Goal: Task Accomplishment & Management: Manage account settings

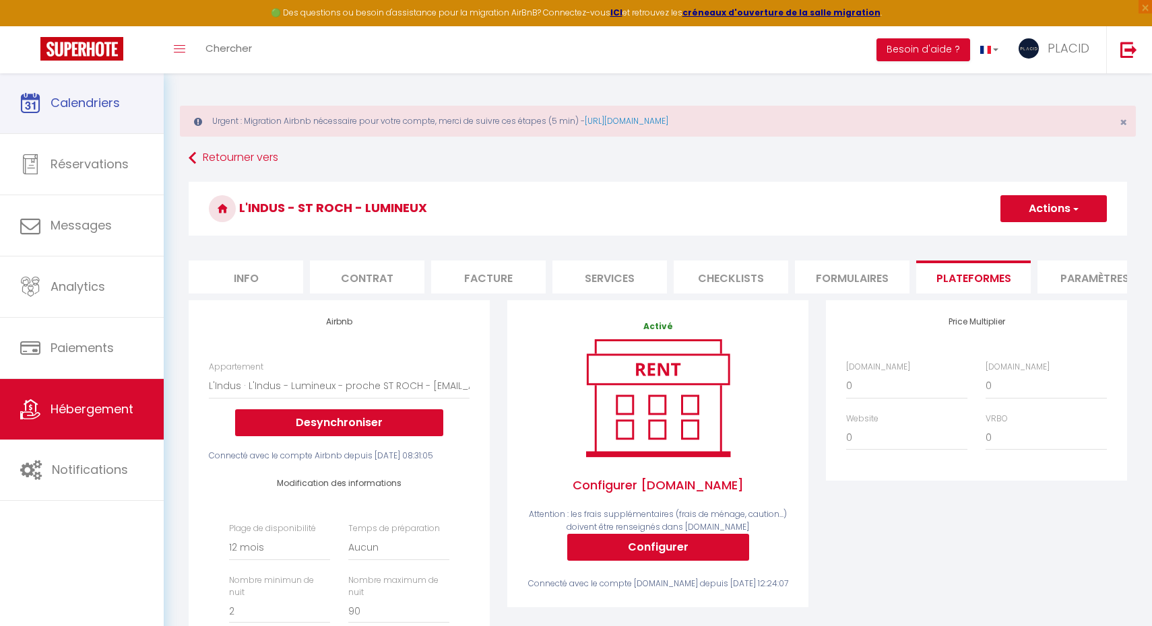
select select "886-1353582358031209430"
select select "365"
select select "EUR"
select select
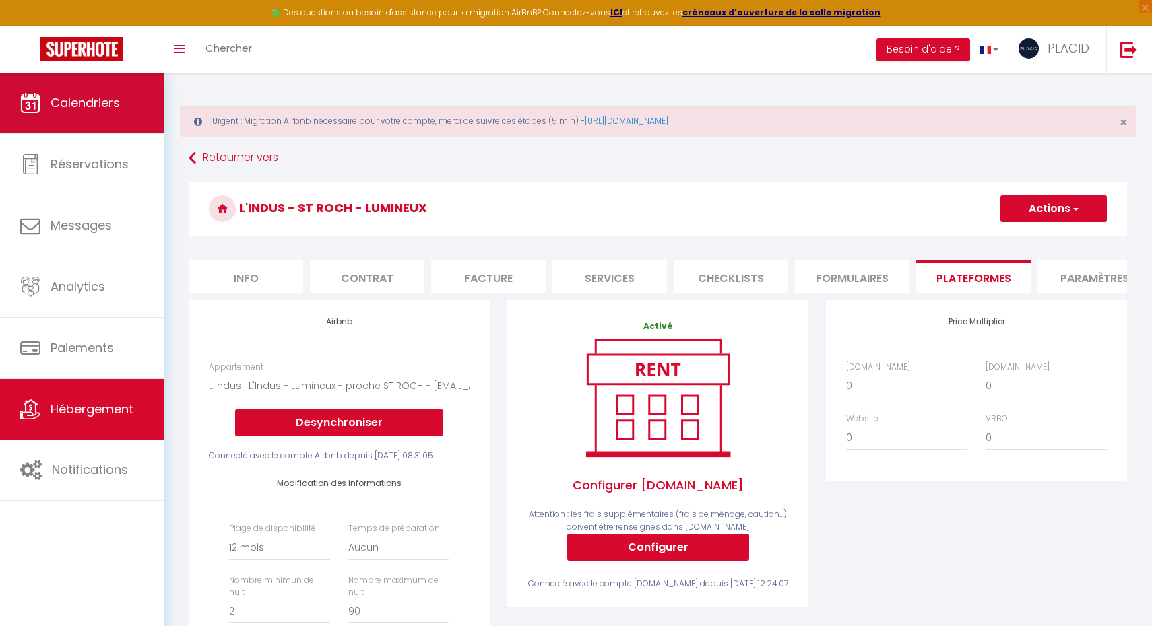
click at [123, 114] on link "Calendriers" at bounding box center [82, 103] width 164 height 61
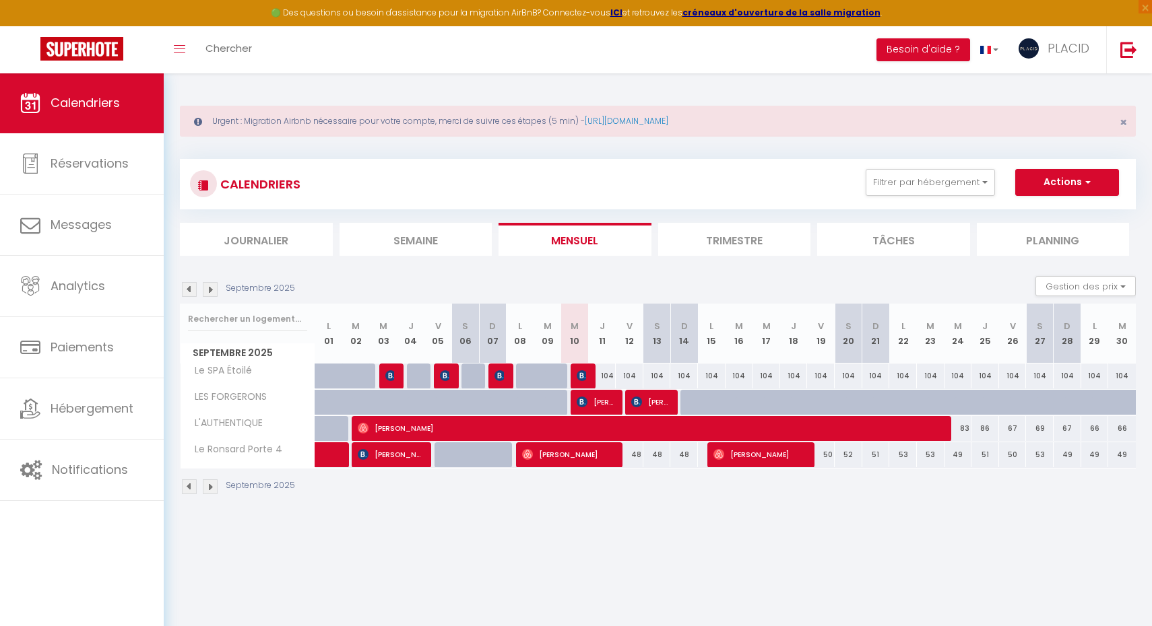
click at [966, 162] on div "CALENDRIERS Filtrer par hébergement SOUS-LOCATION MDM Studio Chic Studio Indust…" at bounding box center [658, 184] width 956 height 51
click at [966, 176] on button "Filtrer par hébergement" at bounding box center [929, 182] width 129 height 27
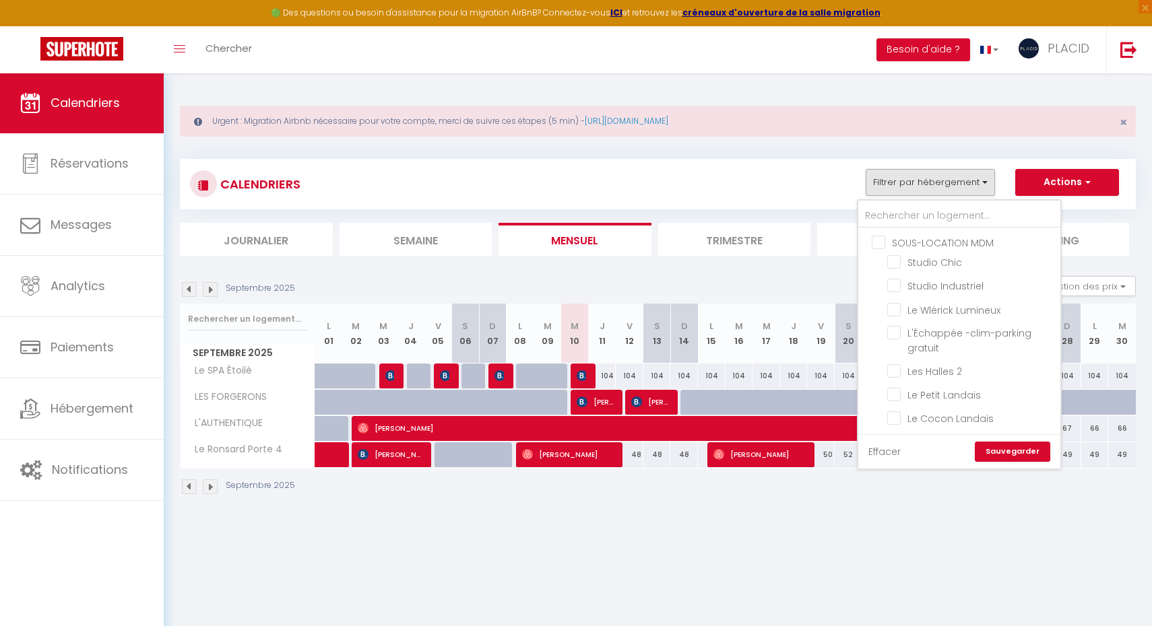
click at [889, 449] on link "Effacer" at bounding box center [884, 451] width 32 height 15
checkbox input "false"
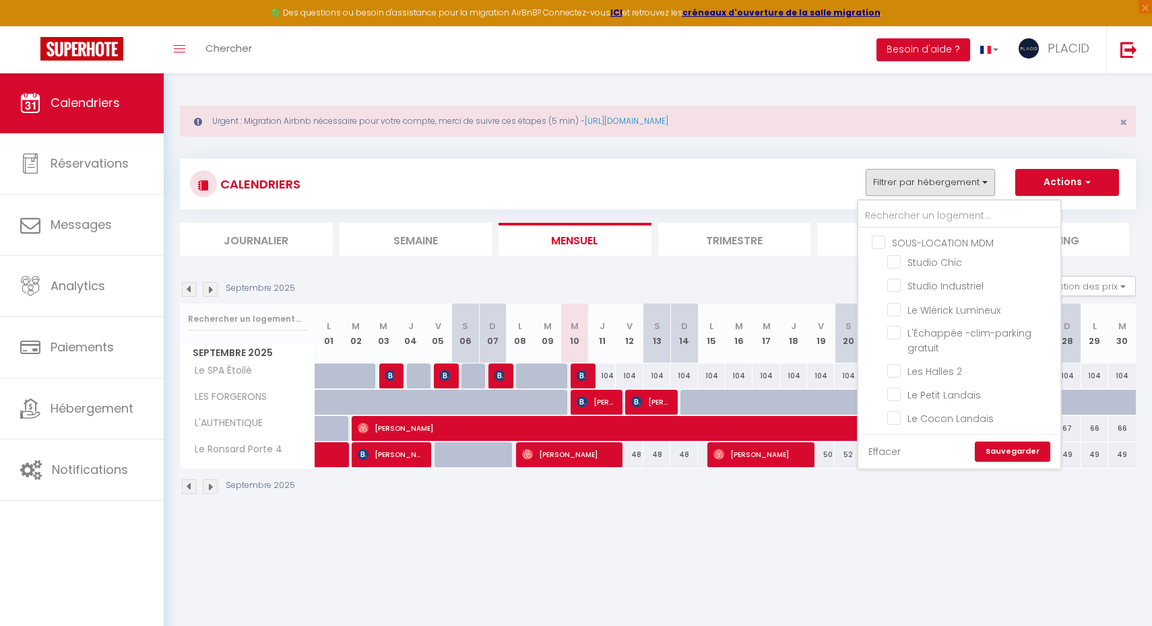
checkbox input "false"
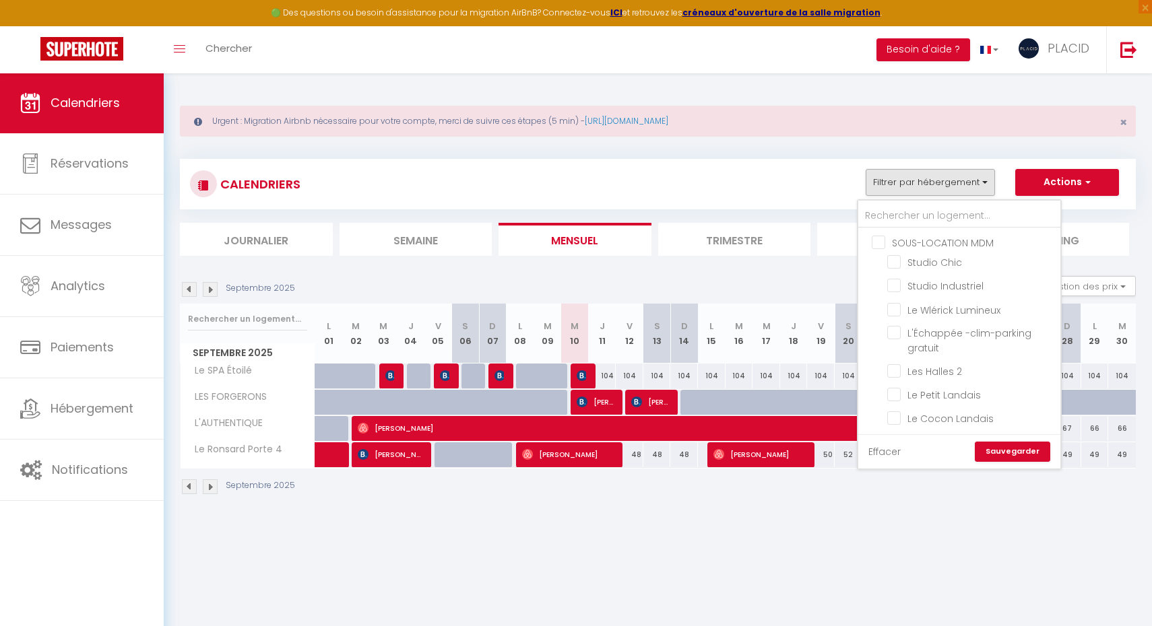
checkbox input "false"
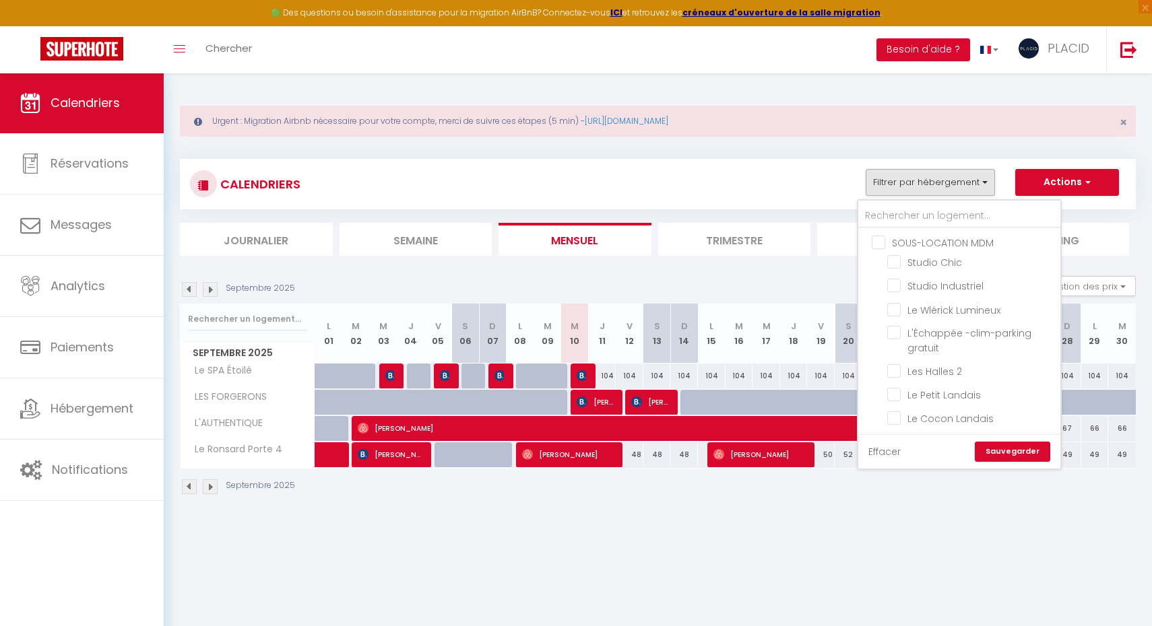
checkbox input "false"
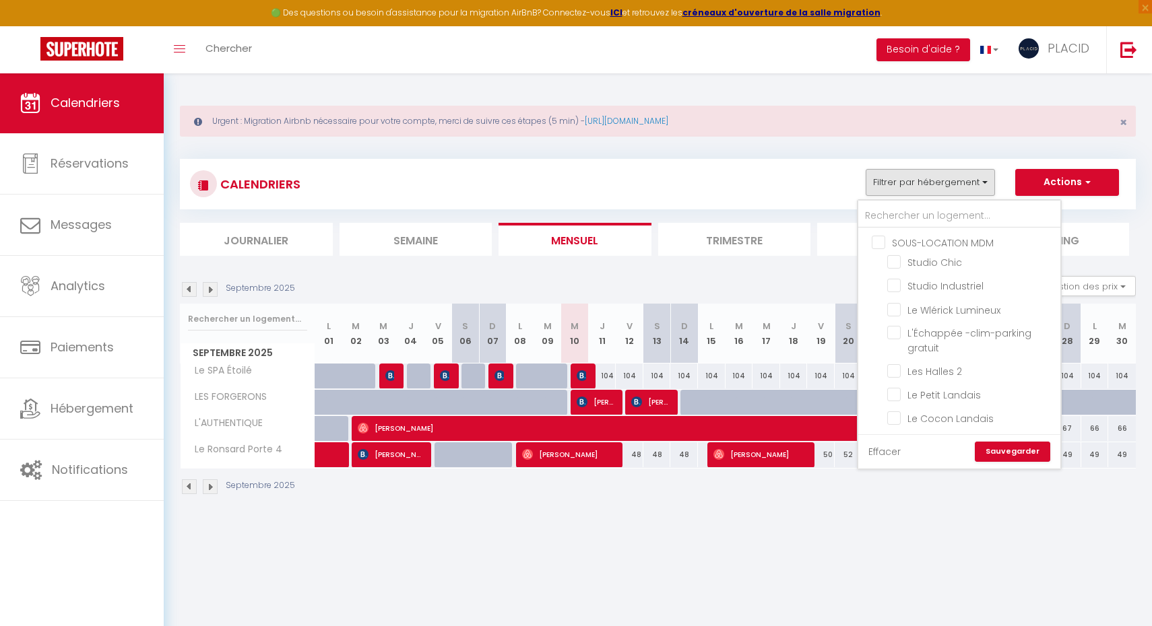
checkbox input "false"
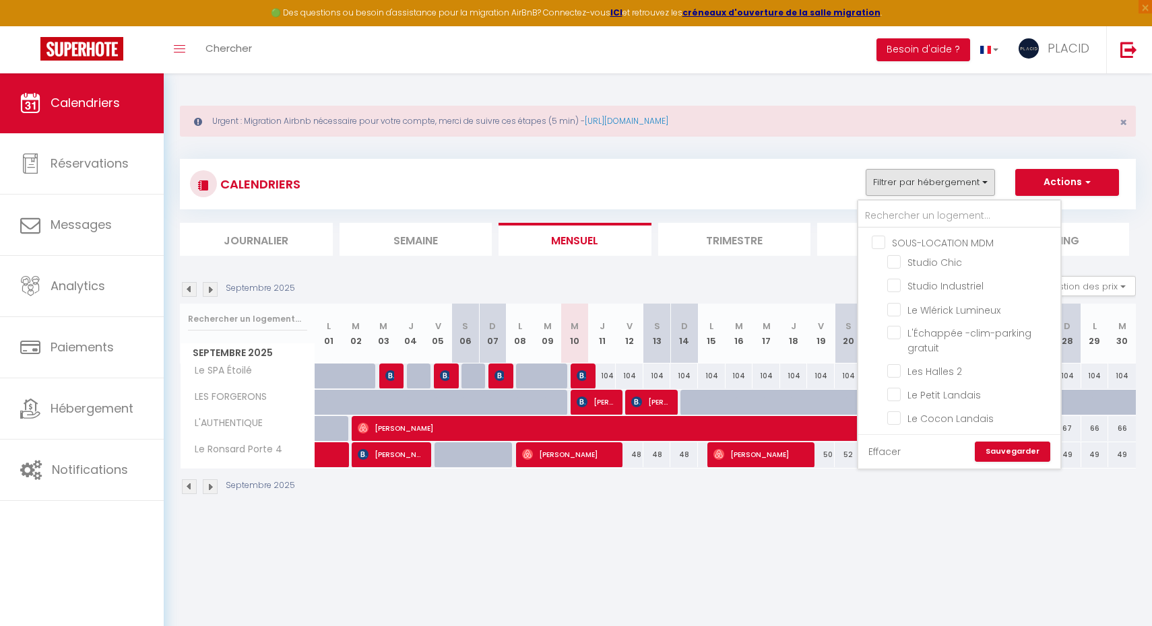
checkbox input "false"
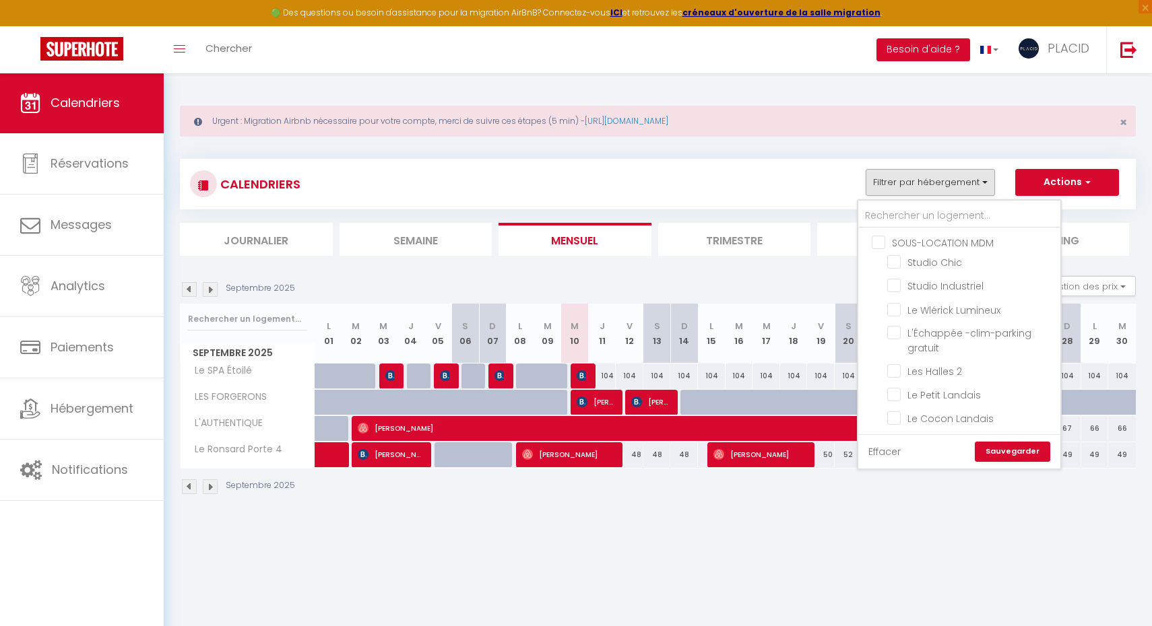
checkbox input "false"
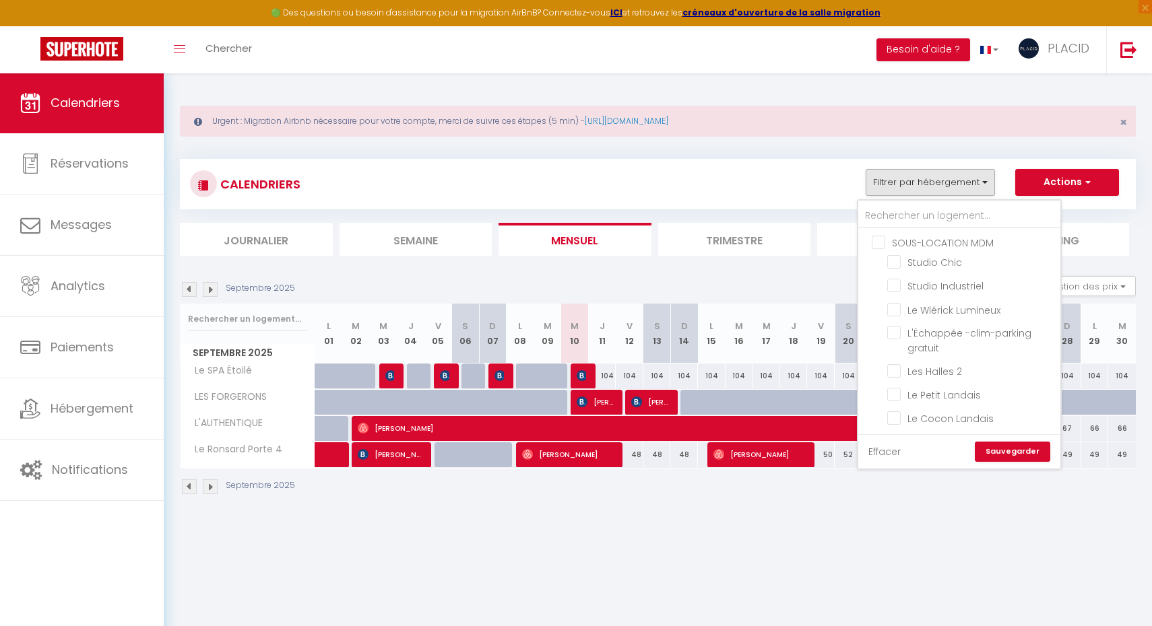
checkbox input "false"
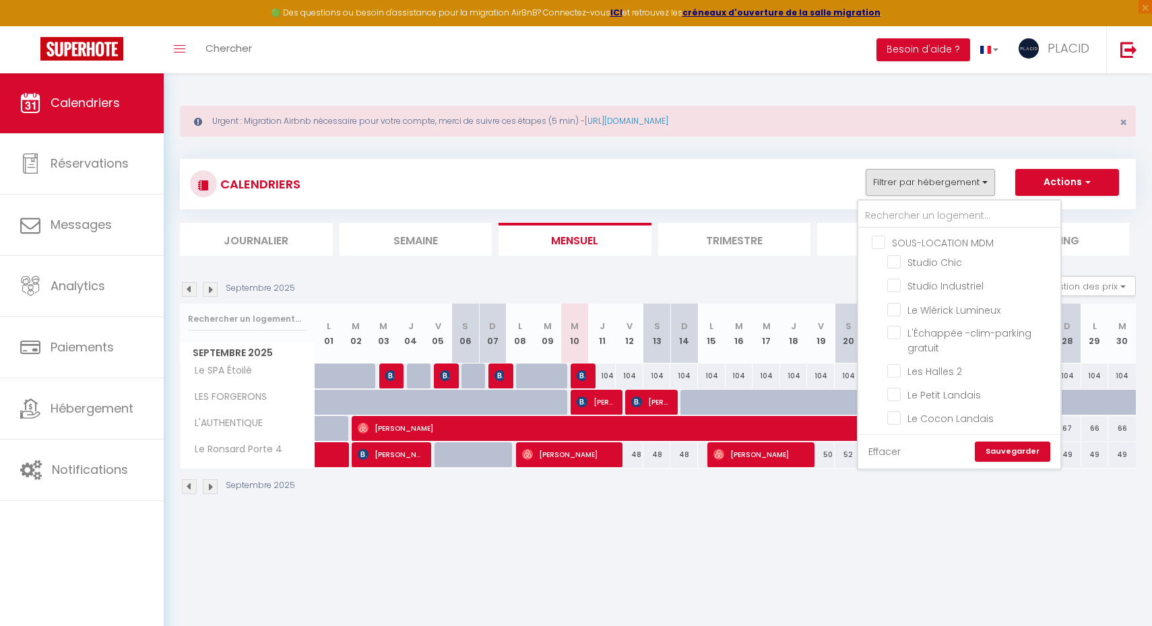
checkbox input "false"
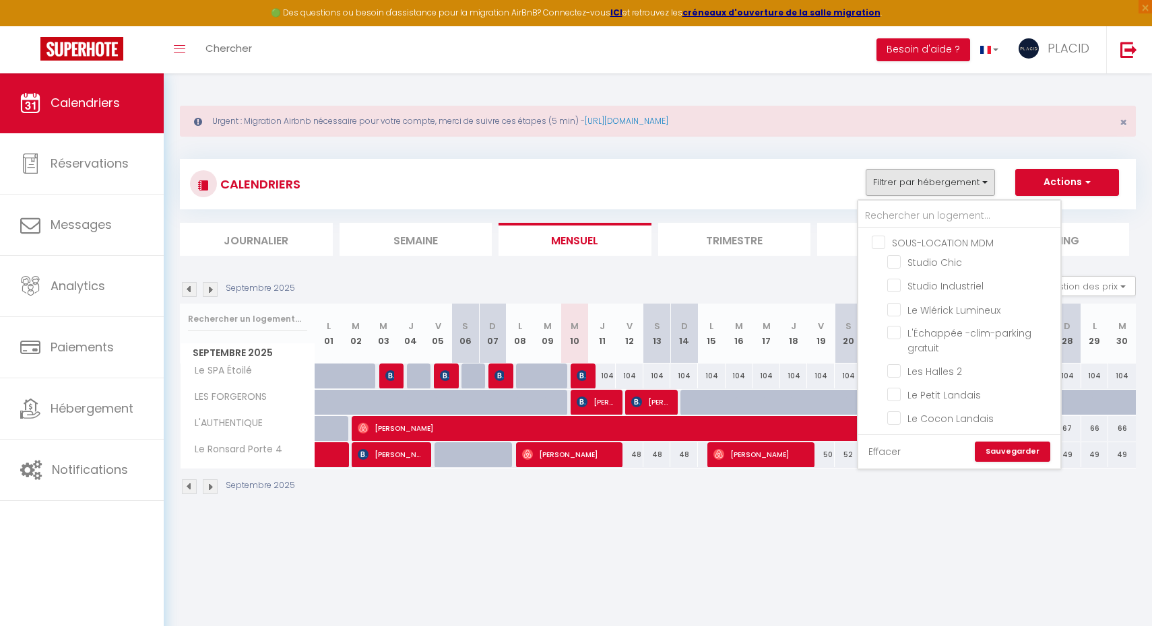
checkbox input "false"
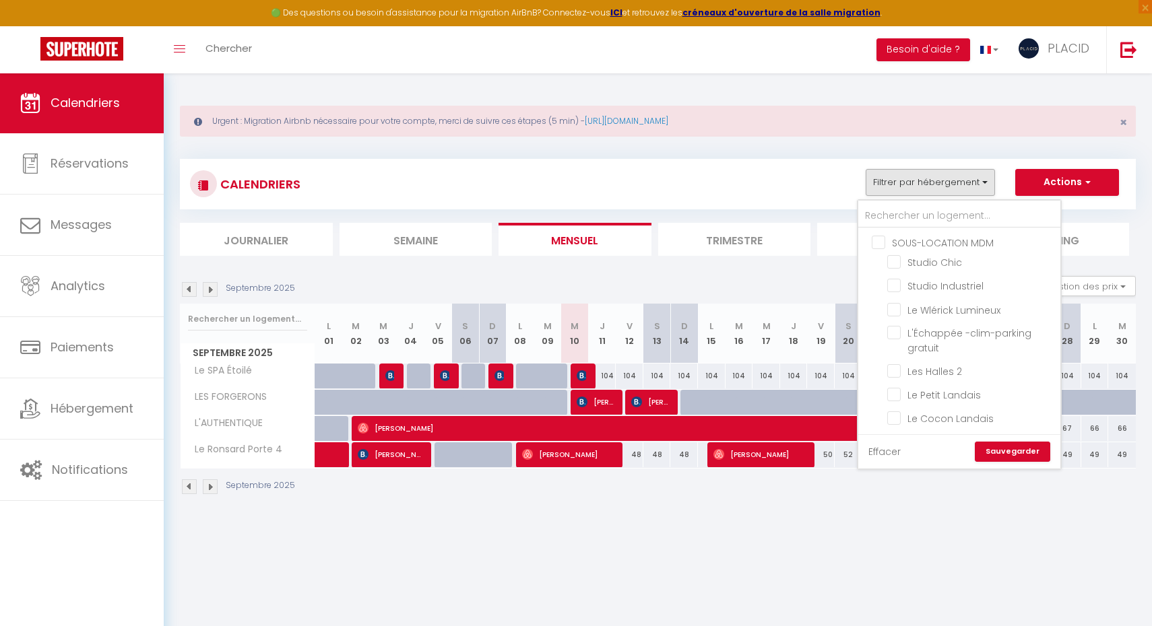
checkbox input "false"
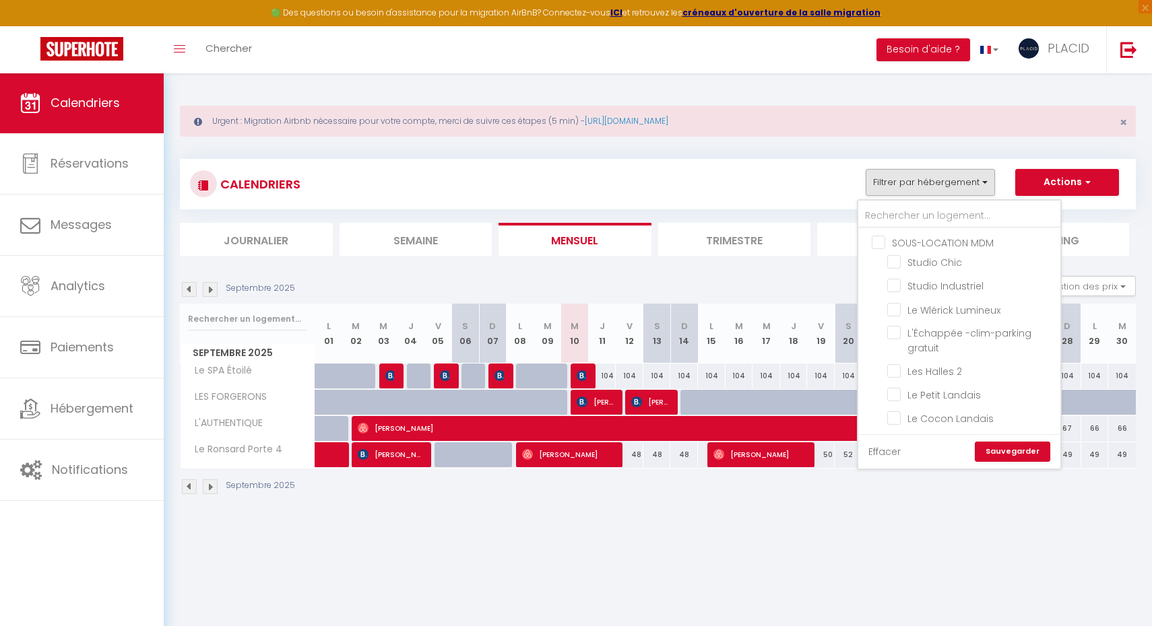
checkbox input "false"
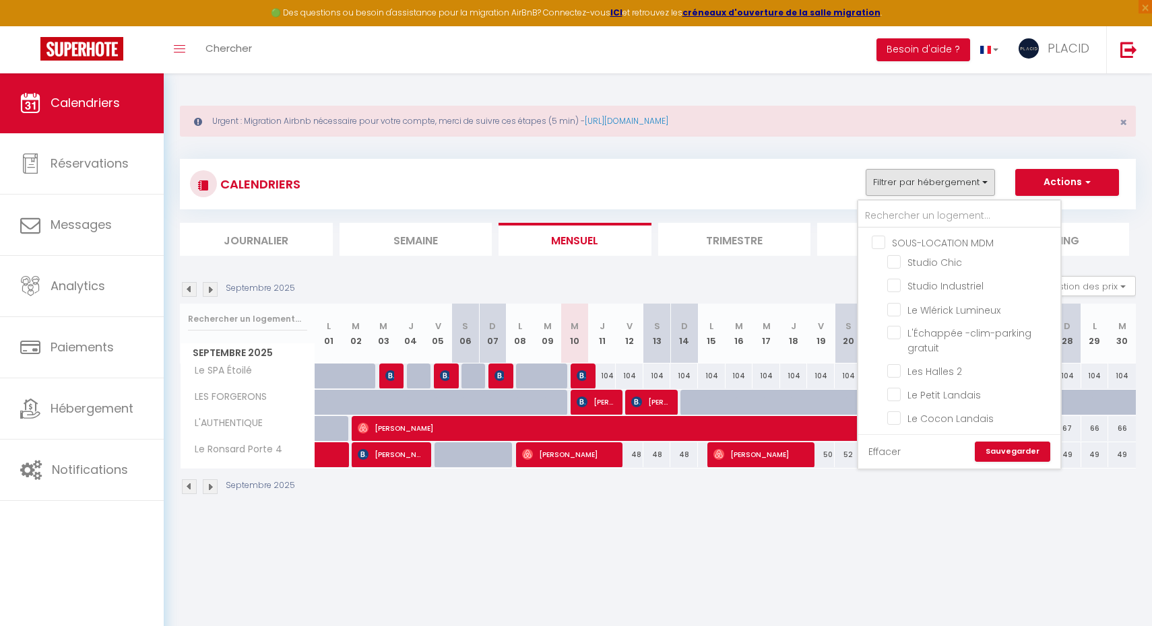
checkbox input "false"
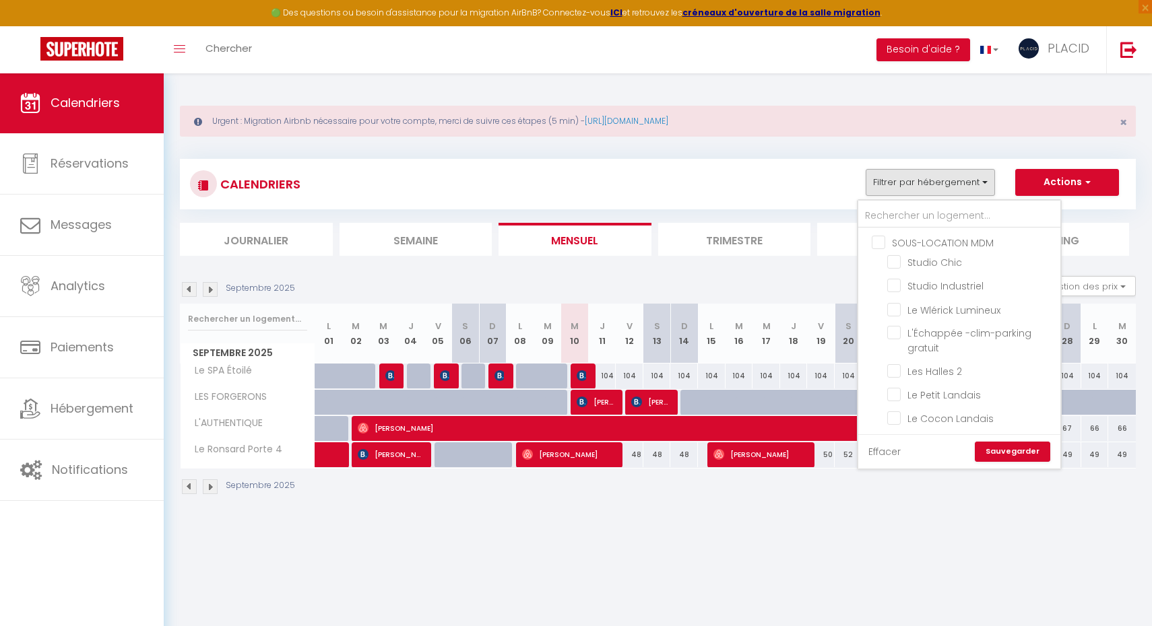
checkbox input "false"
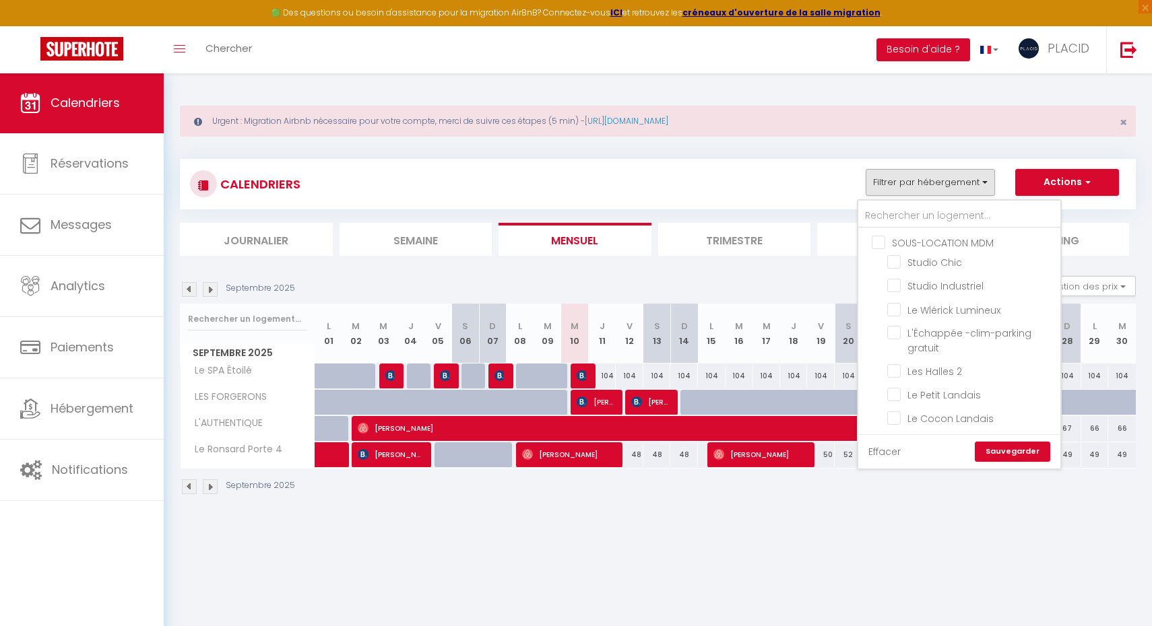
checkbox input "false"
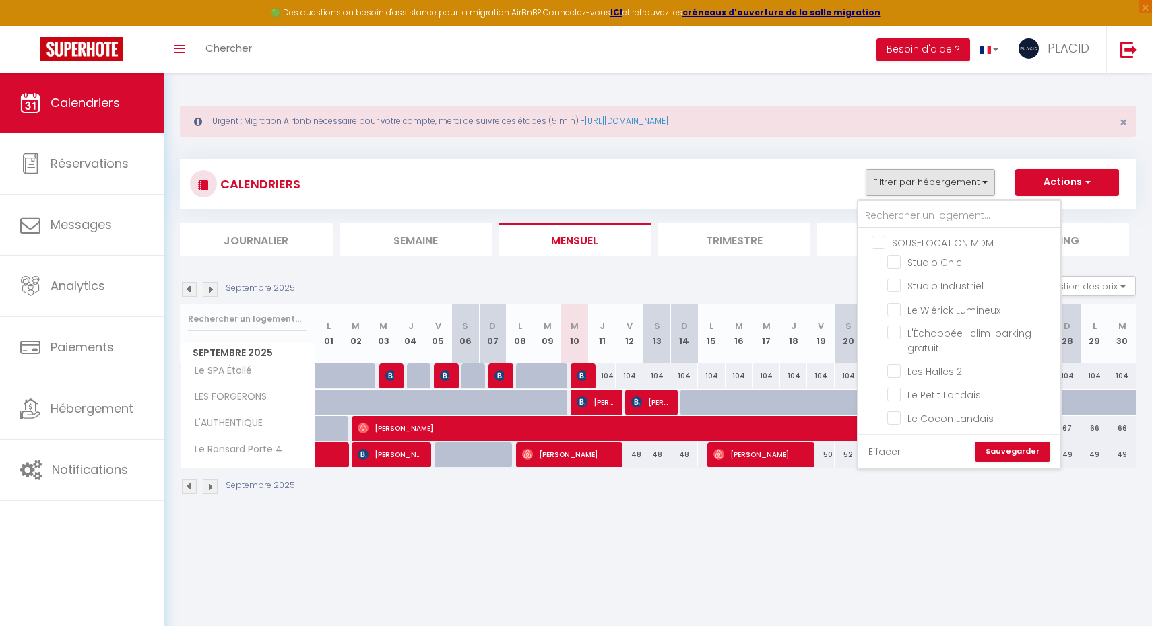
checkbox input "false"
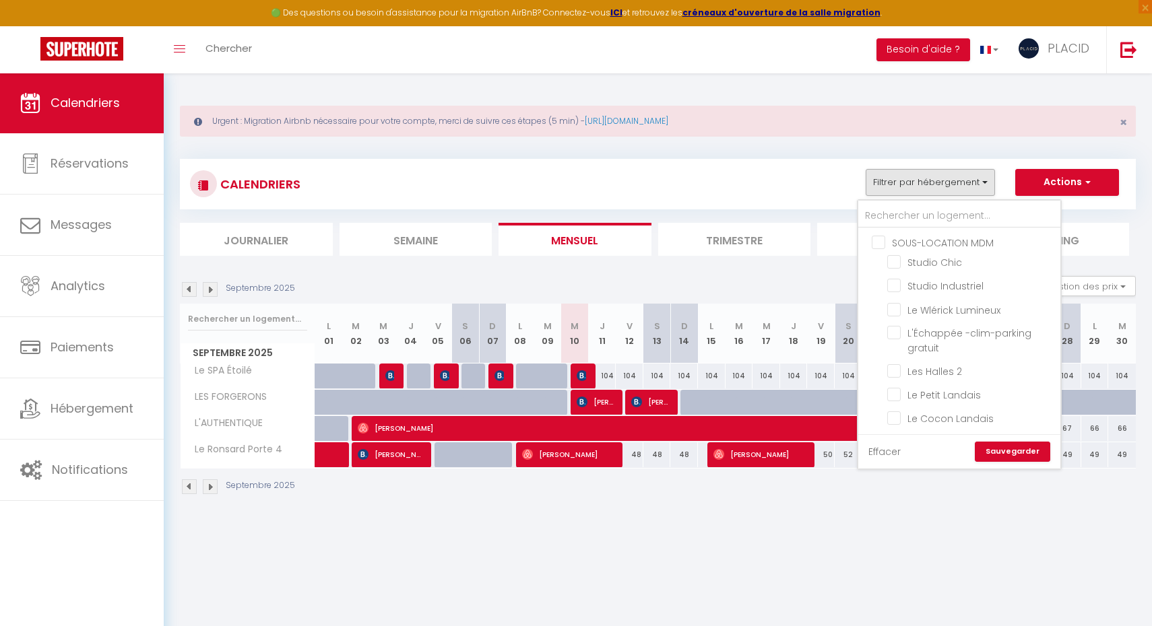
checkbox input "false"
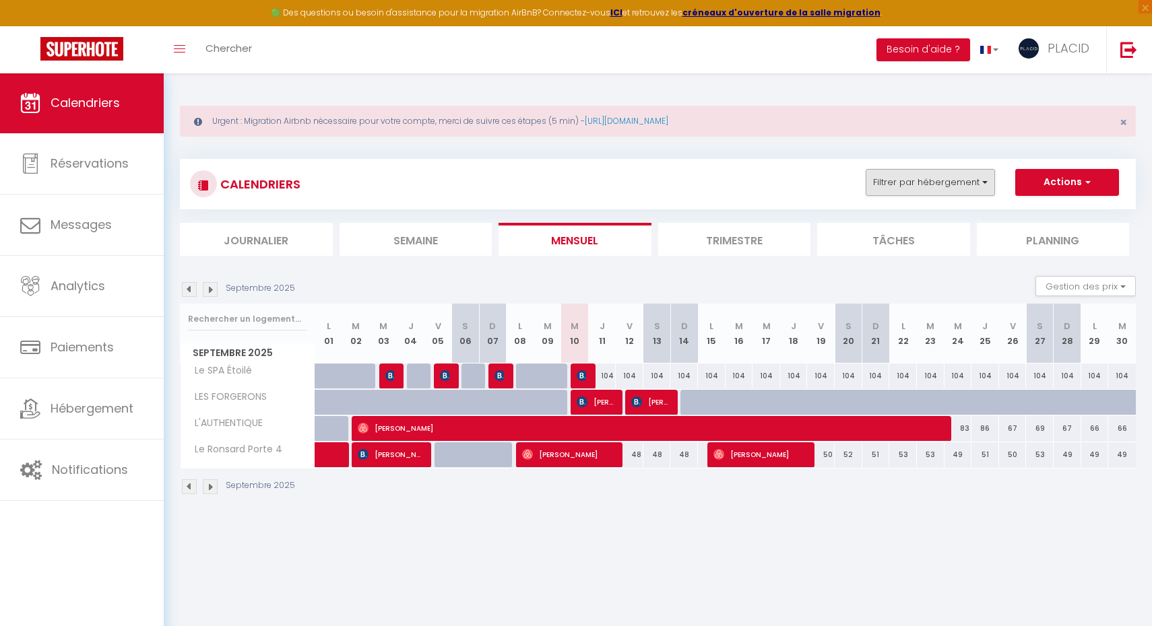
click at [938, 184] on button "Filtrer par hébergement" at bounding box center [929, 182] width 129 height 27
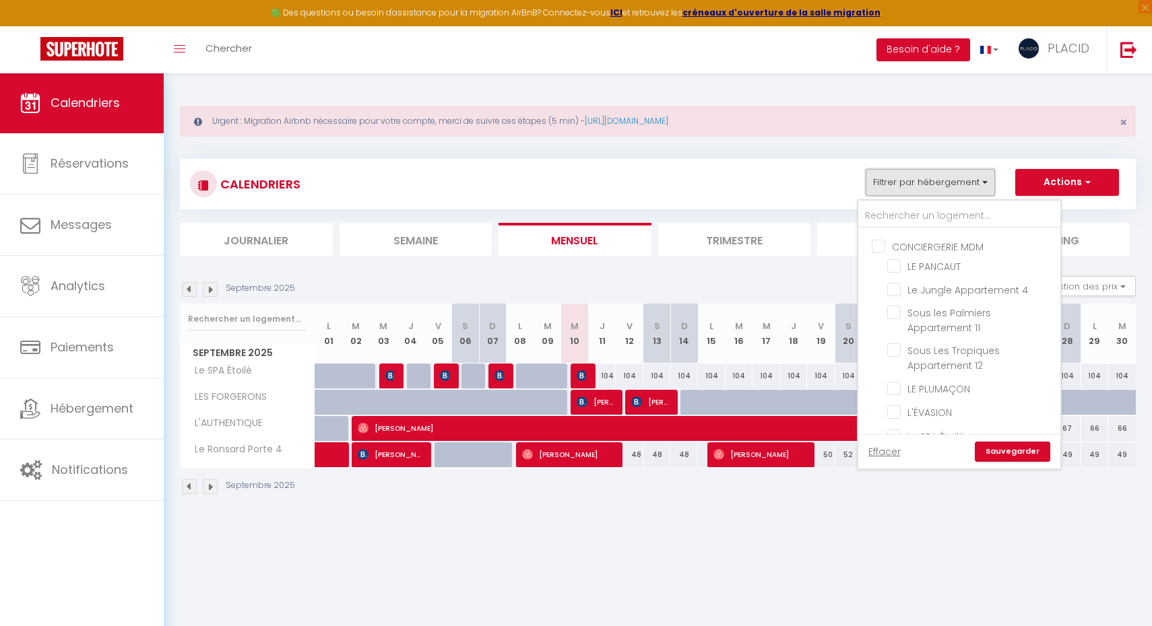
scroll to position [573, 0]
click at [897, 294] on input "Le Jungle Appartement 4" at bounding box center [971, 290] width 168 height 13
checkbox input "true"
checkbox input "false"
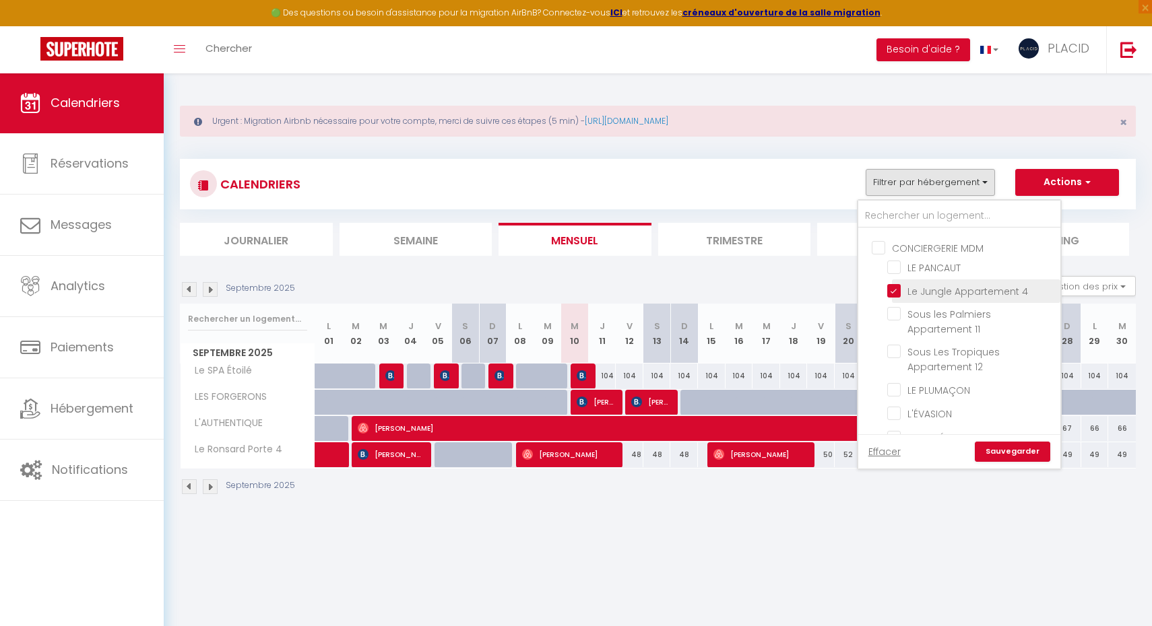
checkbox input "false"
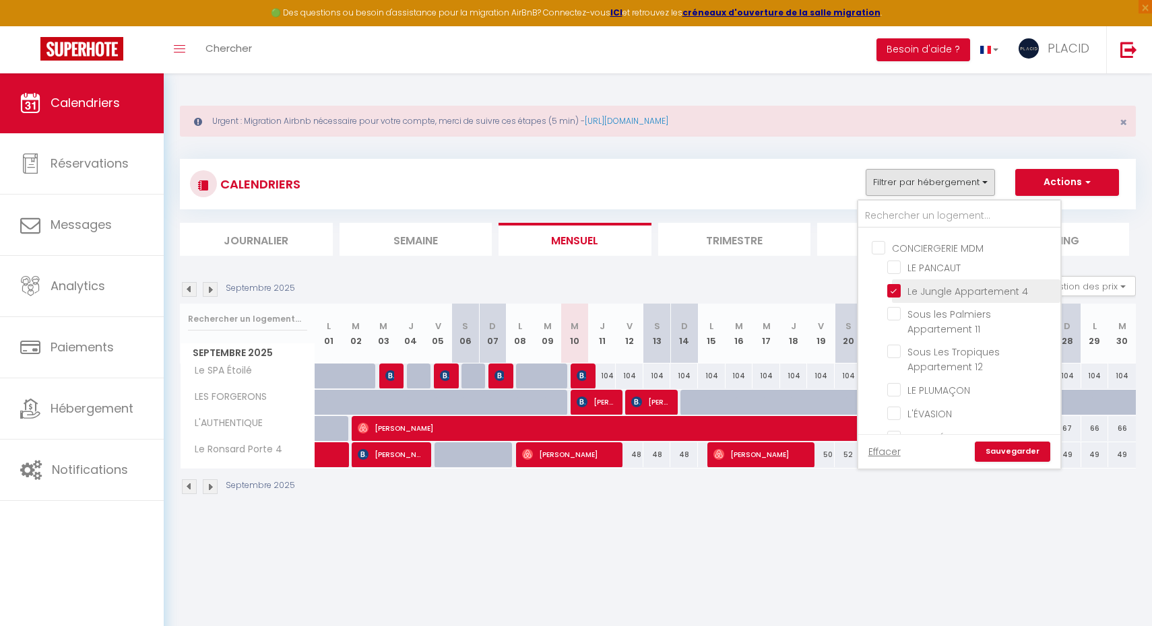
checkbox input "false"
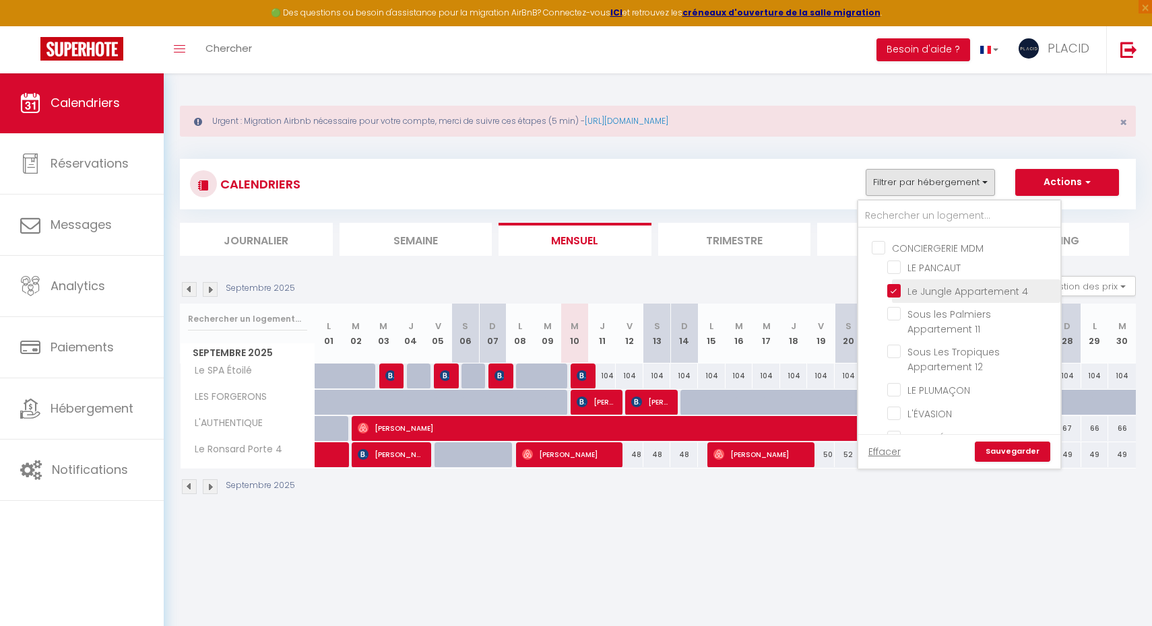
checkbox input "false"
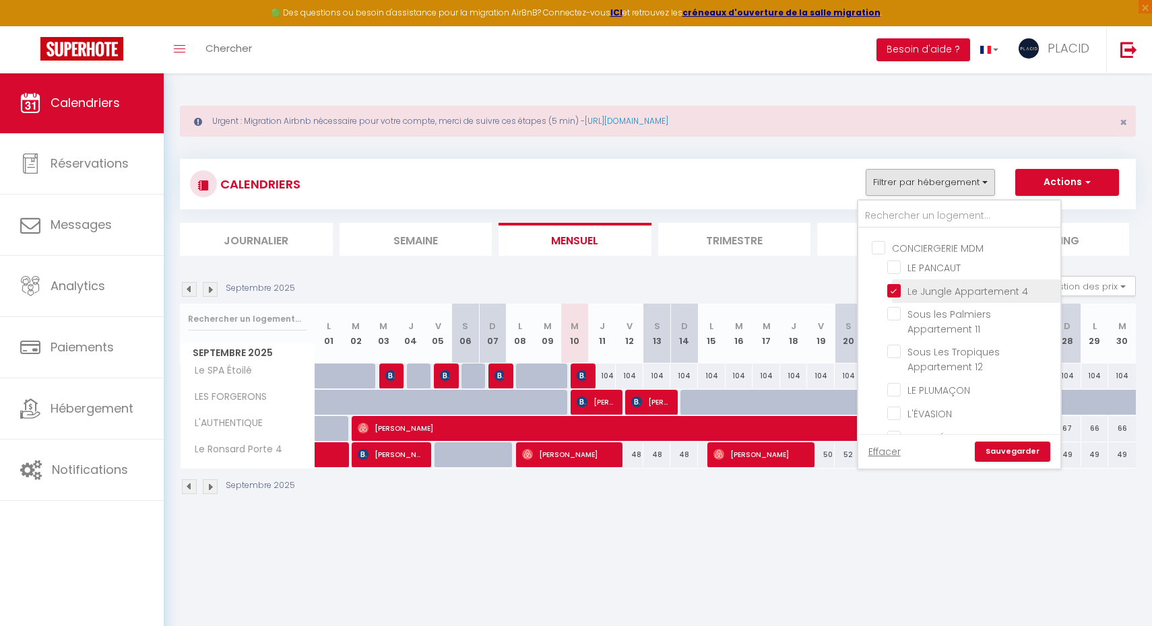
checkbox input "false"
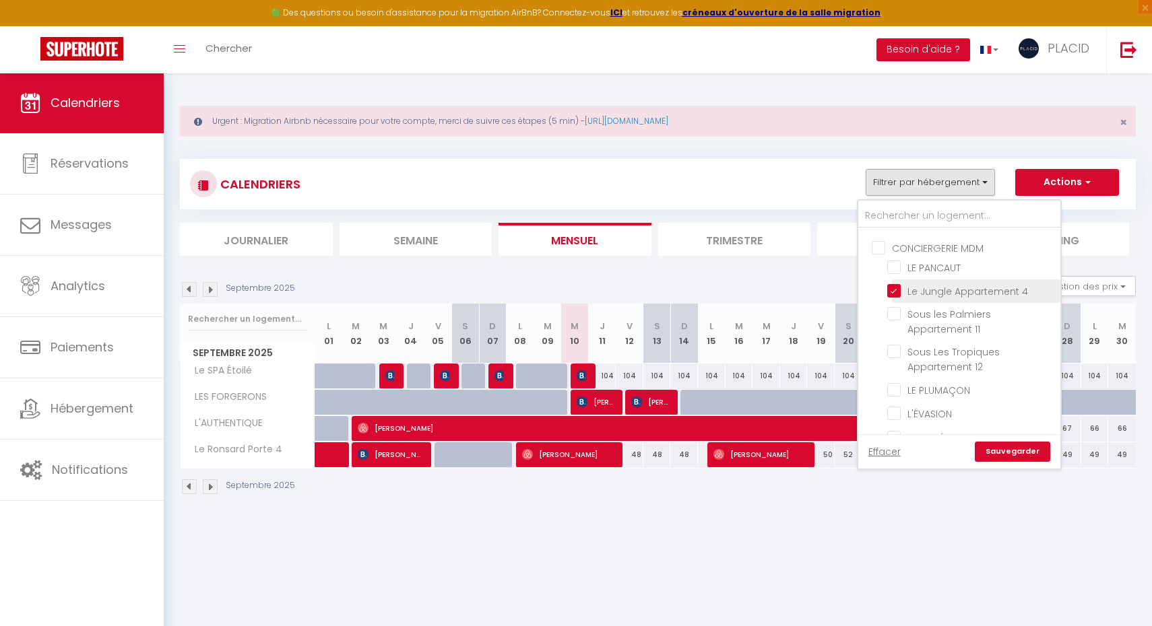
checkbox input "false"
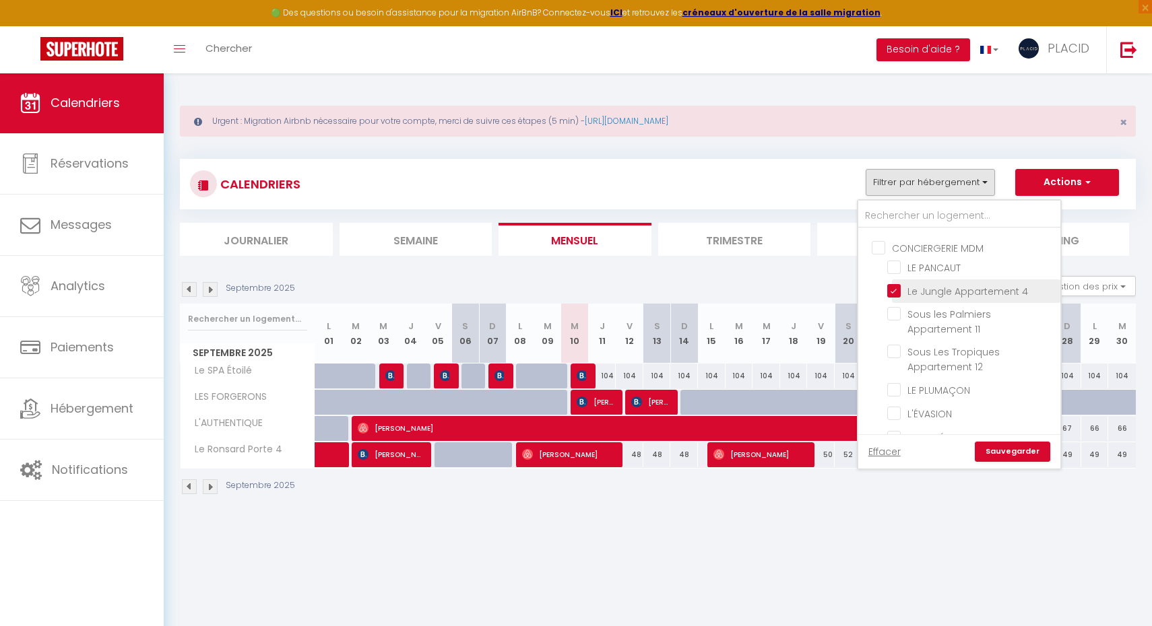
checkbox input "false"
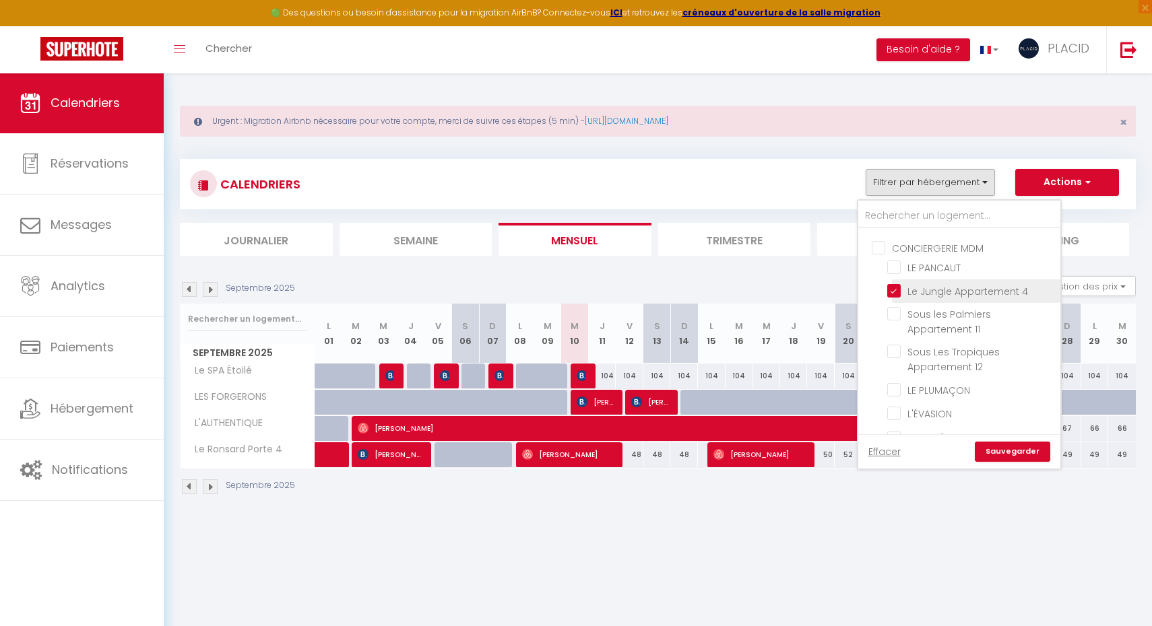
checkbox input "false"
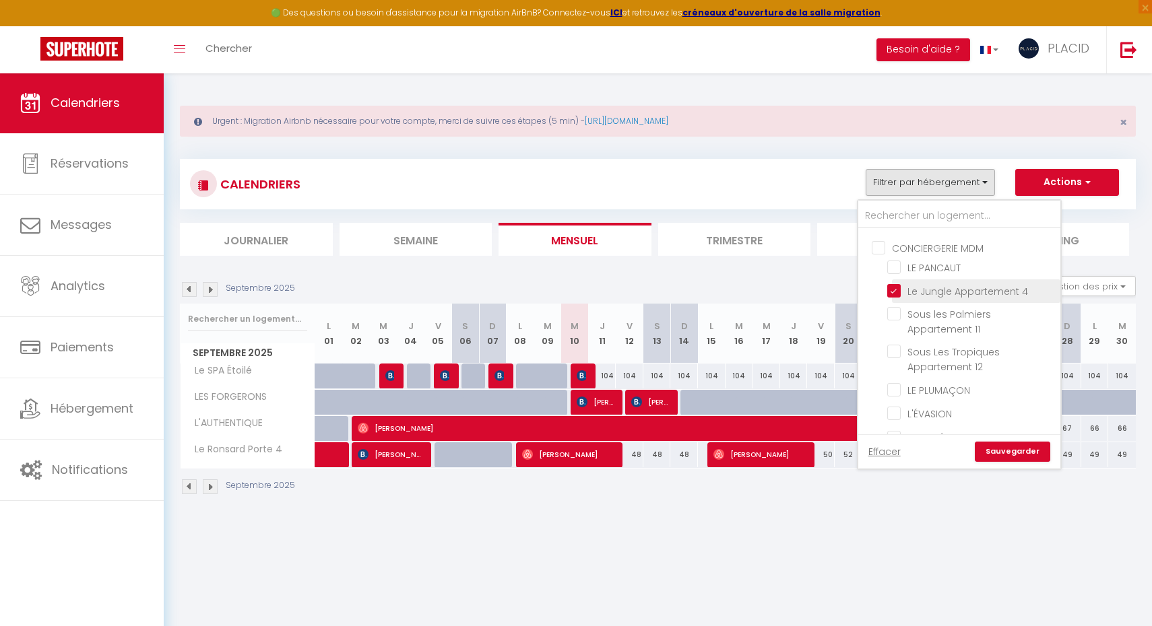
checkbox input "false"
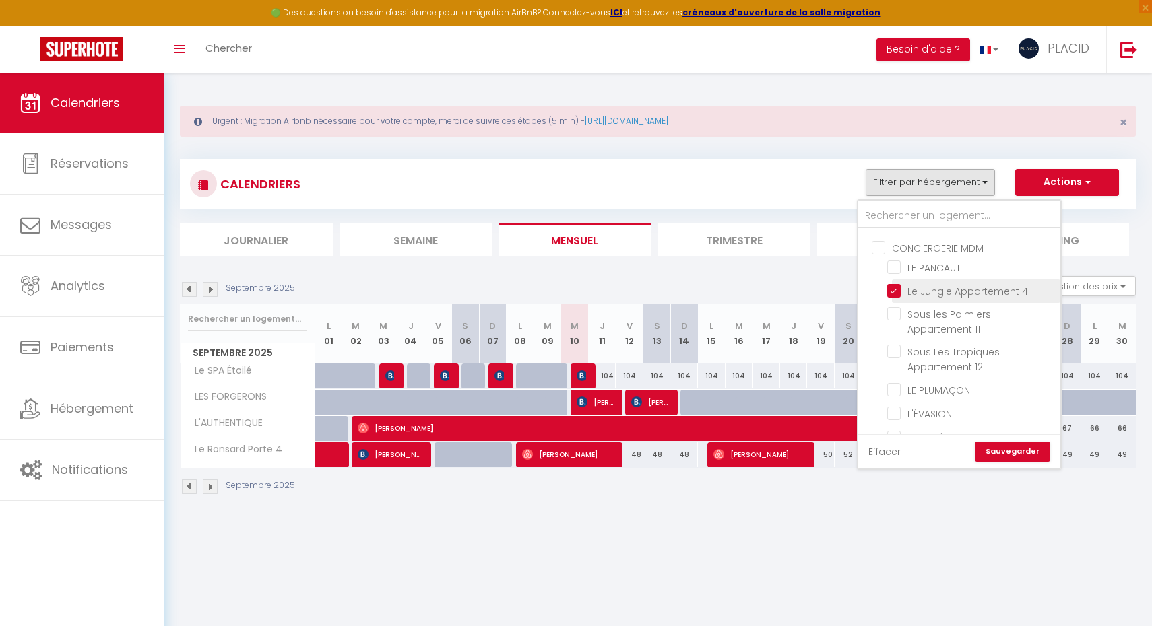
checkbox input "false"
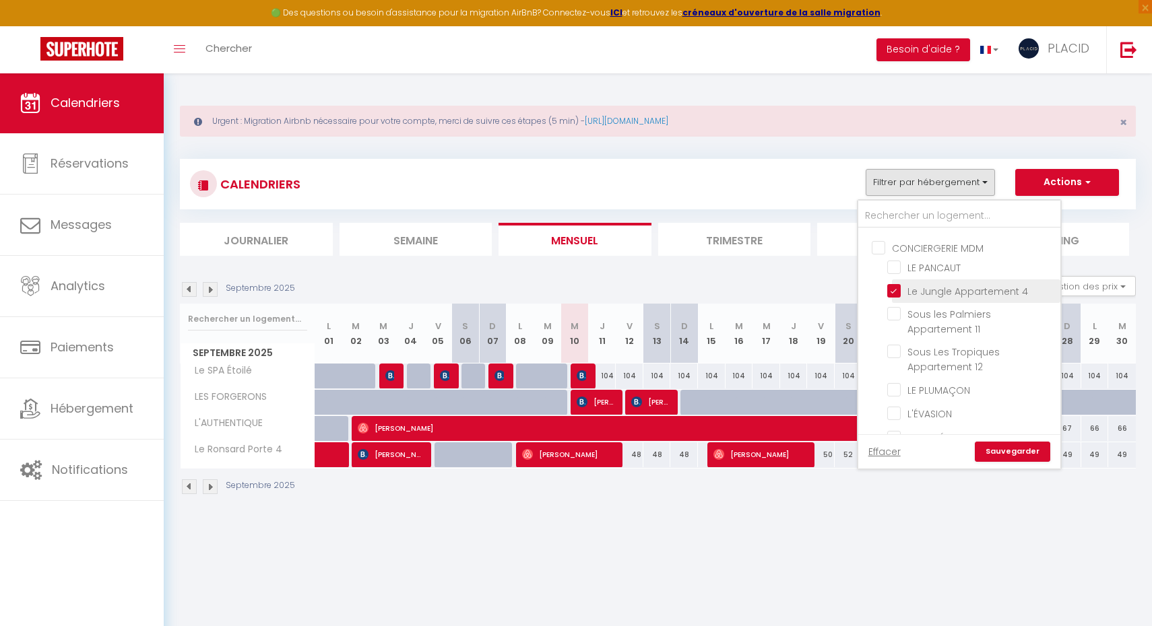
checkbox input "false"
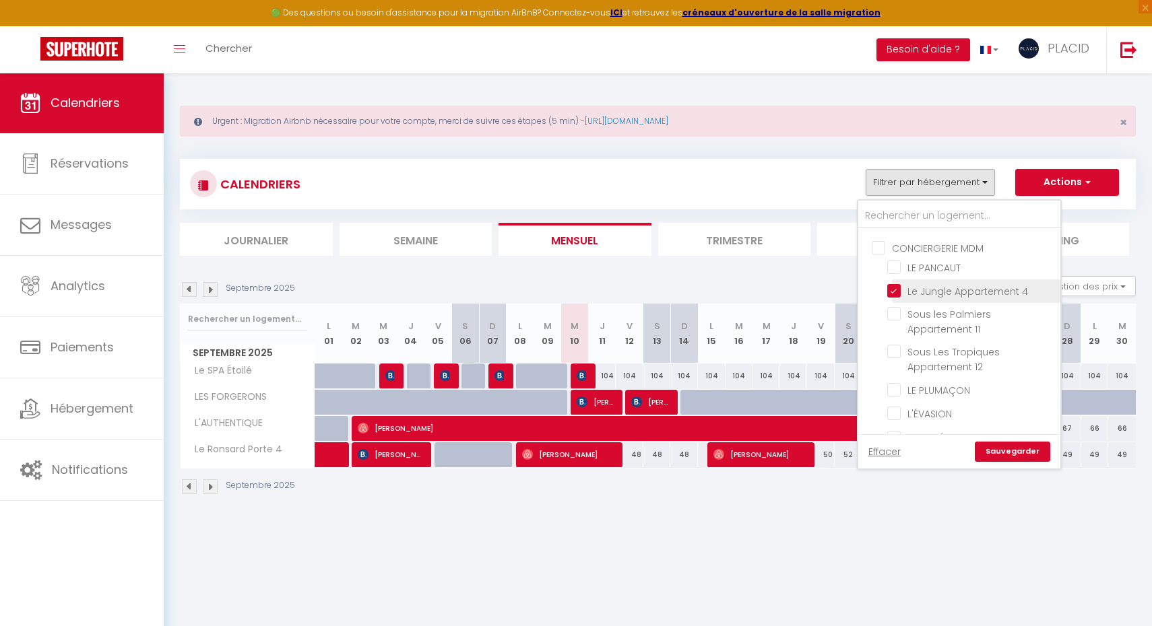
checkbox input "false"
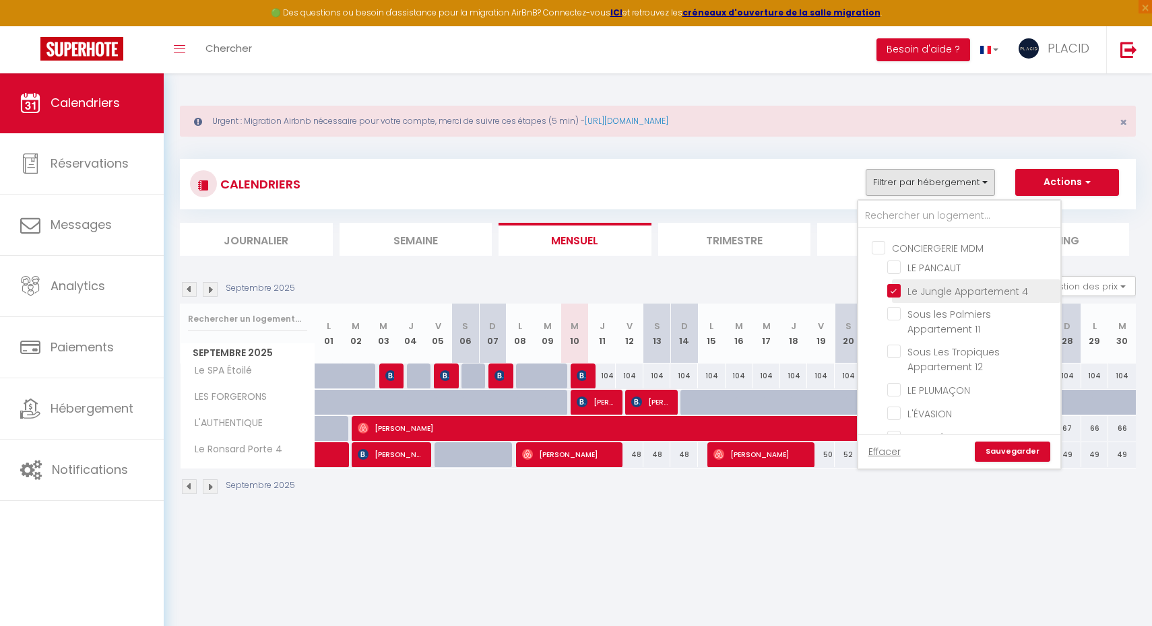
checkbox input "false"
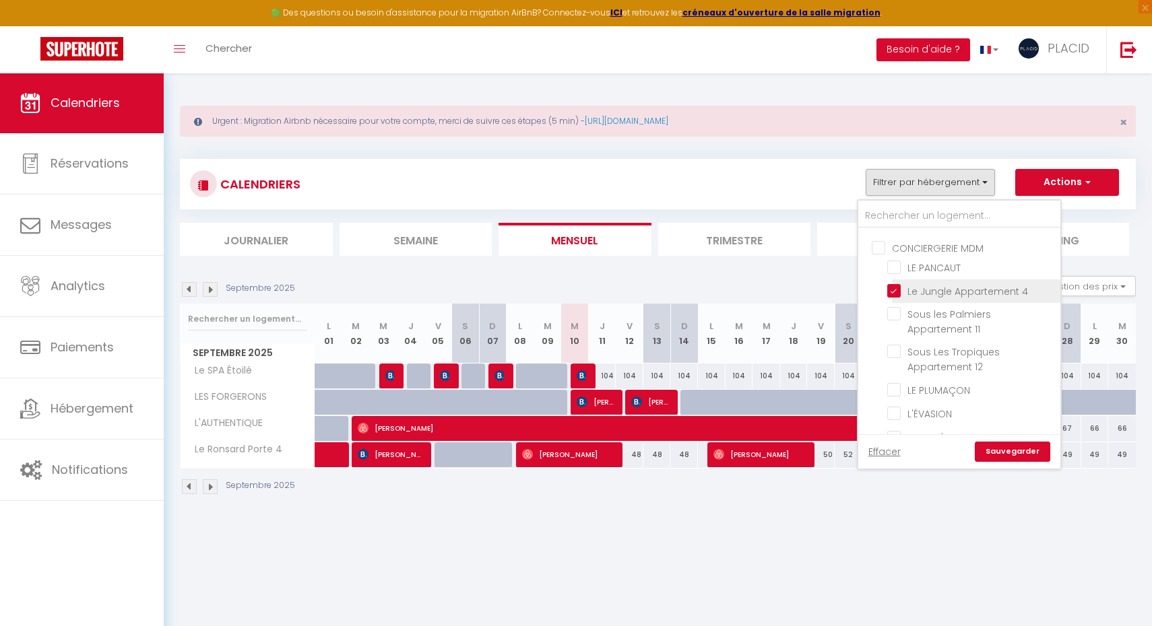
checkbox input "false"
checkbox input "true"
checkbox input "false"
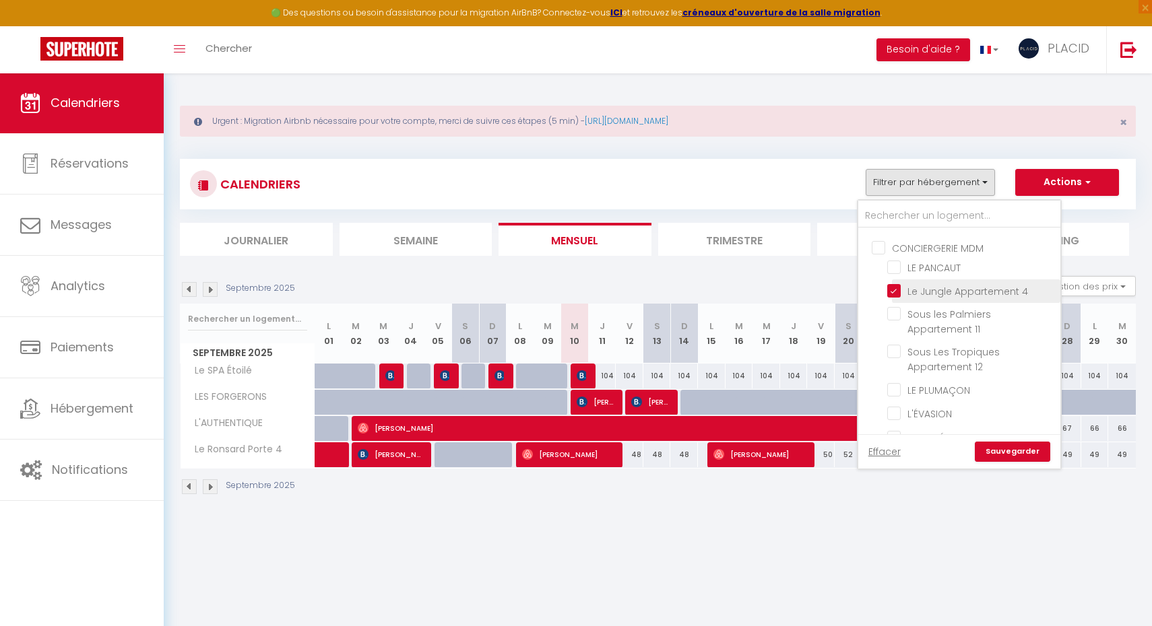
checkbox input "false"
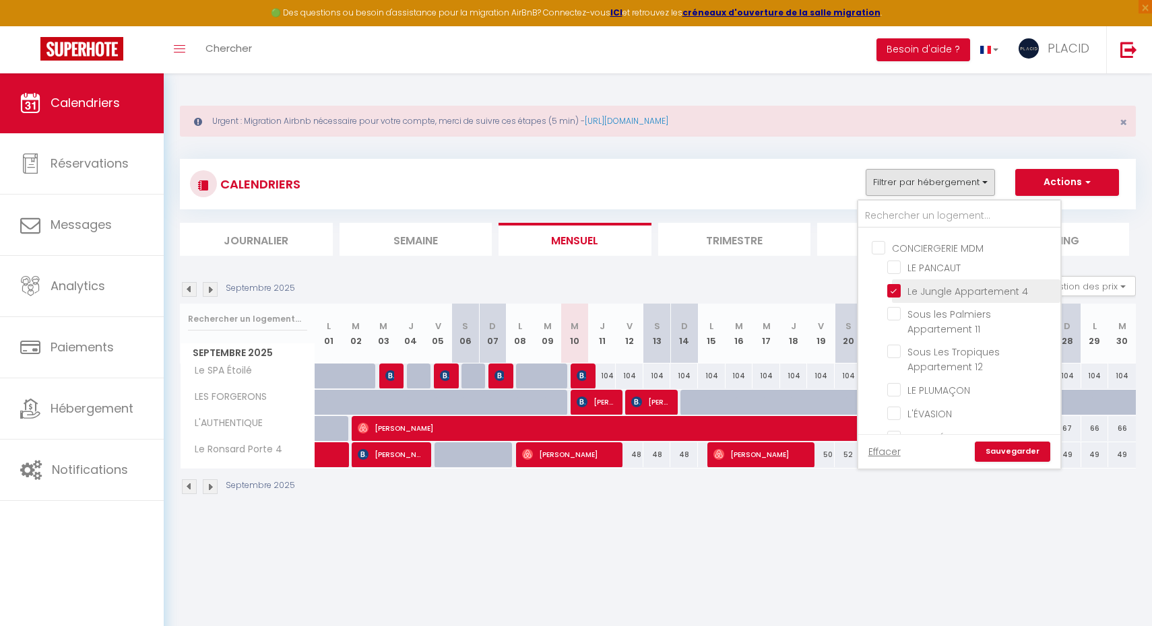
checkbox input "false"
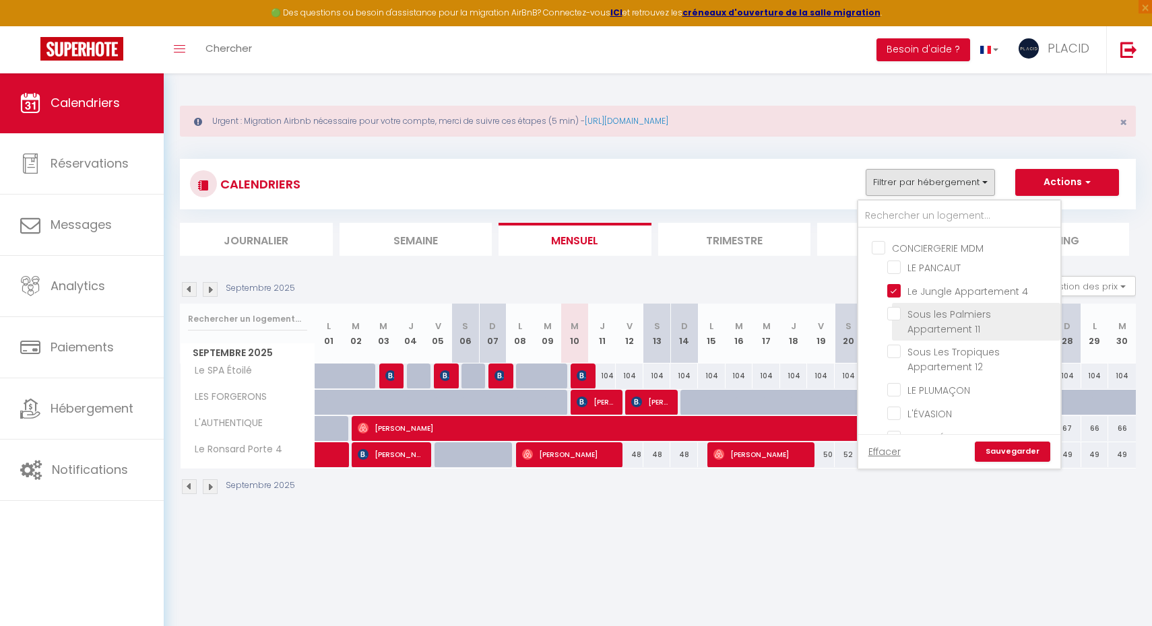
click at [897, 321] on li "Sous les Palmiers Appartement 11" at bounding box center [976, 322] width 168 height 38
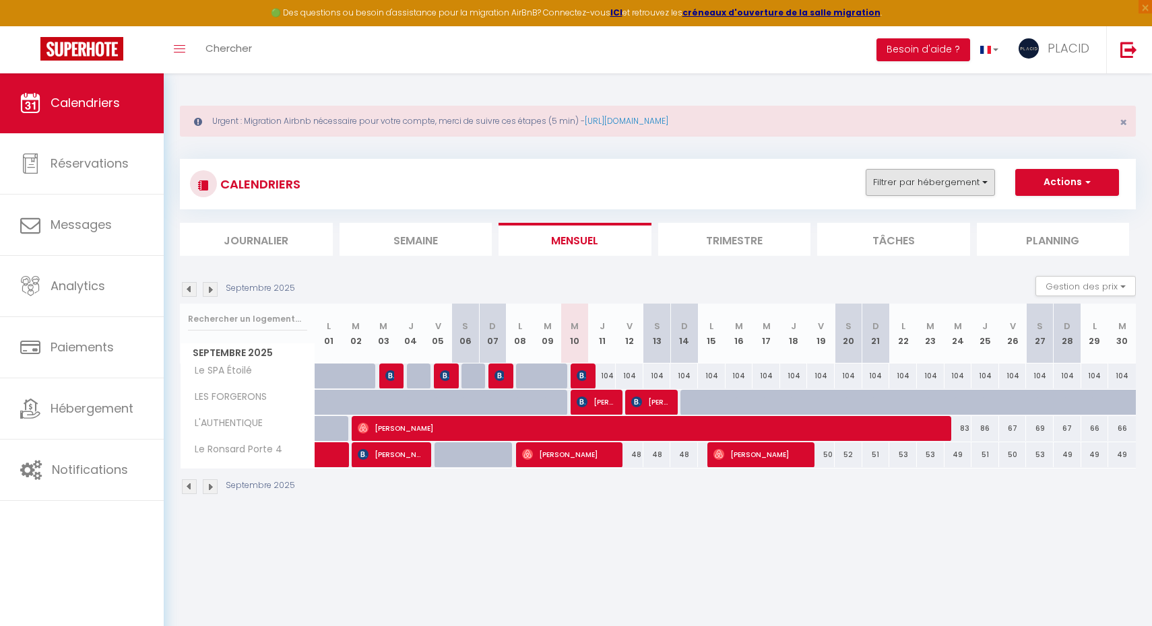
click at [948, 182] on button "Filtrer par hébergement" at bounding box center [929, 182] width 129 height 27
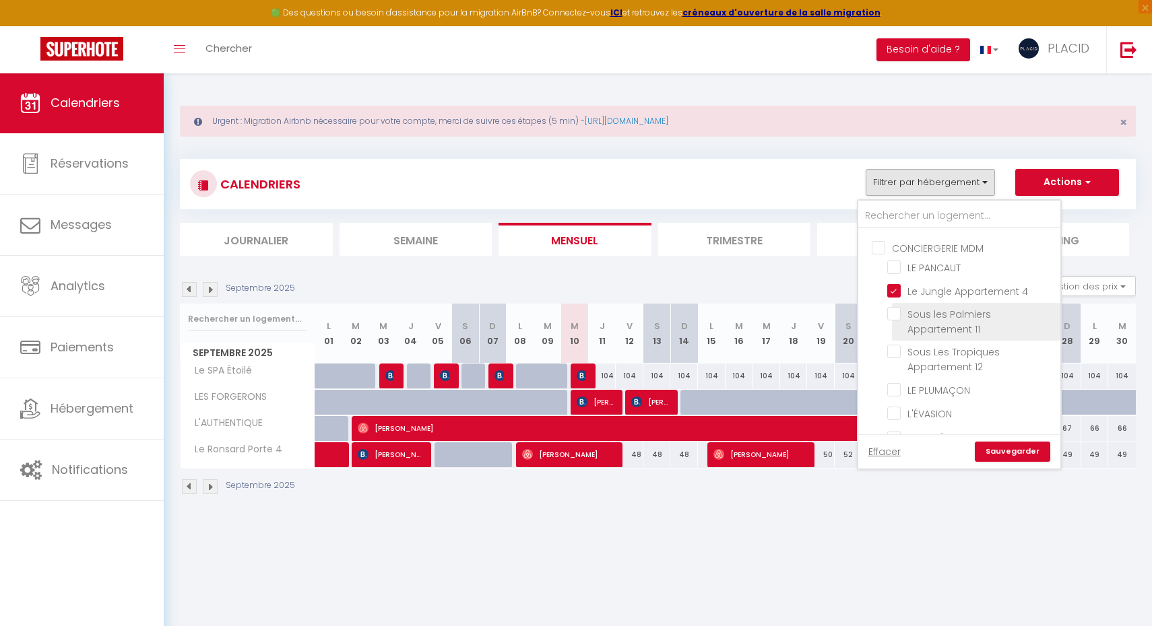
click at [897, 311] on input "Sous les Palmiers Appartement 11" at bounding box center [971, 313] width 168 height 13
checkbox input "true"
checkbox input "false"
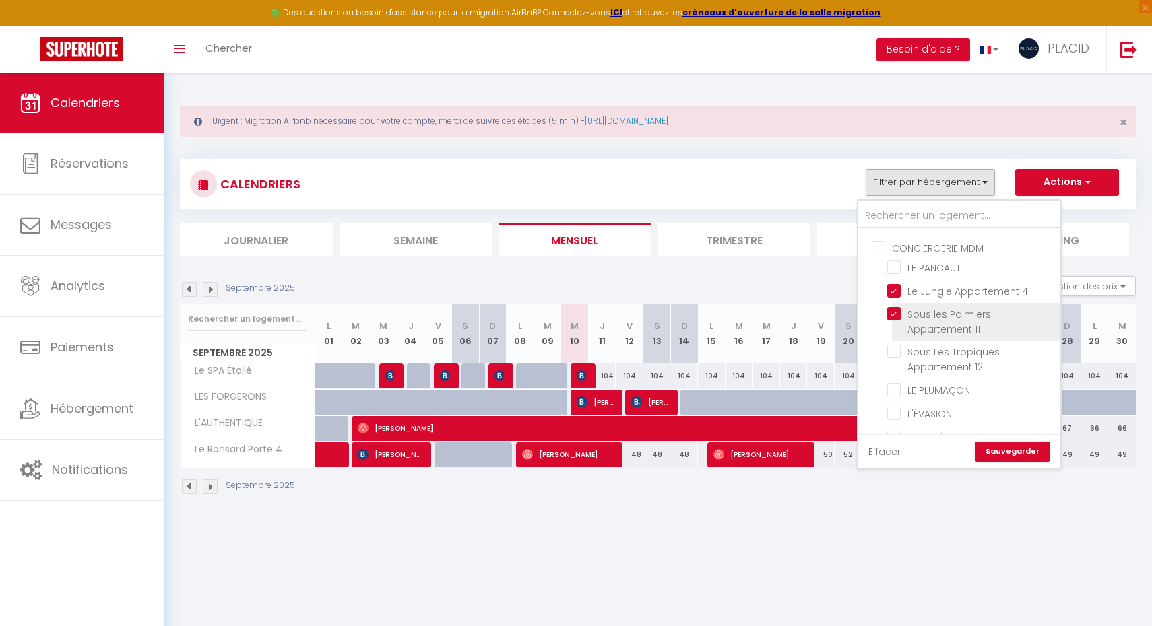
checkbox input "false"
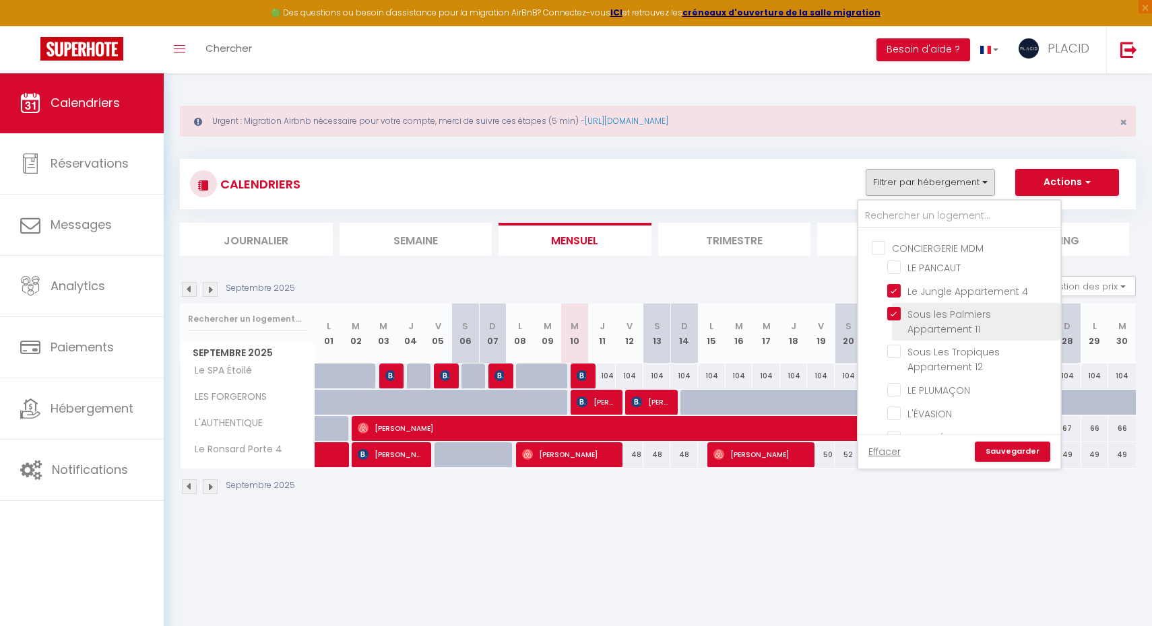
checkbox input "false"
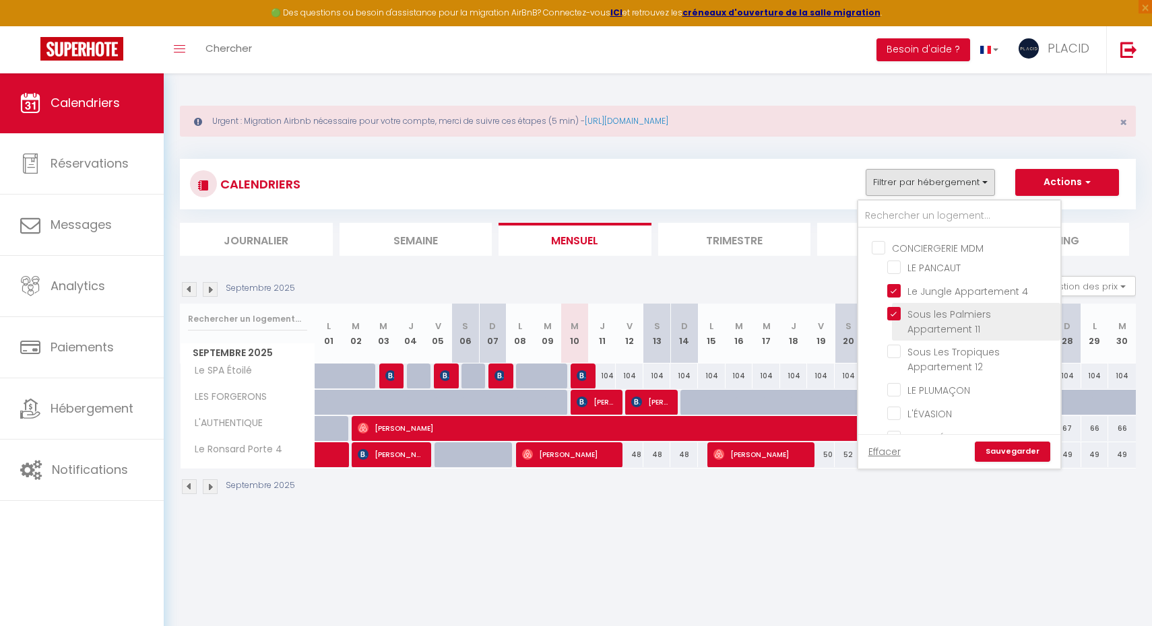
checkbox input "false"
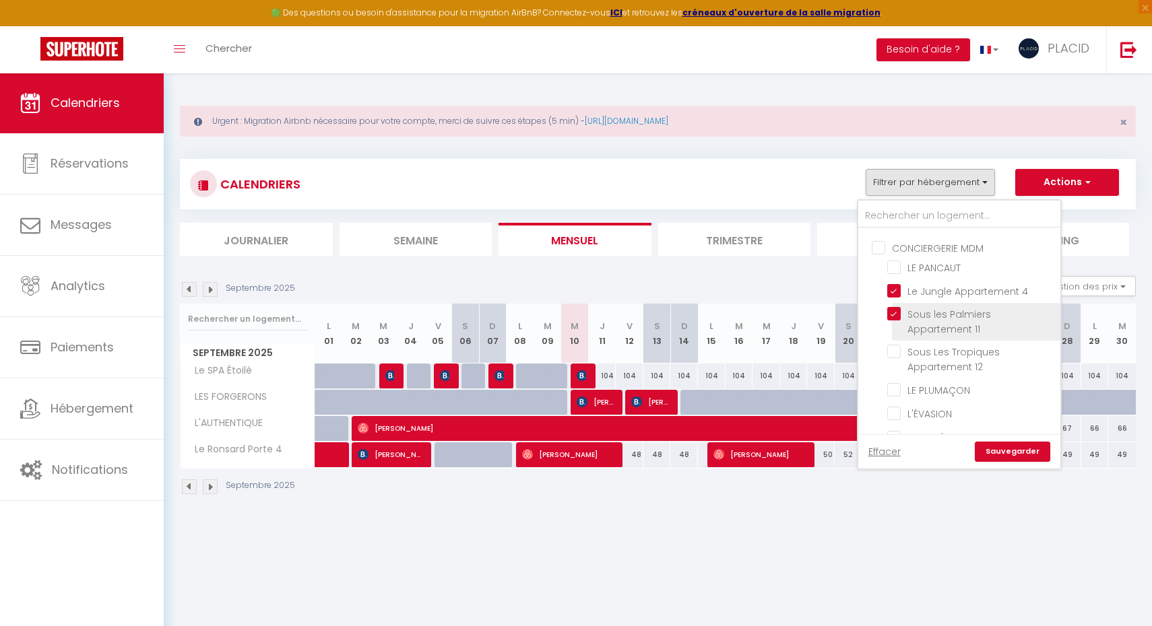
checkbox input "false"
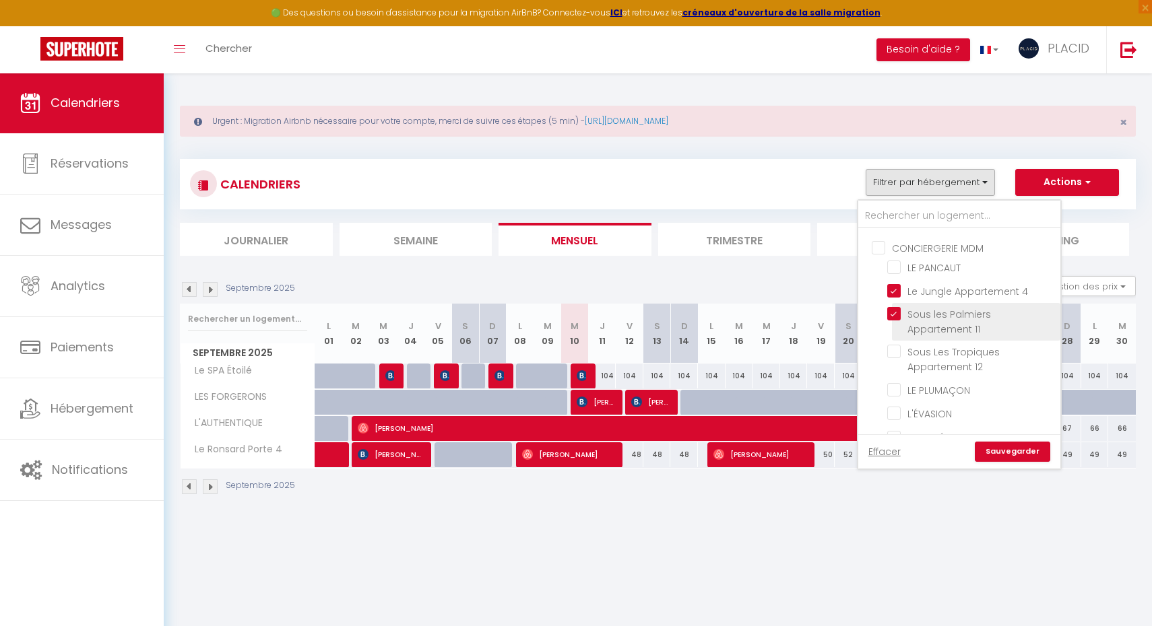
checkbox input "false"
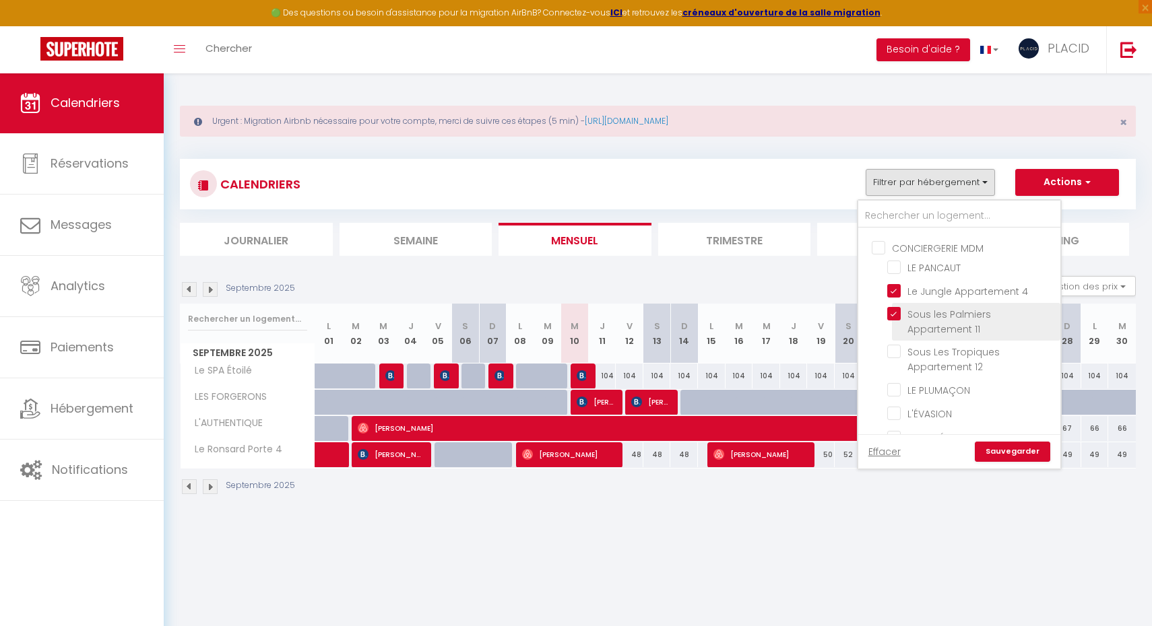
checkbox input "false"
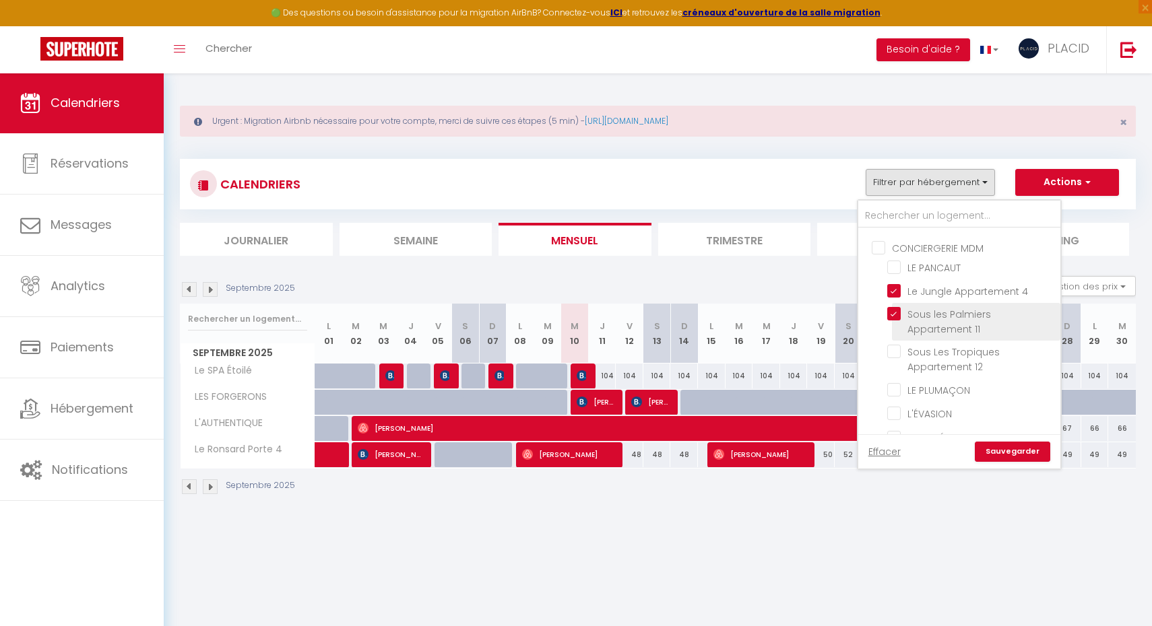
checkbox input "false"
click at [892, 347] on input "Sous Les Tropiques Appartement 12" at bounding box center [971, 351] width 168 height 13
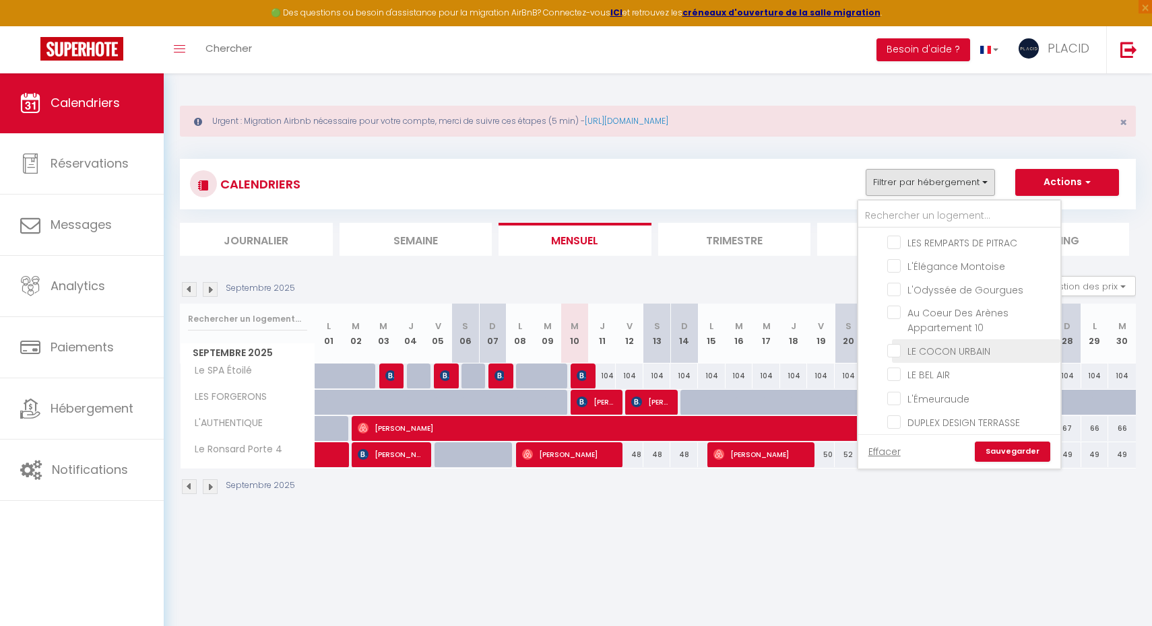
scroll to position [809, 0]
click at [895, 297] on input "Au Coeur Des Arènes Appartement 10" at bounding box center [971, 294] width 168 height 13
click at [896, 302] on input "L’Île Mystique Appartement 6" at bounding box center [971, 301] width 168 height 13
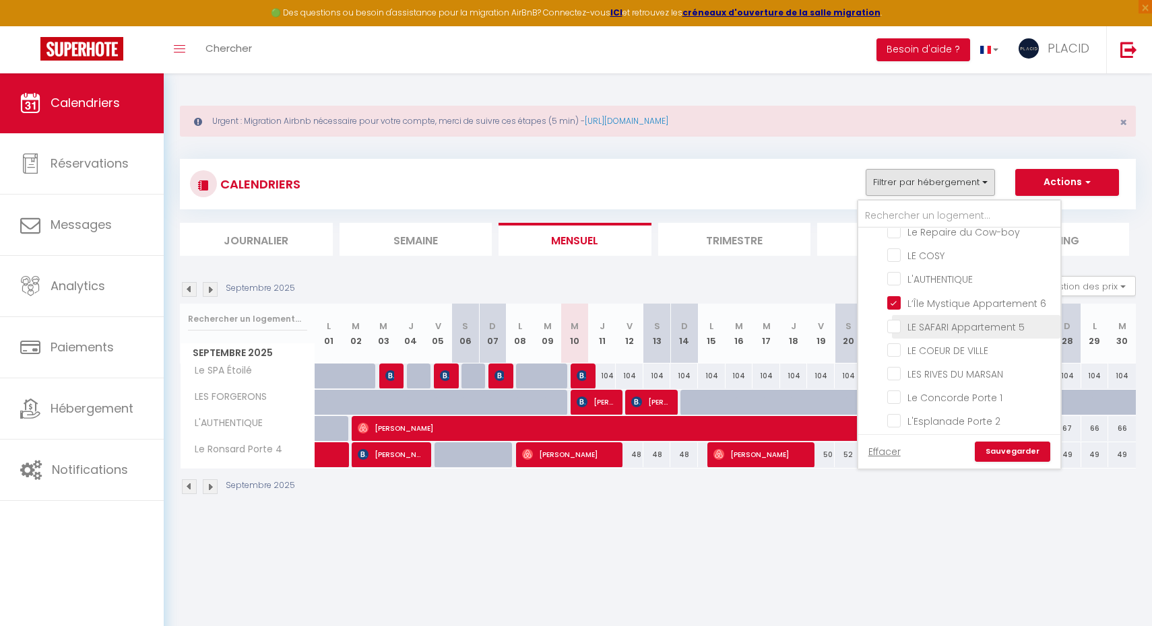
click at [896, 326] on input "LE SAFARI Appartement 5" at bounding box center [971, 325] width 168 height 13
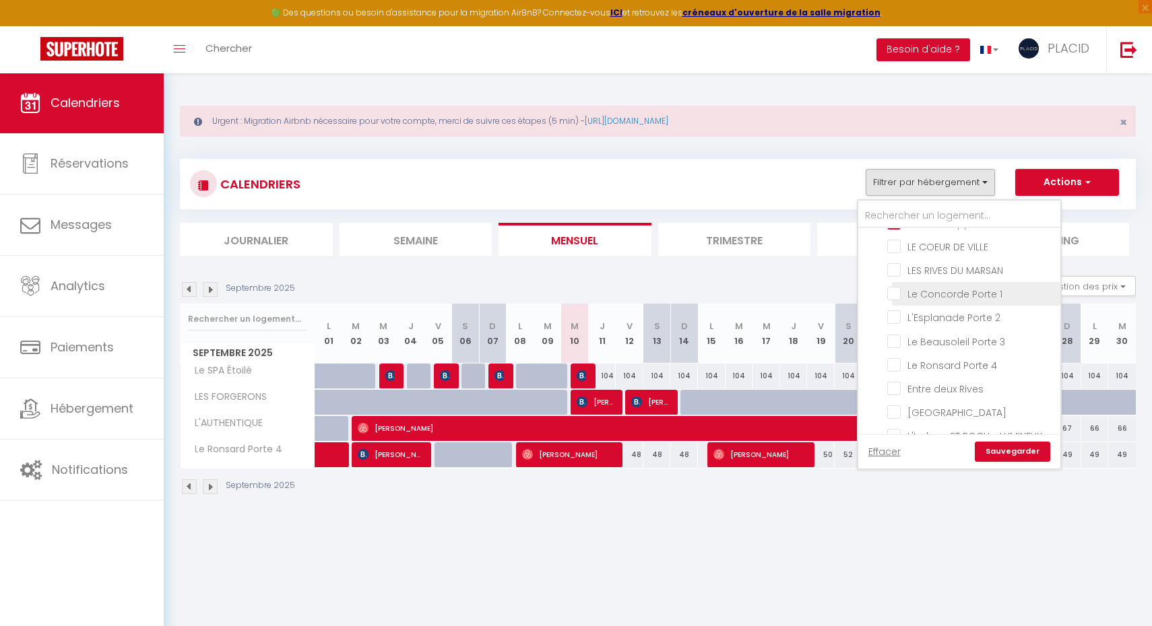
click at [898, 287] on input "Le Concorde Porte 1" at bounding box center [971, 292] width 168 height 13
click at [896, 296] on input "Le Concorde Porte 1" at bounding box center [971, 292] width 168 height 13
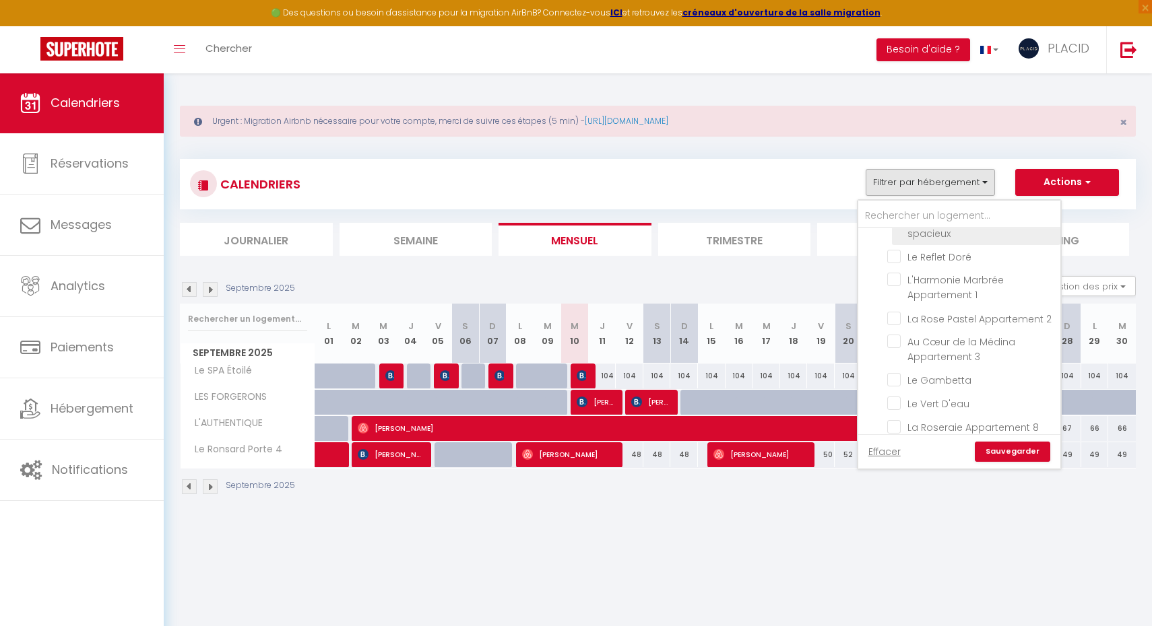
scroll to position [1376, 0]
click at [899, 322] on li "La Rose Pastel Appartement 2" at bounding box center [976, 316] width 168 height 24
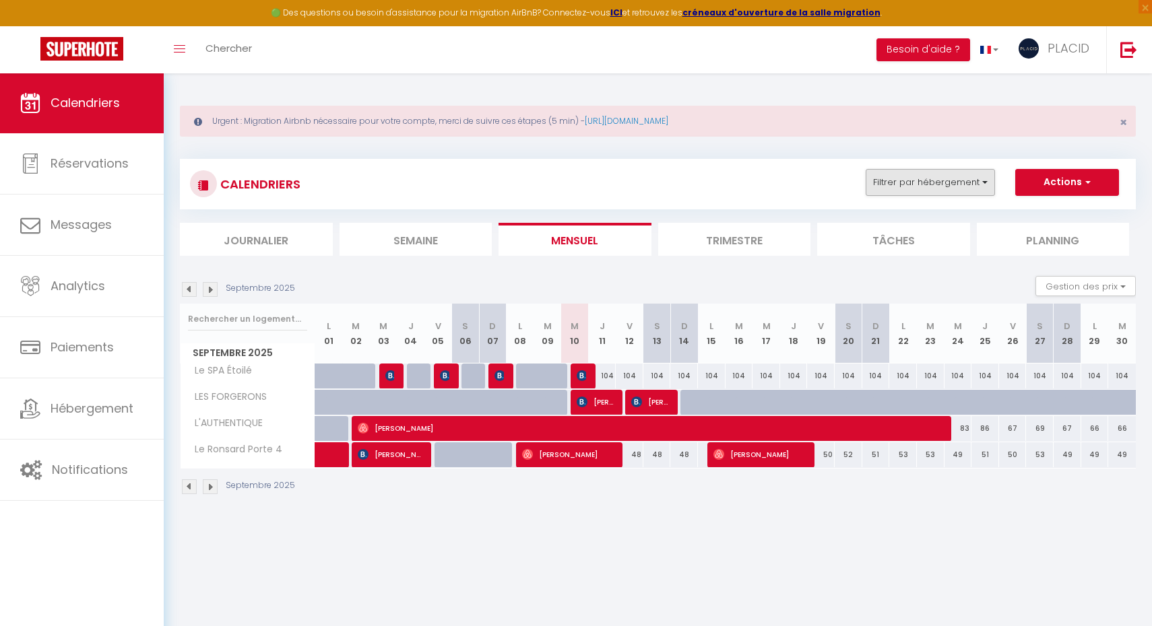
click at [906, 185] on button "Filtrer par hébergement" at bounding box center [929, 182] width 129 height 27
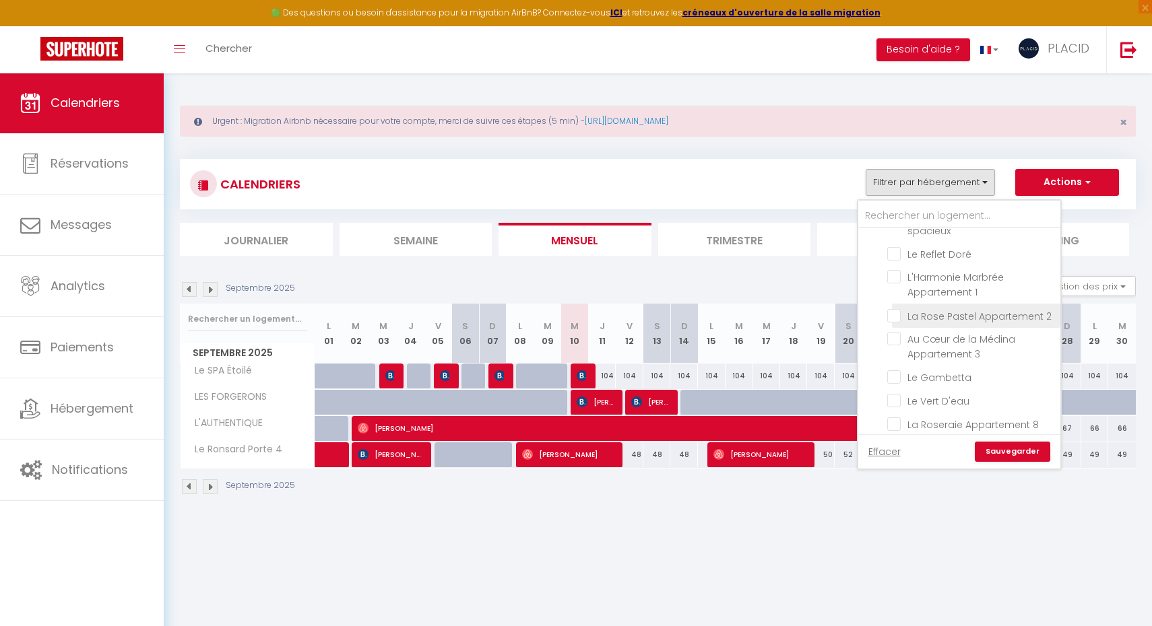
click at [894, 314] on input "La Rose Pastel Appartement 2" at bounding box center [971, 314] width 168 height 13
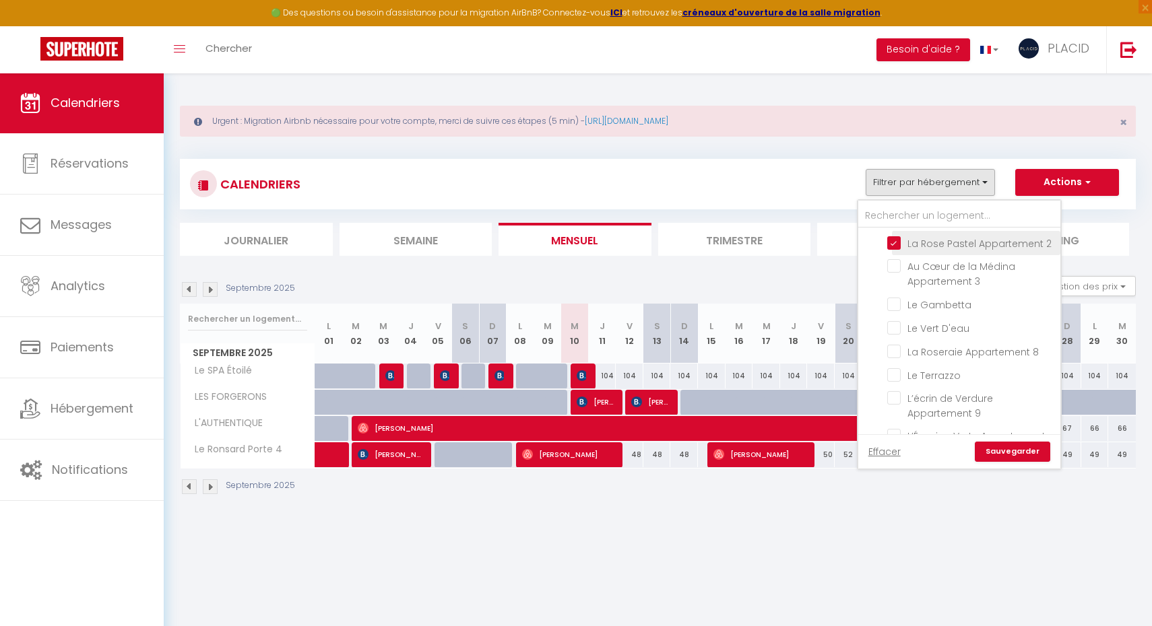
scroll to position [1453, 0]
click at [900, 259] on input "Au Cœur de la Médina Appartement 3" at bounding box center [971, 262] width 168 height 13
click at [894, 345] on input "La Roseraie Appartement 8" at bounding box center [971, 347] width 168 height 13
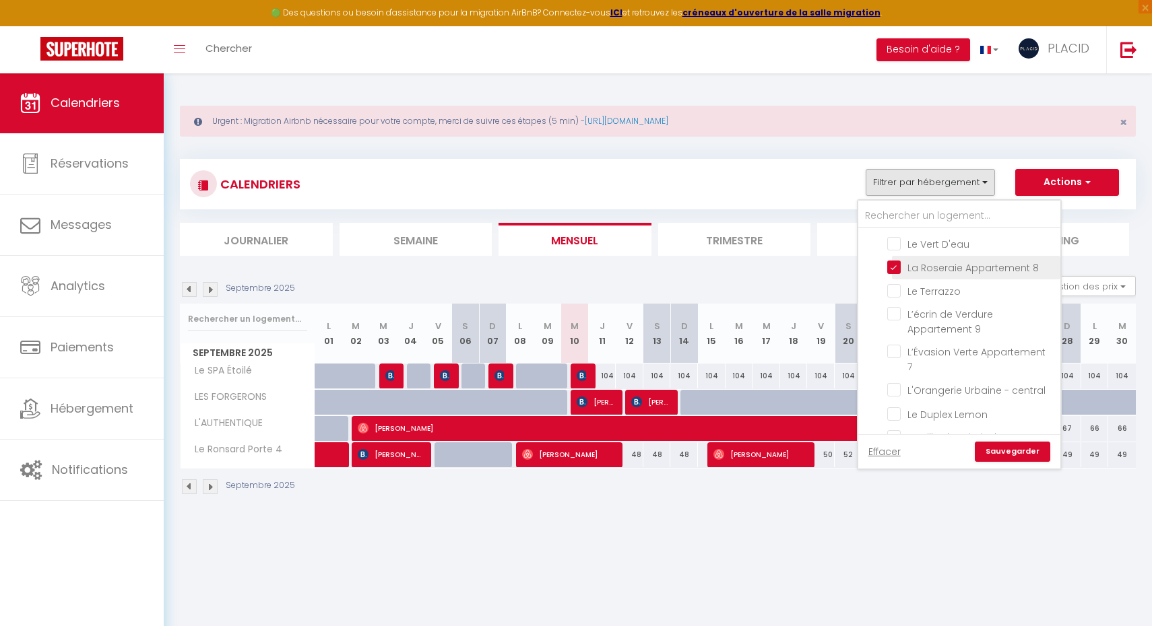
scroll to position [1564, 0]
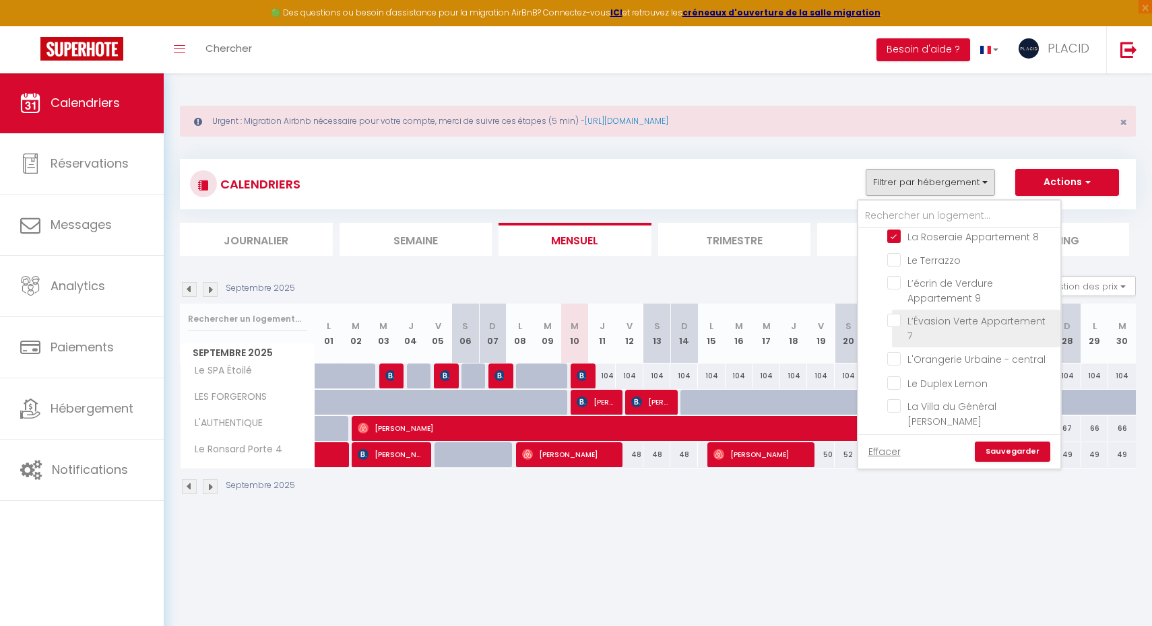
click at [898, 319] on input "L’Évasion Verte Appartement 7" at bounding box center [971, 320] width 168 height 13
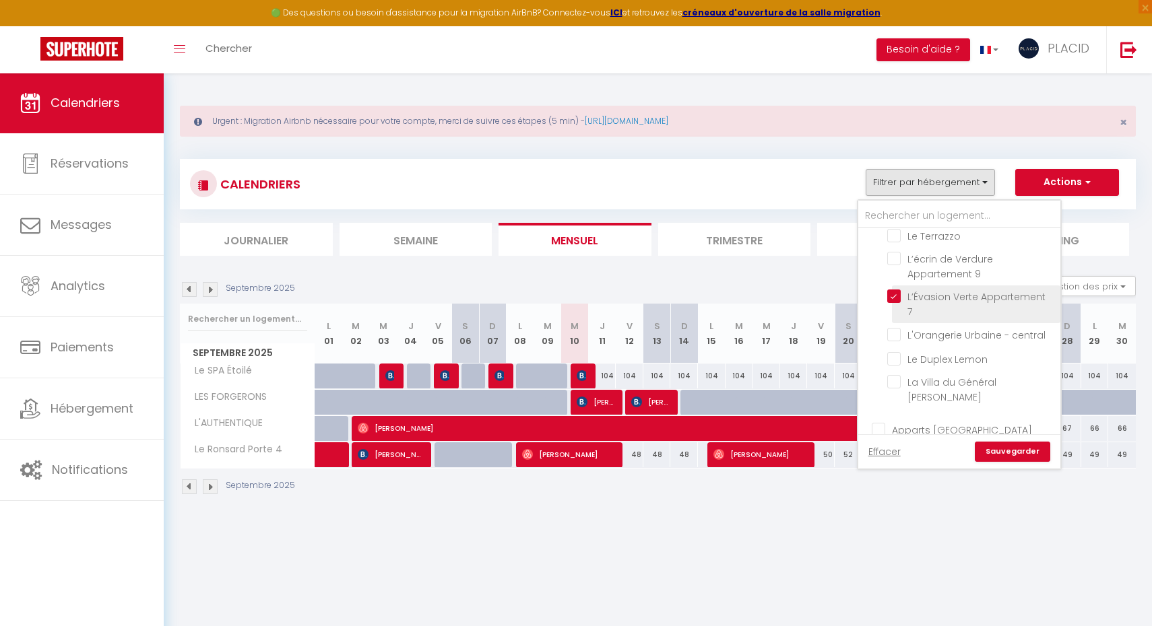
scroll to position [1591, 0]
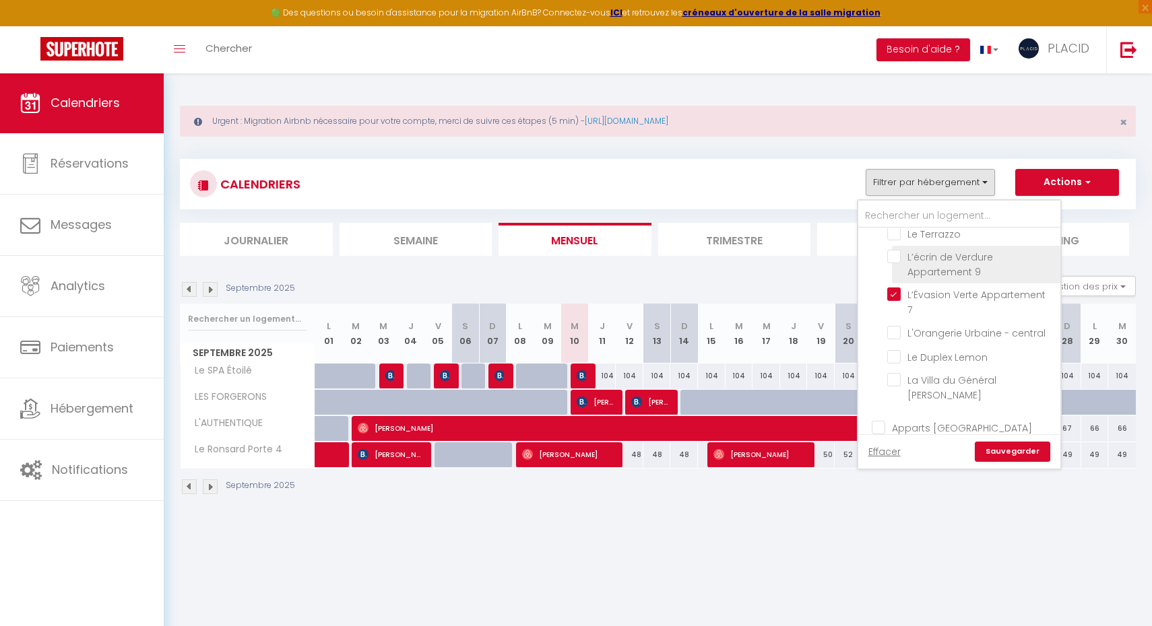
click at [894, 257] on input "L’écrin de Verdure Appartement 9" at bounding box center [971, 256] width 168 height 13
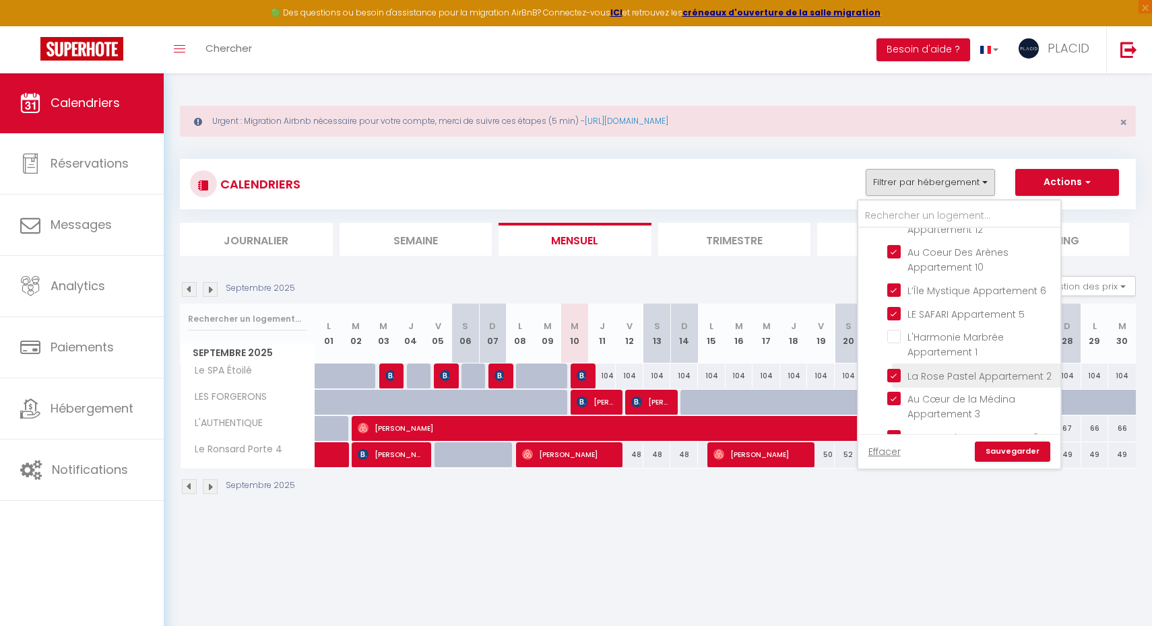
scroll to position [1886, 0]
click at [891, 328] on input "L'Harmonie Marbrée Appartement 1" at bounding box center [971, 334] width 168 height 13
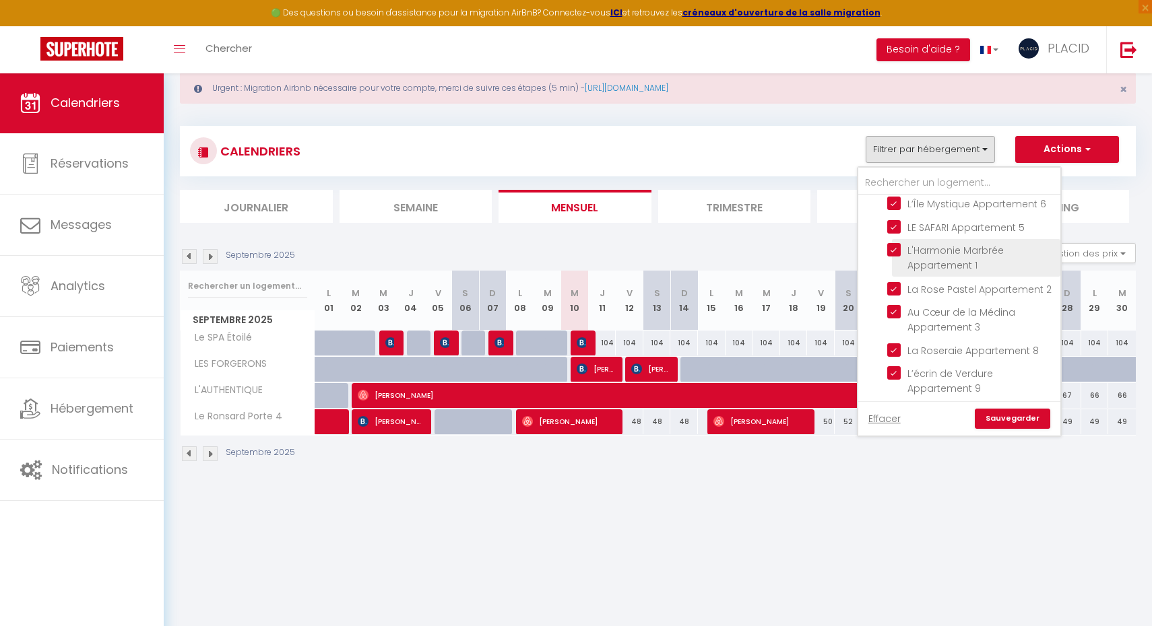
scroll to position [44, 0]
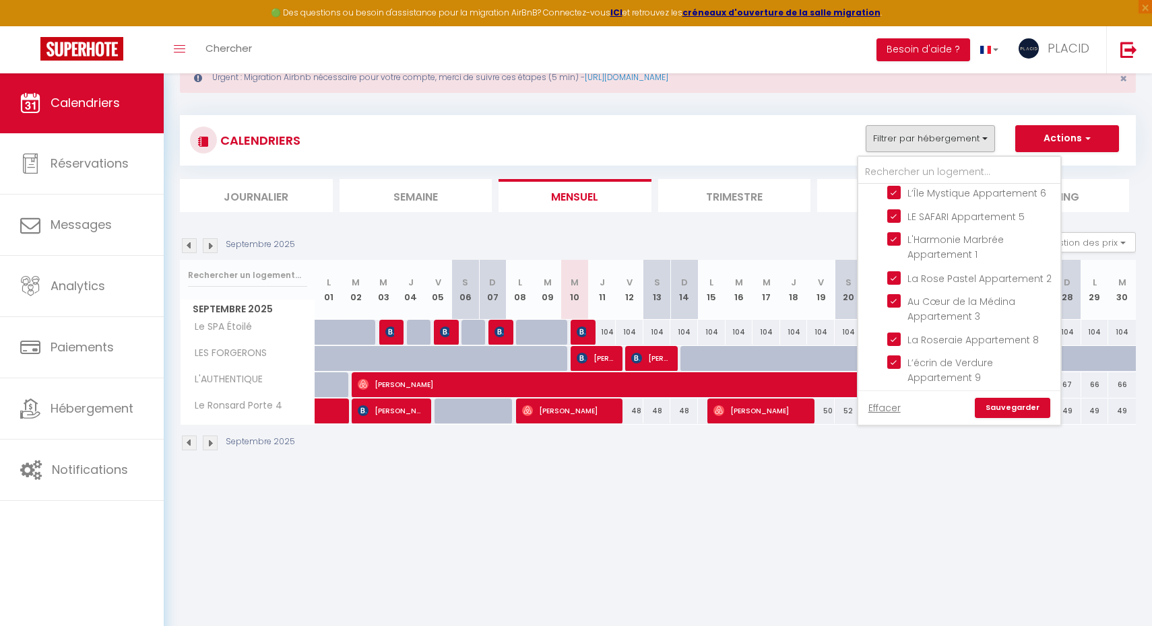
click at [1009, 409] on link "Sauvegarder" at bounding box center [1011, 408] width 75 height 20
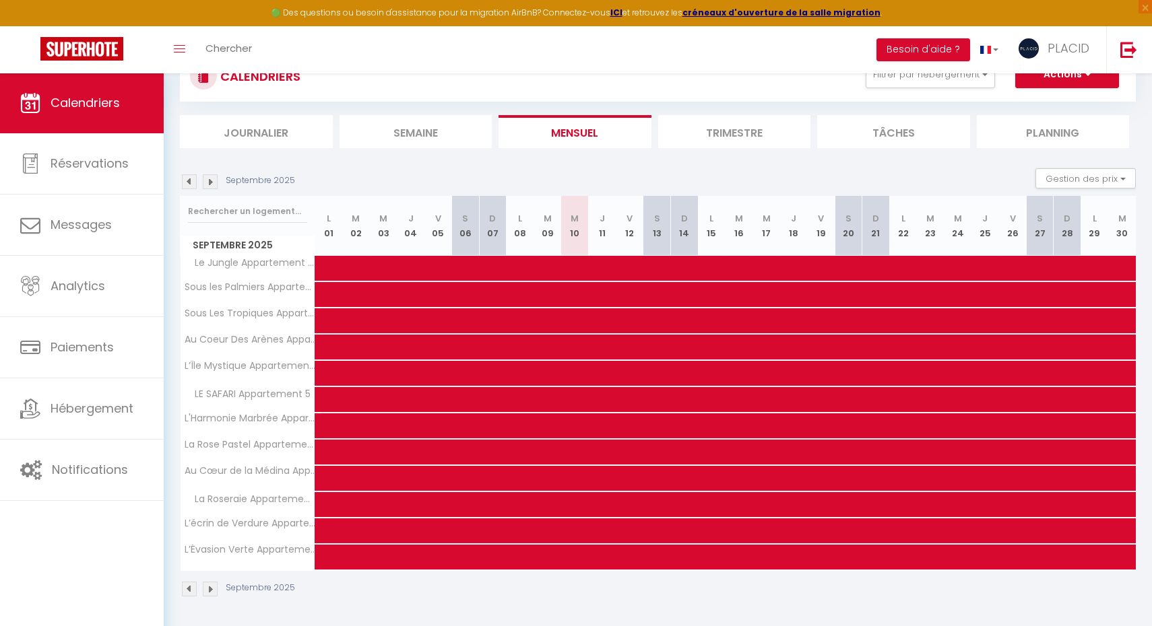
scroll to position [107, 0]
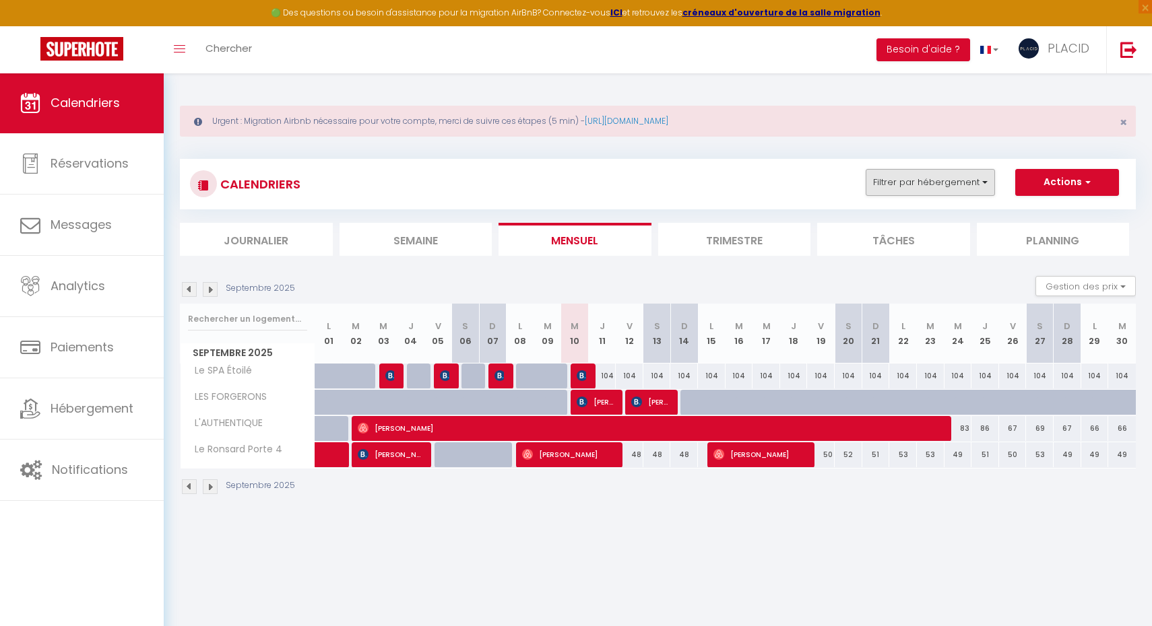
click at [931, 180] on button "Filtrer par hébergement" at bounding box center [929, 182] width 129 height 27
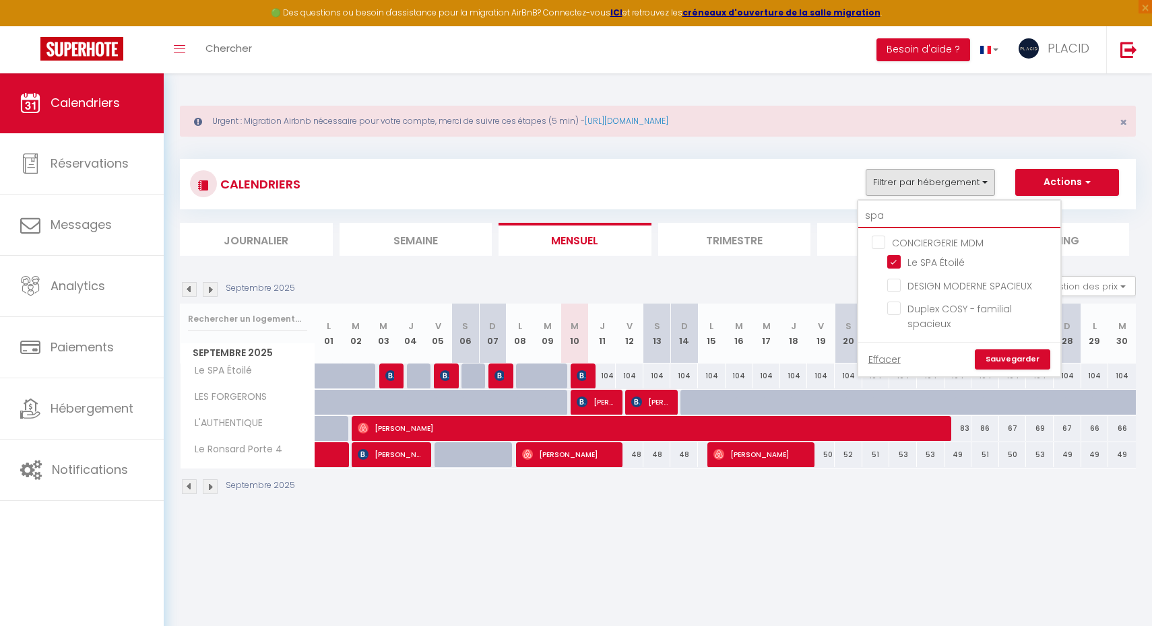
click at [917, 208] on input "spa" at bounding box center [959, 216] width 202 height 24
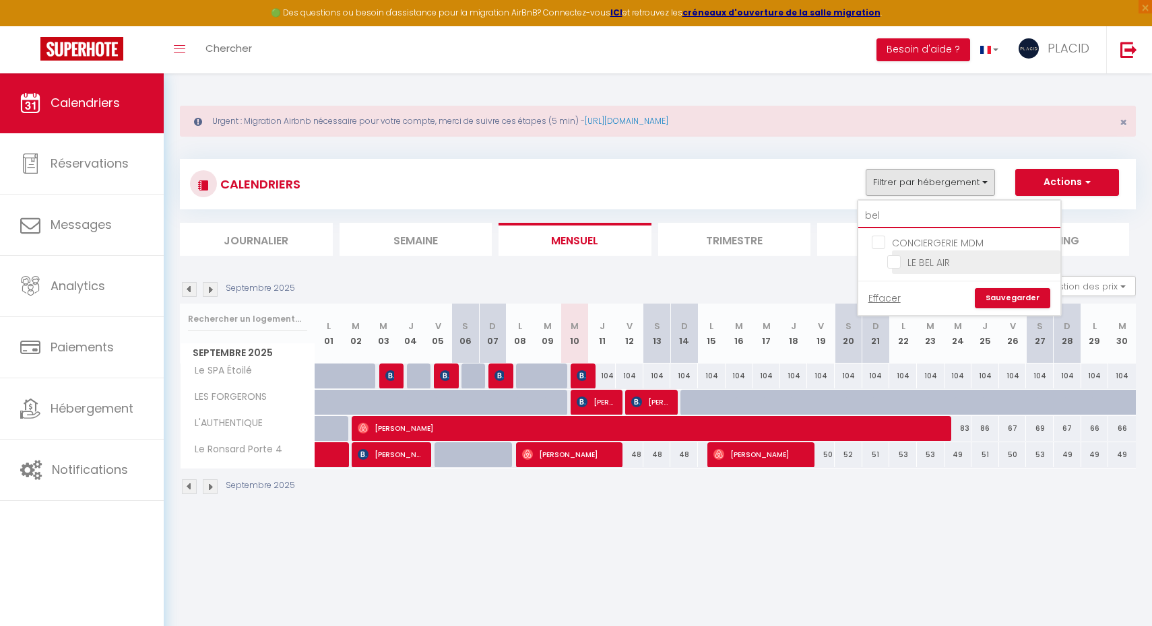
type input "bel"
click at [901, 262] on input "LE BEL AIR" at bounding box center [971, 261] width 168 height 13
checkbox input "true"
click at [1005, 300] on link "Sauvegarder" at bounding box center [1011, 298] width 75 height 20
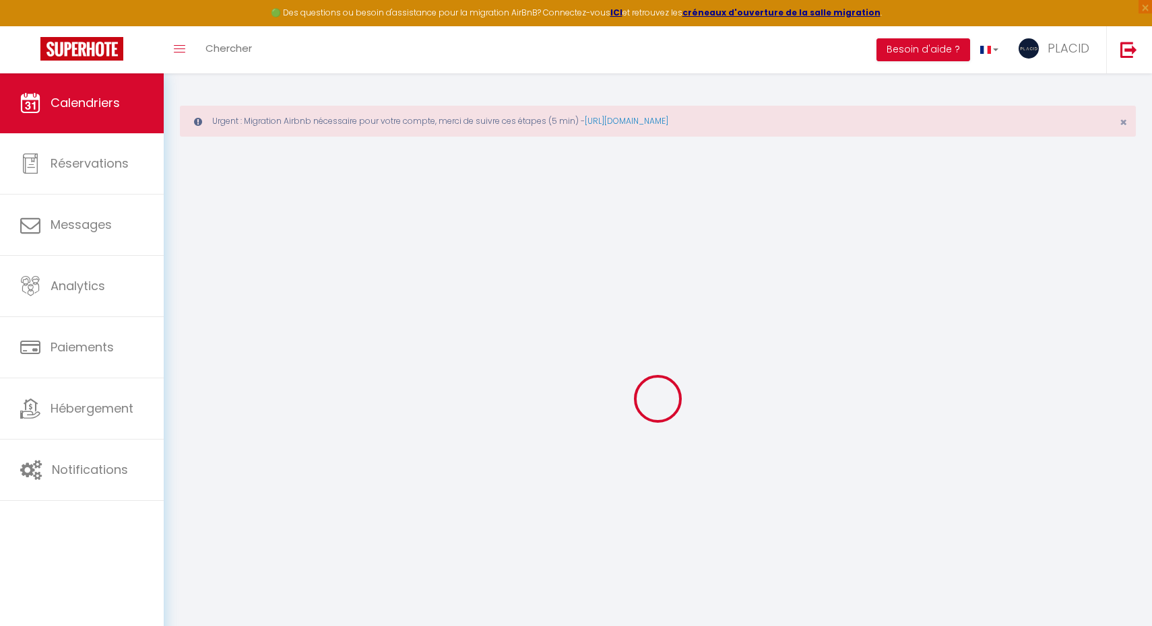
select select "0"
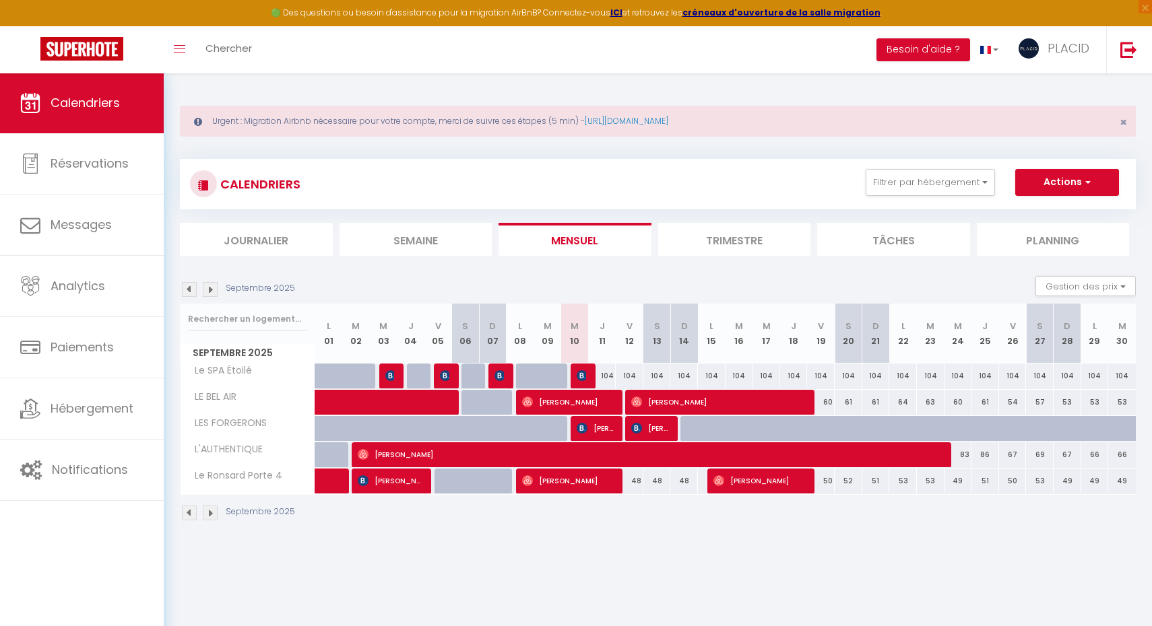
click at [592, 409] on span "Karl Gavo" at bounding box center [568, 402] width 92 height 26
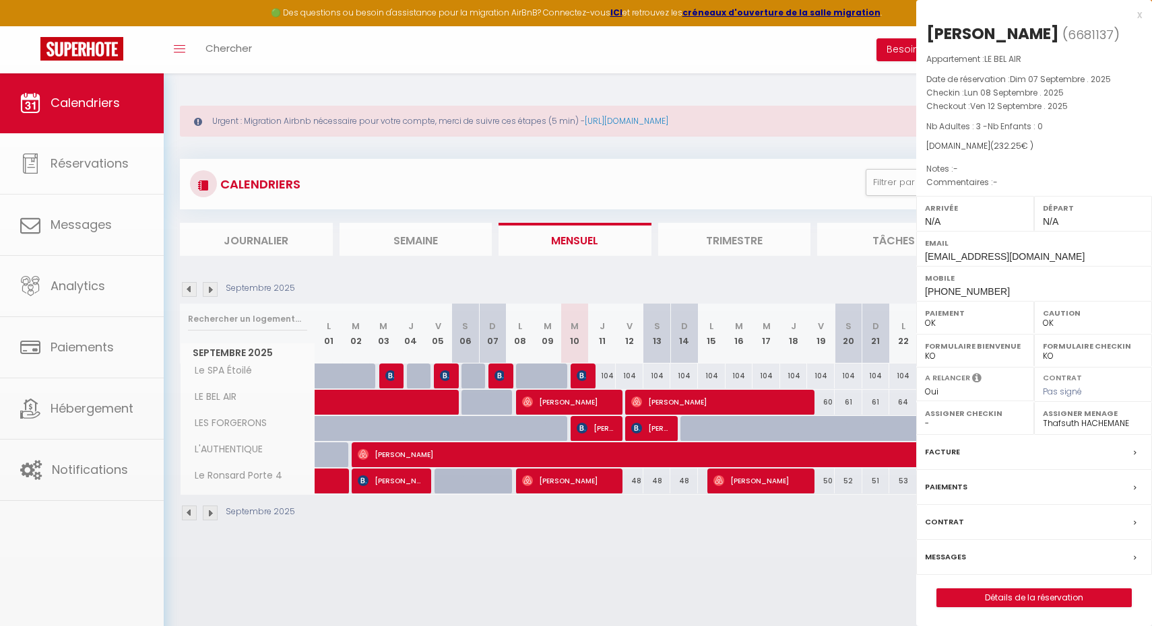
select select "40924"
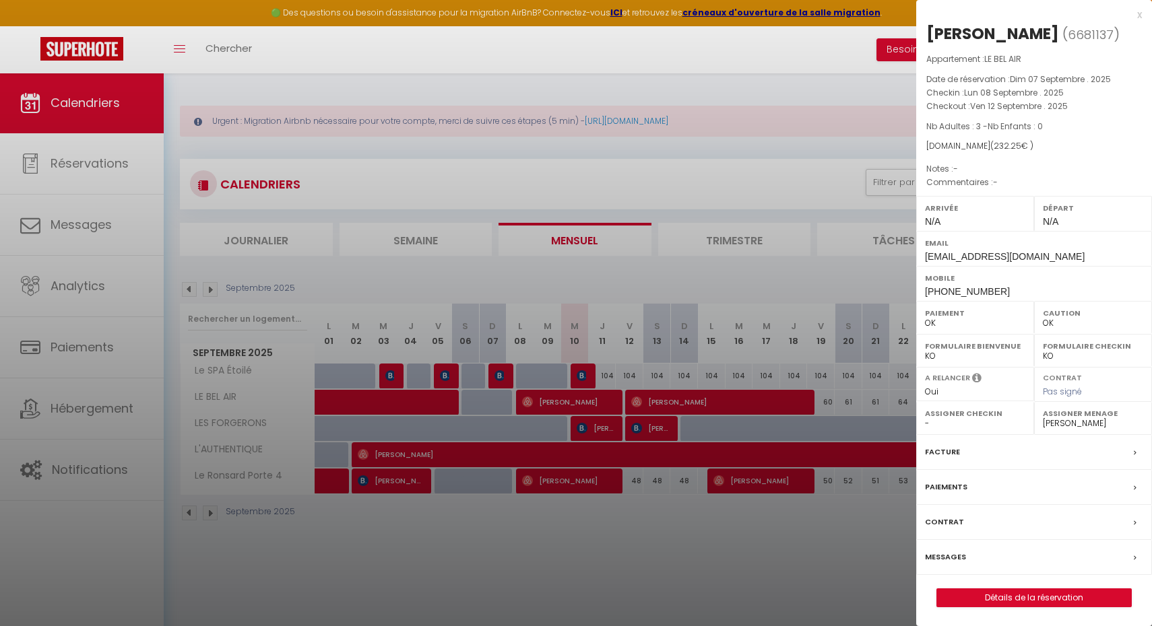
click at [954, 554] on label "Messages" at bounding box center [945, 557] width 41 height 14
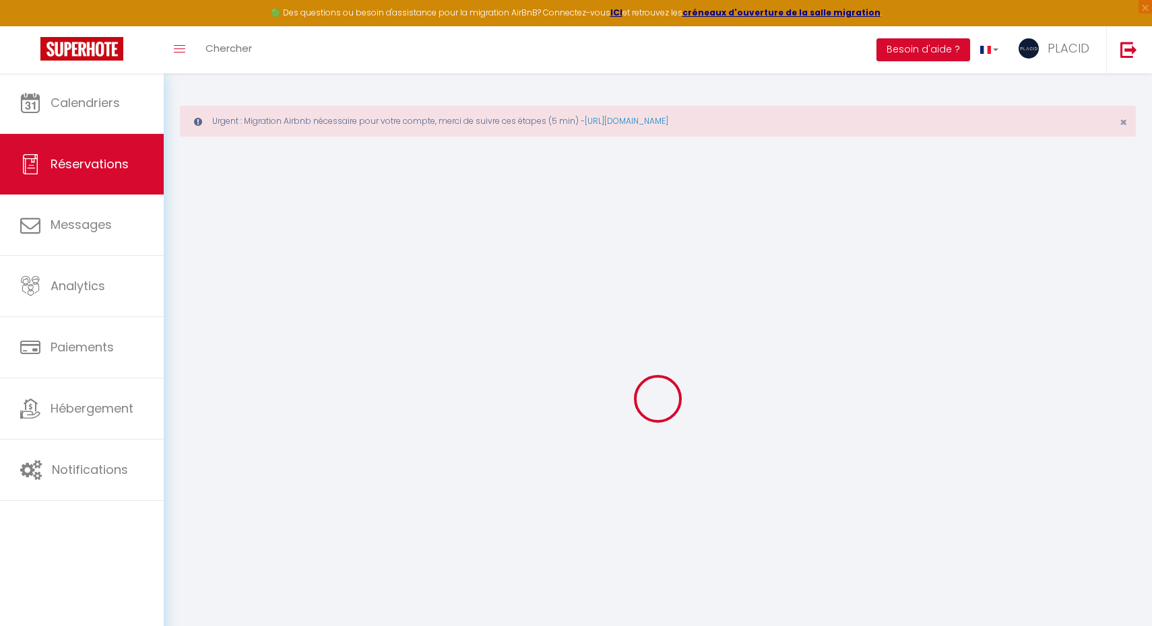
select select
checkbox input "false"
select select
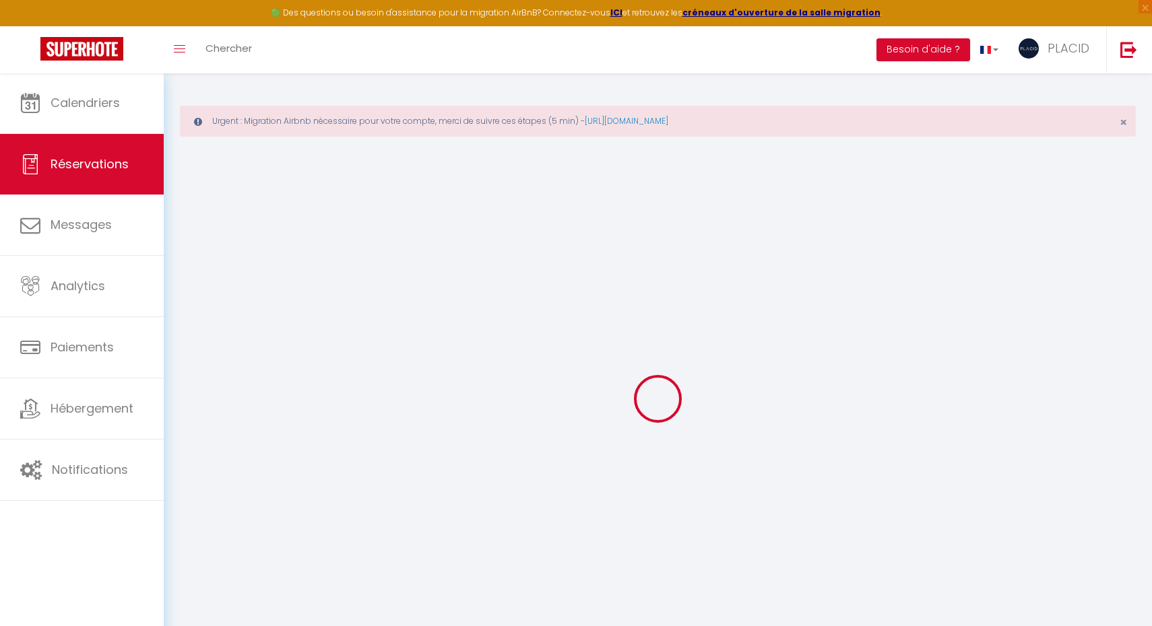
select select
checkbox input "false"
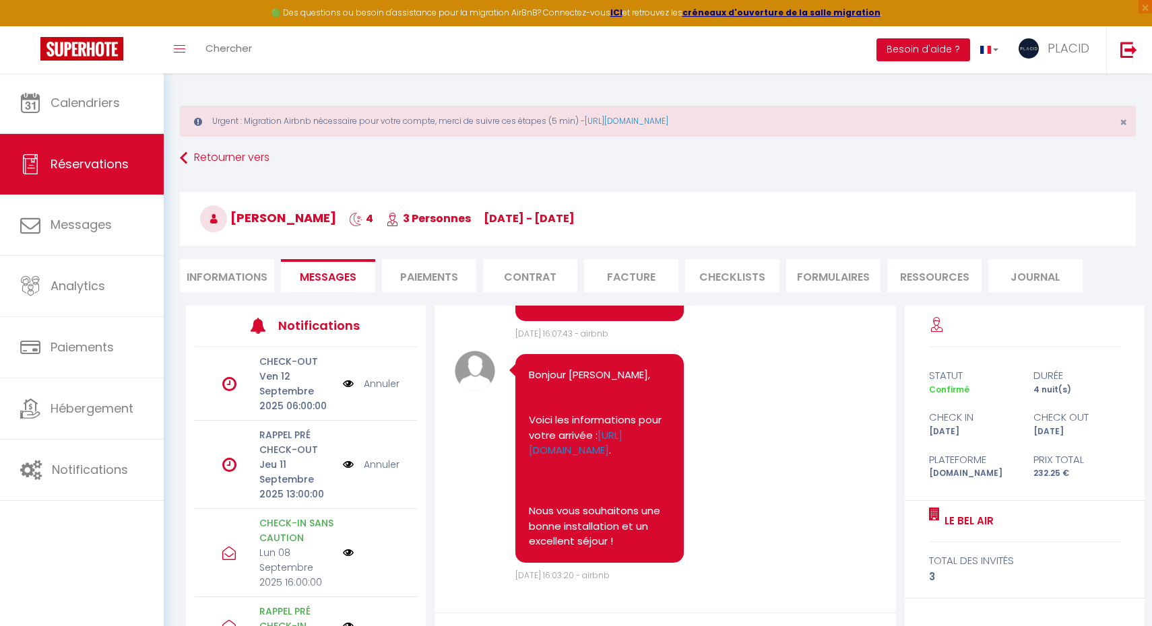
scroll to position [1263, 0]
click at [617, 458] on link "https://www.canva.com/design/DAGbzWzFGqo/6TQLAOl31D5FBDwqTVELqg/edit?utm_conten…" at bounding box center [576, 443] width 94 height 30
click at [230, 154] on link "Retourner vers" at bounding box center [658, 158] width 956 height 24
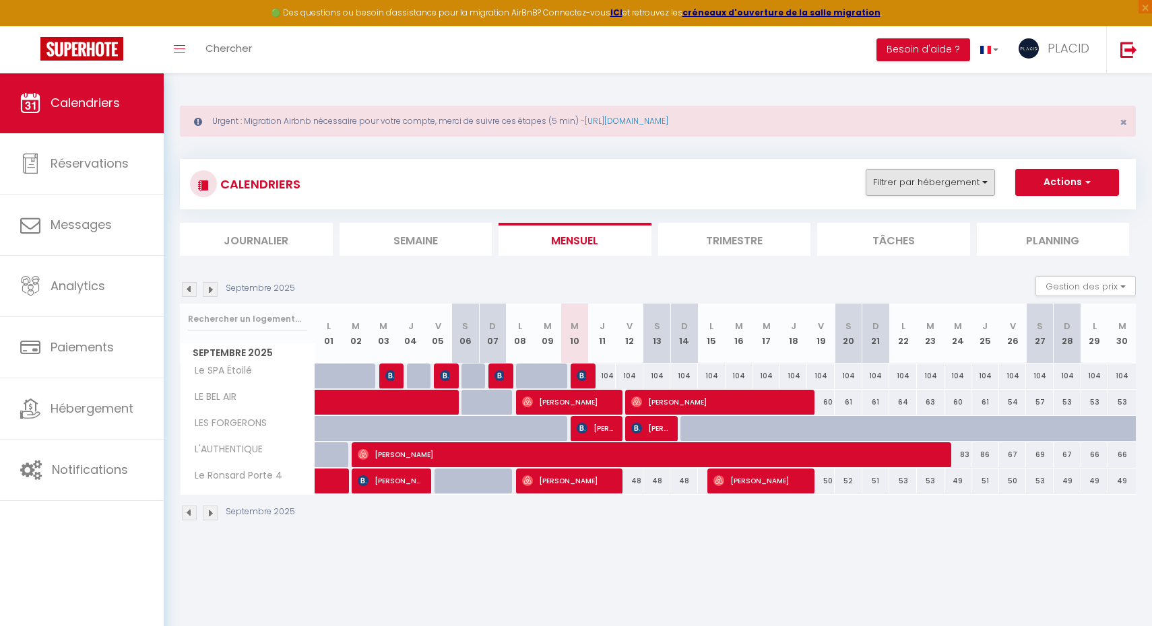
click at [968, 188] on button "Filtrer par hébergement" at bounding box center [929, 182] width 129 height 27
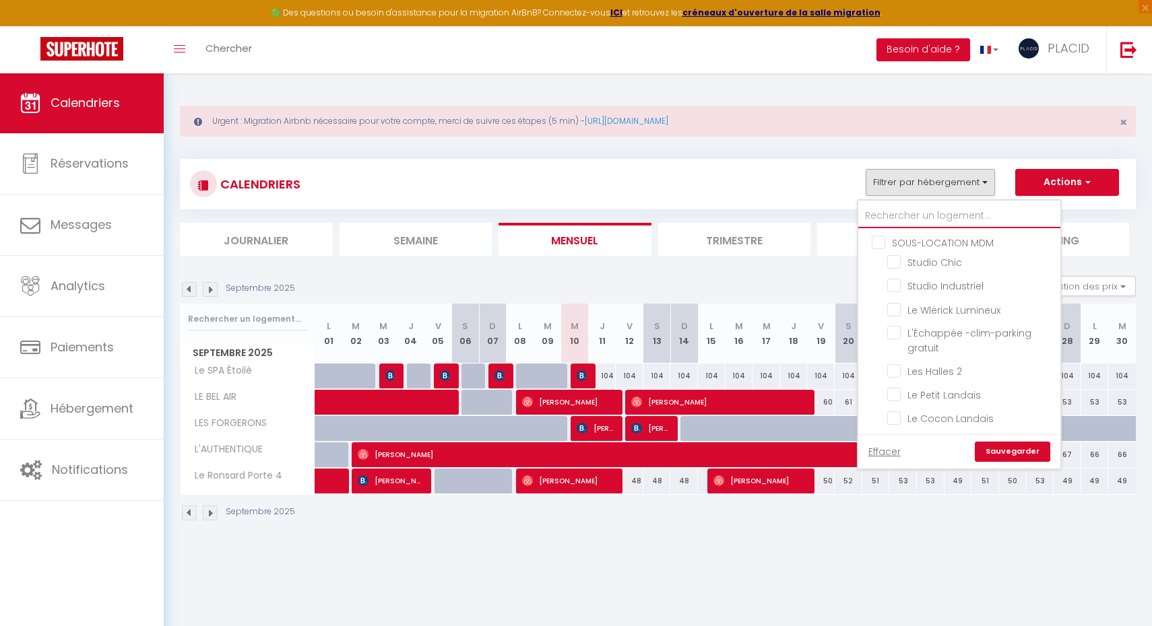
click at [952, 214] on input "text" at bounding box center [959, 216] width 202 height 24
type input "u"
checkbox input "false"
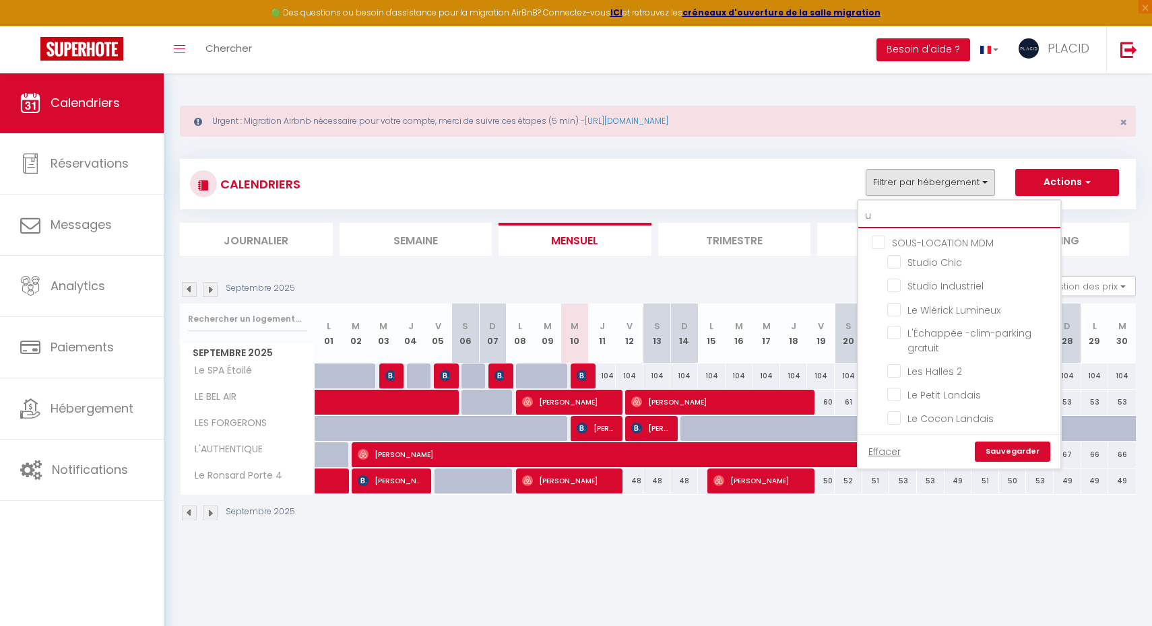
checkbox input "false"
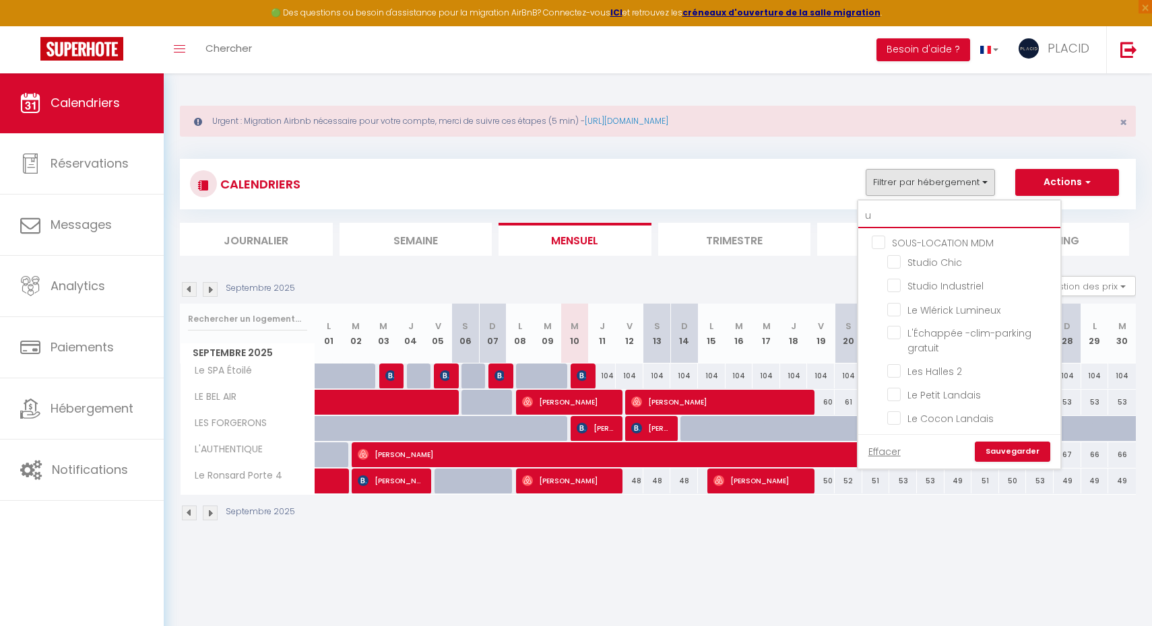
checkbox input "false"
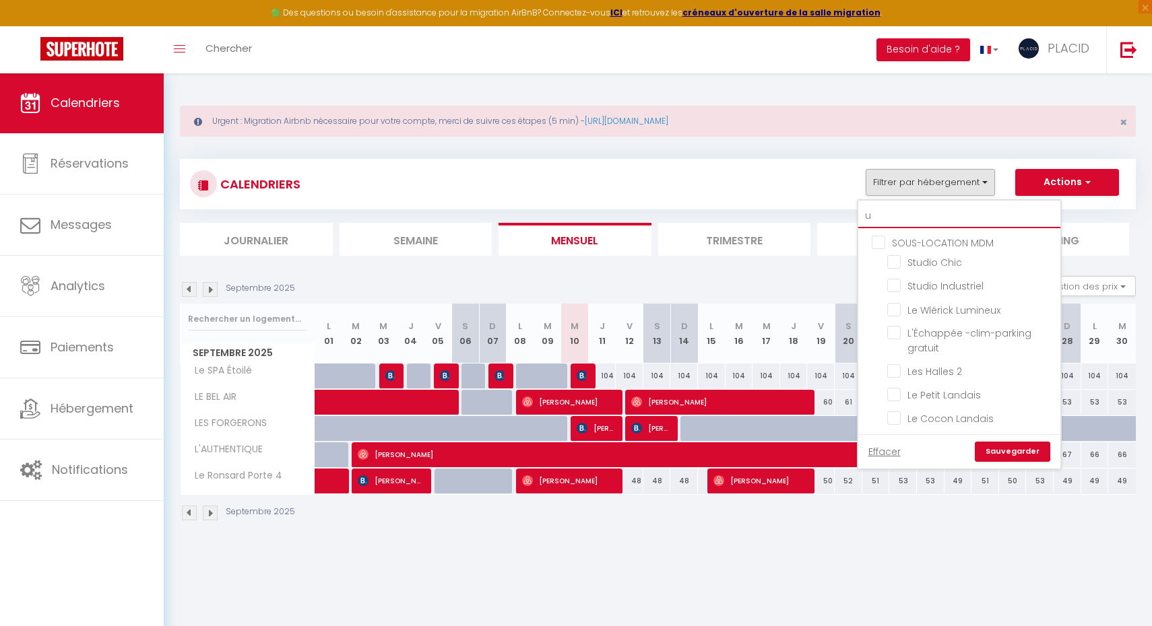
checkbox input "false"
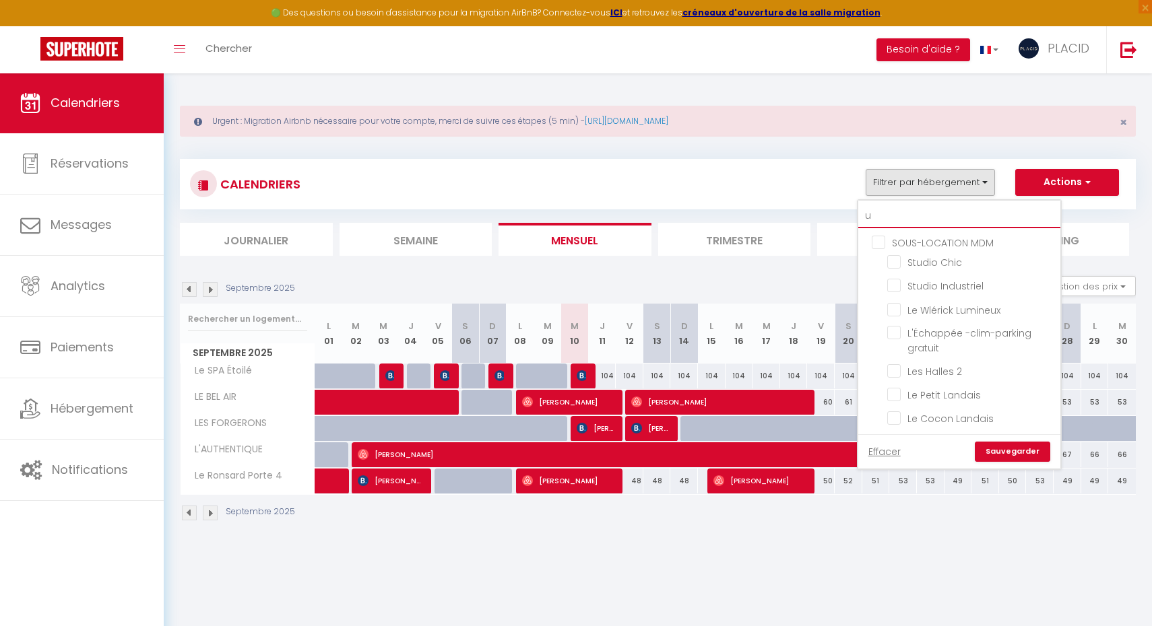
checkbox input "false"
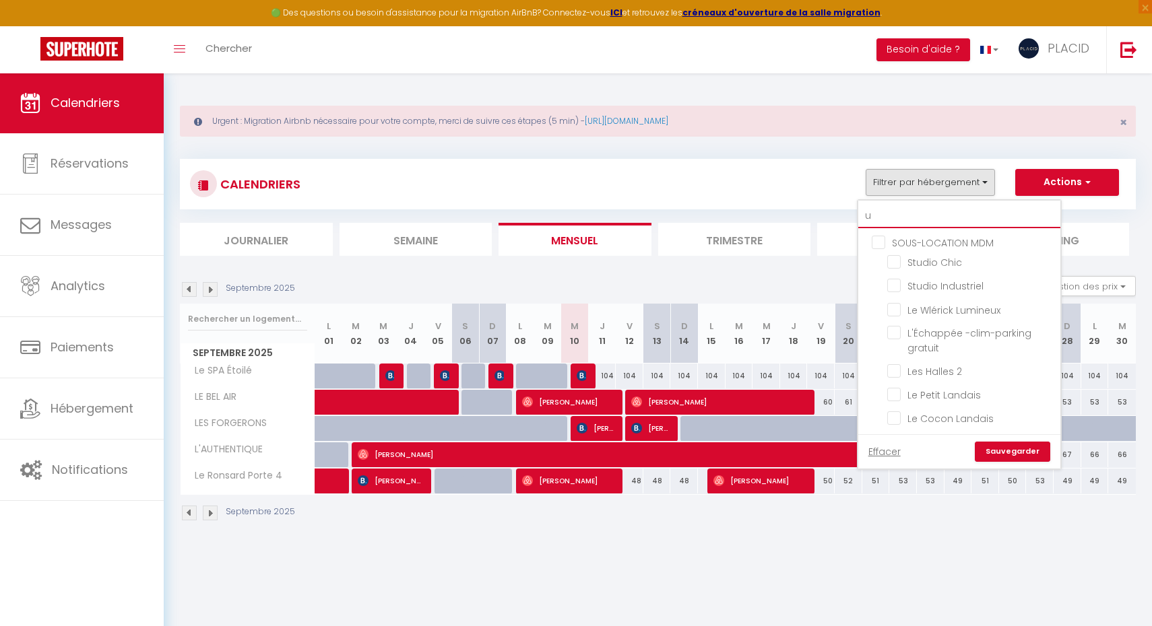
checkbox input "false"
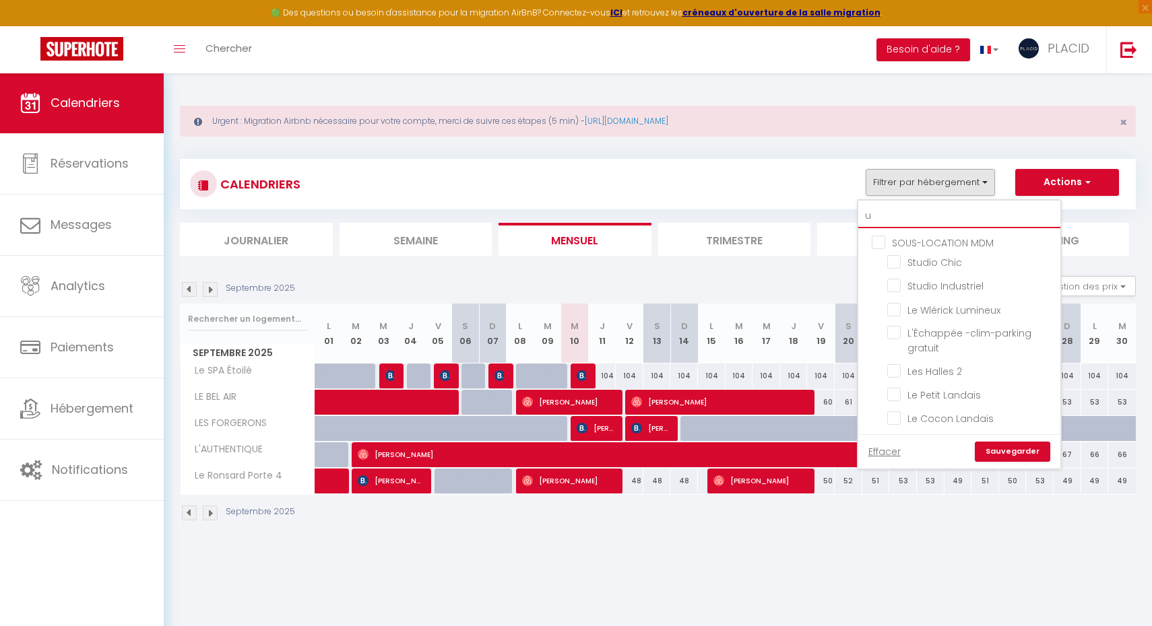
checkbox input "false"
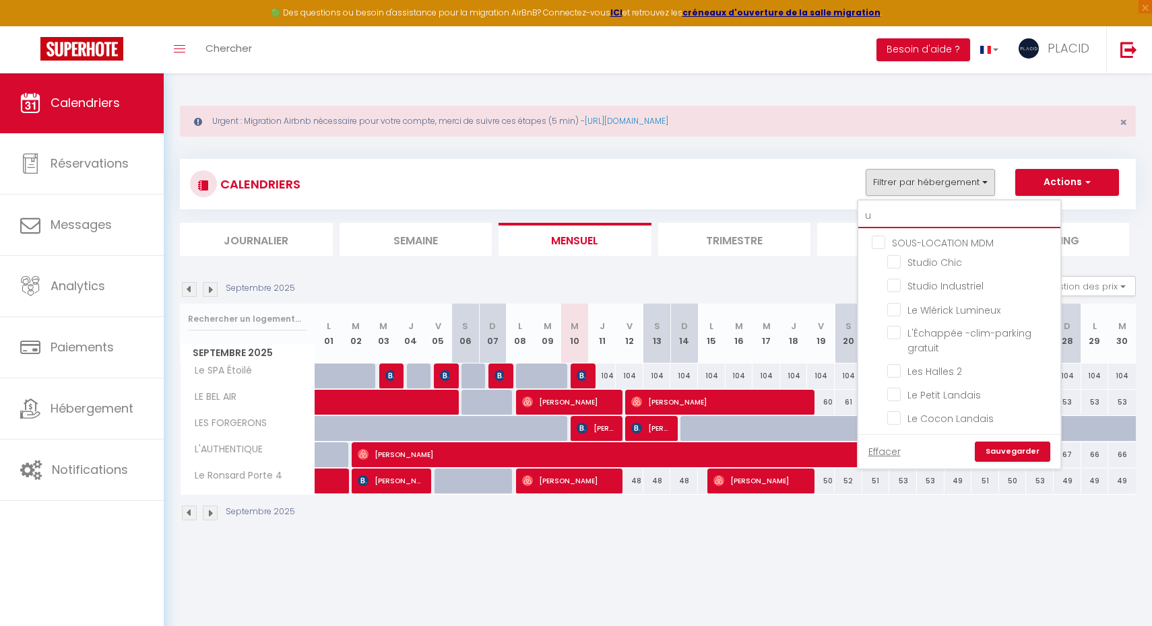
checkbox input "false"
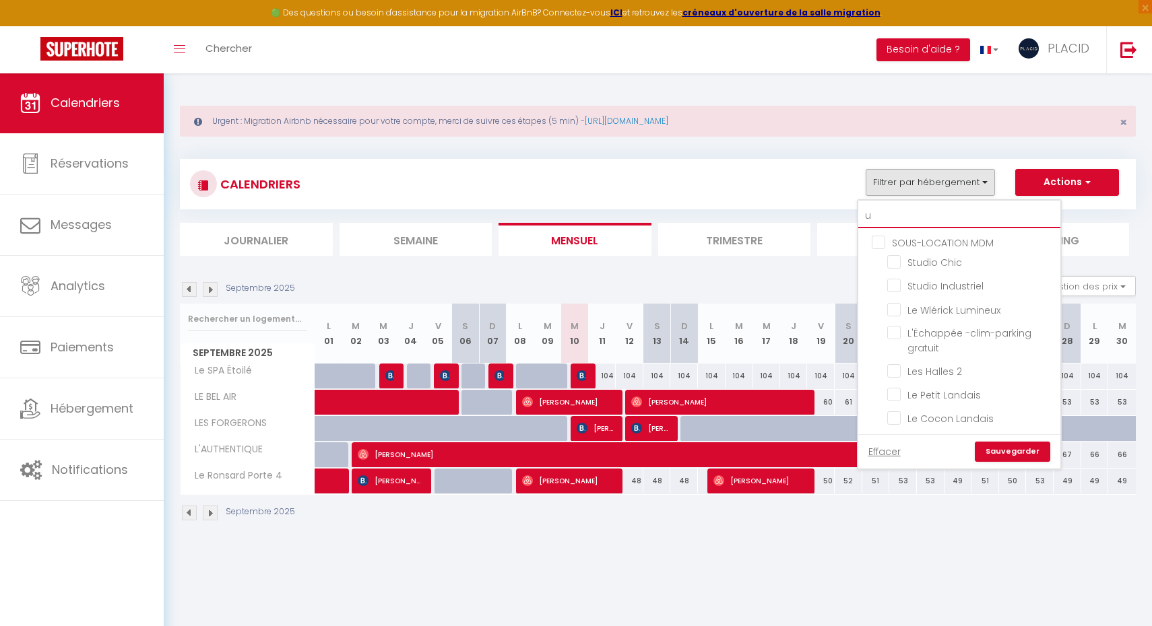
checkbox input "false"
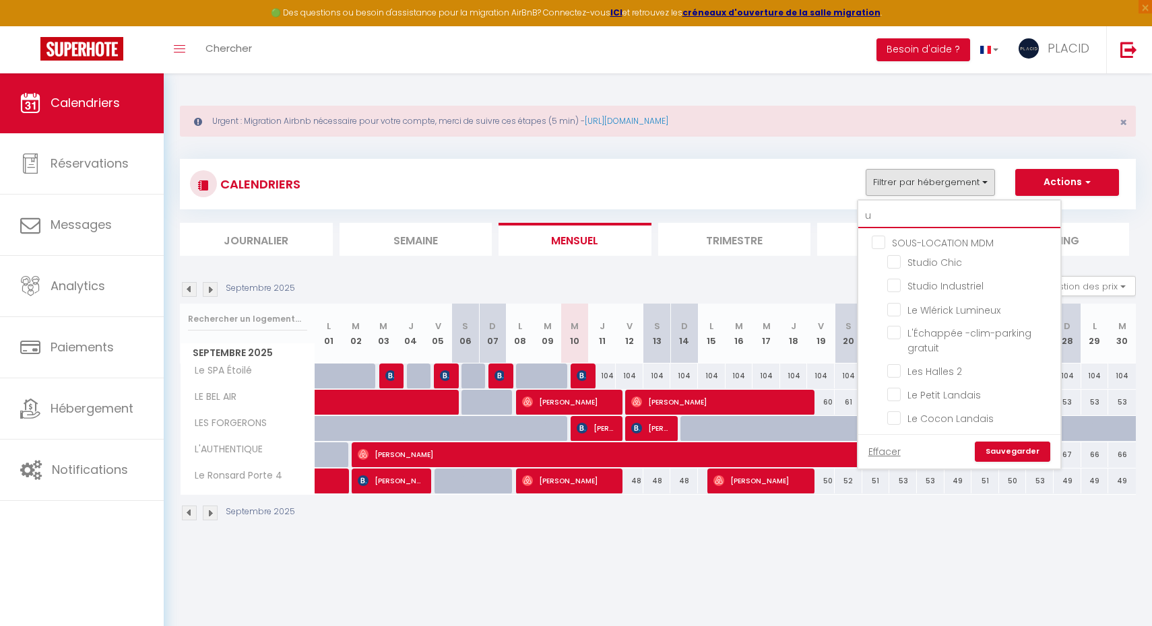
checkbox input "false"
type input "ur"
checkbox input "false"
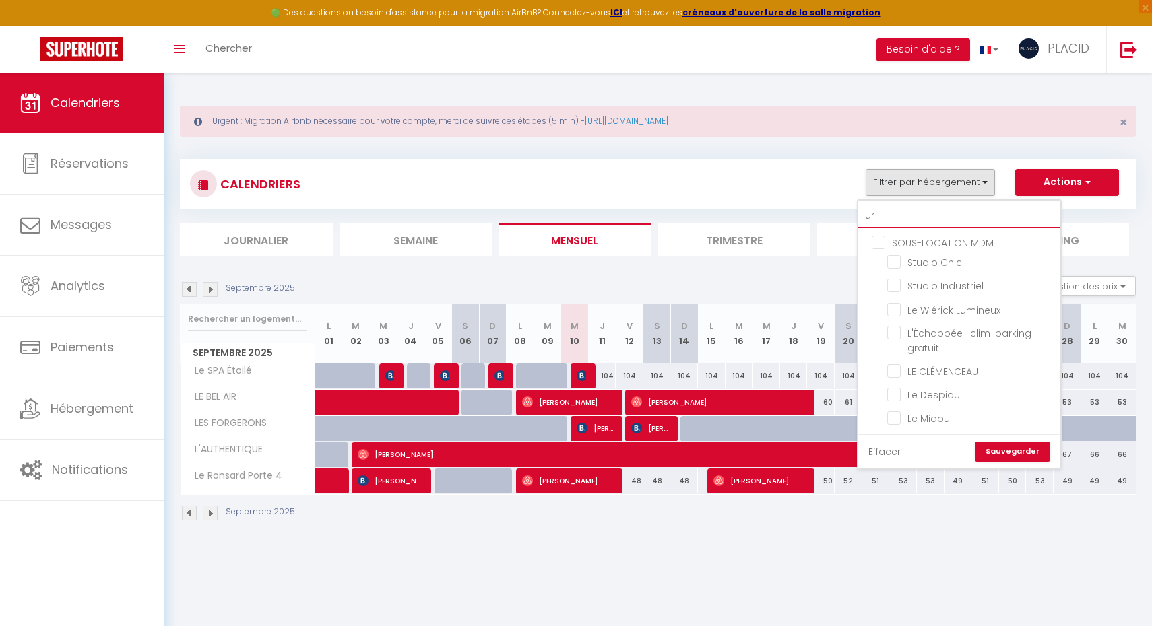
checkbox input "false"
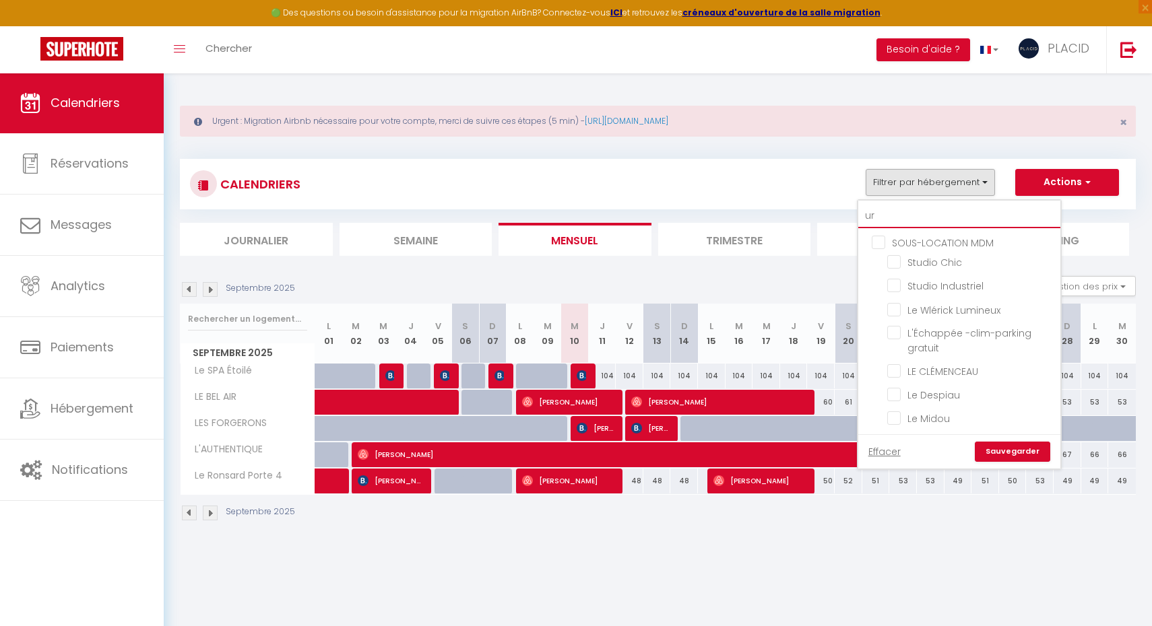
checkbox input "false"
type input "urb"
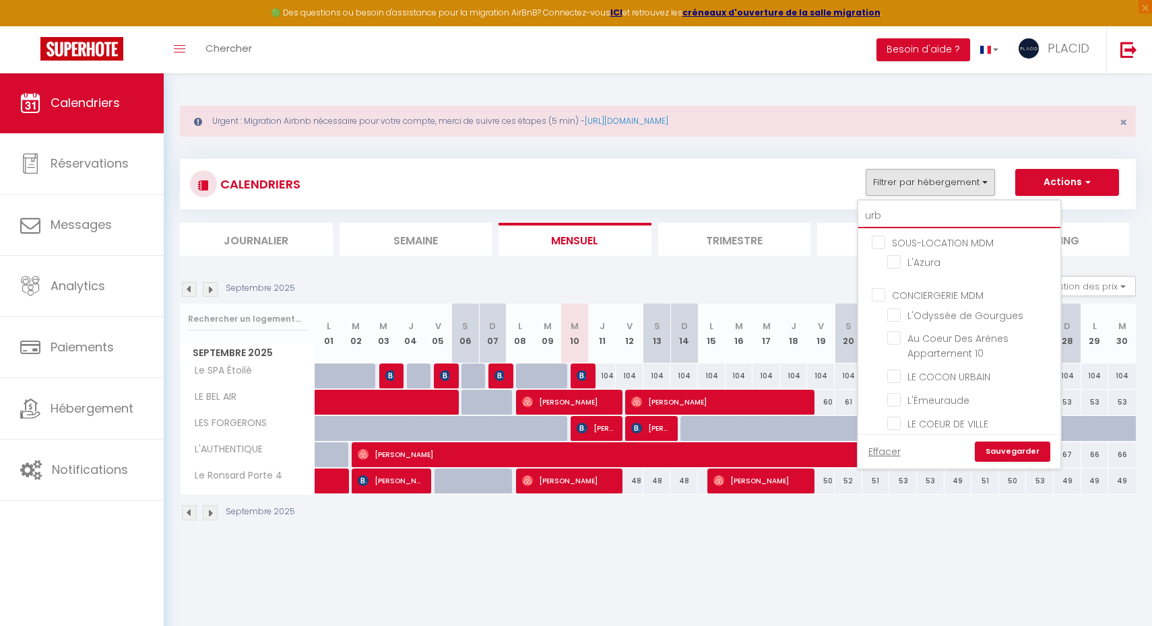
checkbox input "false"
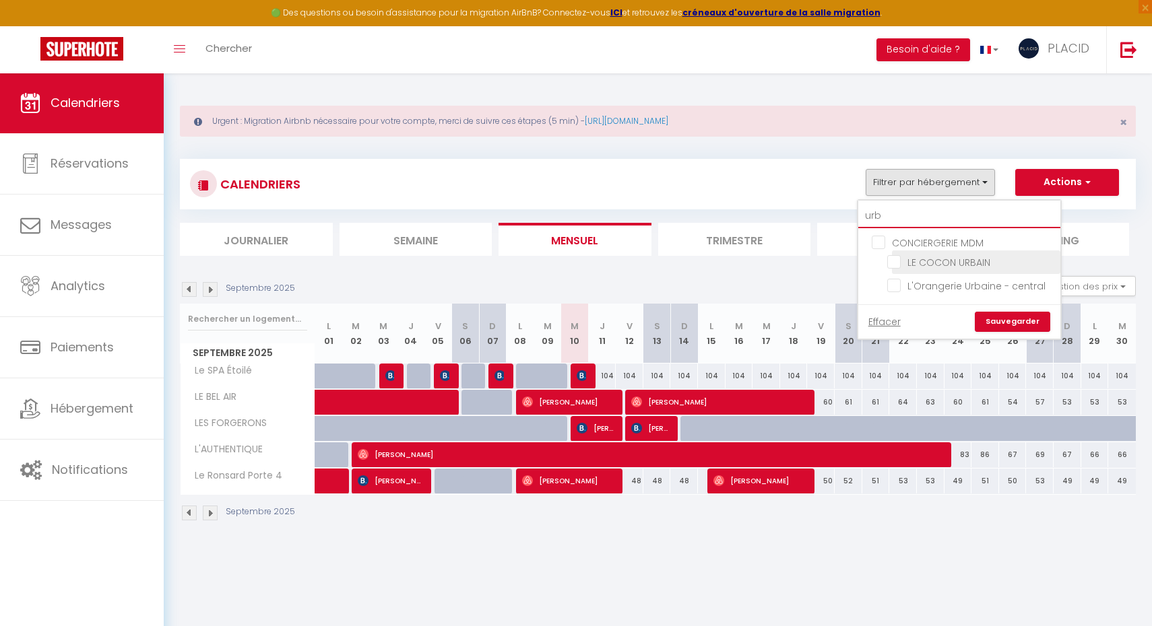
type input "urb"
click at [896, 263] on input "LE COCON URBAIN" at bounding box center [971, 261] width 168 height 13
checkbox input "true"
checkbox input "false"
click at [1003, 316] on link "Sauvegarder" at bounding box center [1011, 322] width 75 height 20
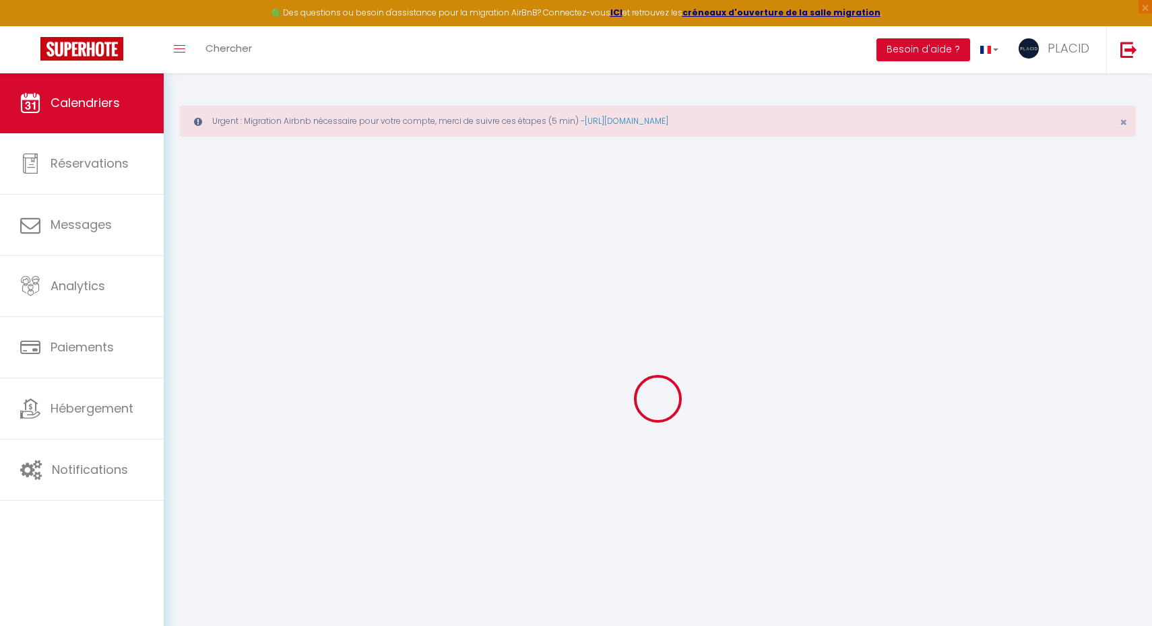
select select
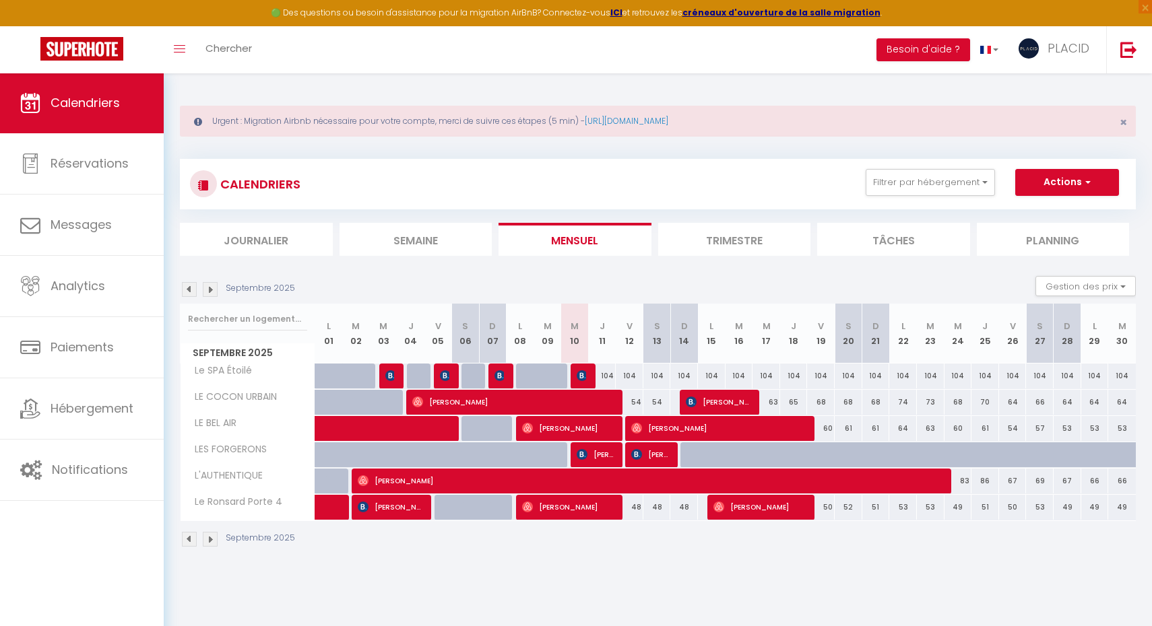
click at [594, 397] on span "Olivier Hurlot" at bounding box center [513, 402] width 203 height 26
select select "OK"
select select "0"
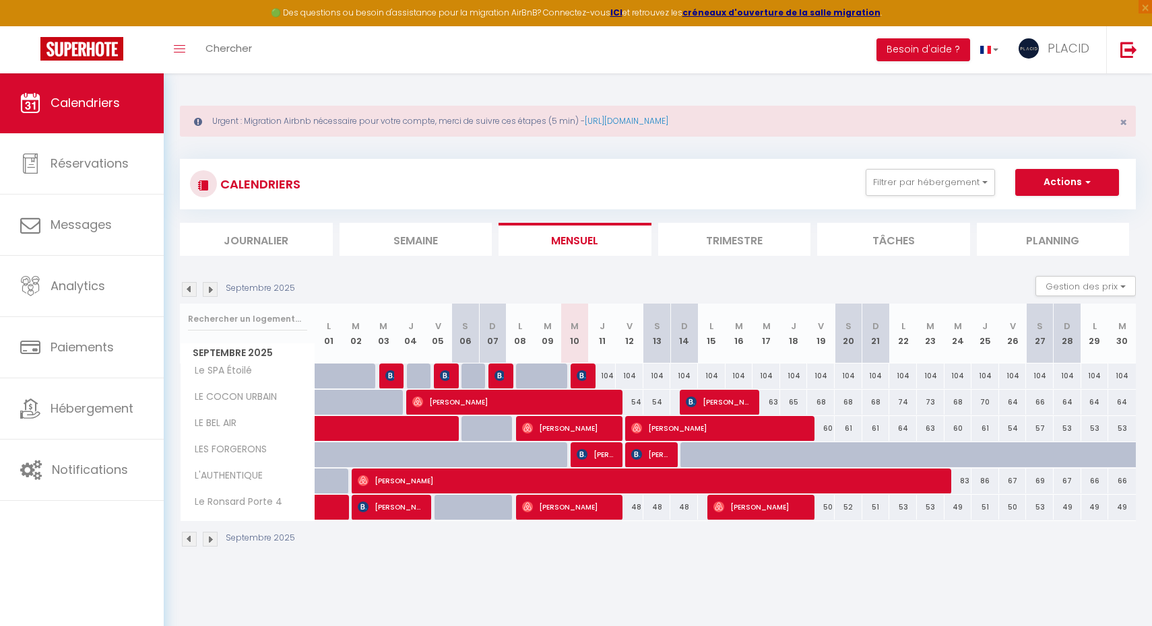
select select "1"
select select
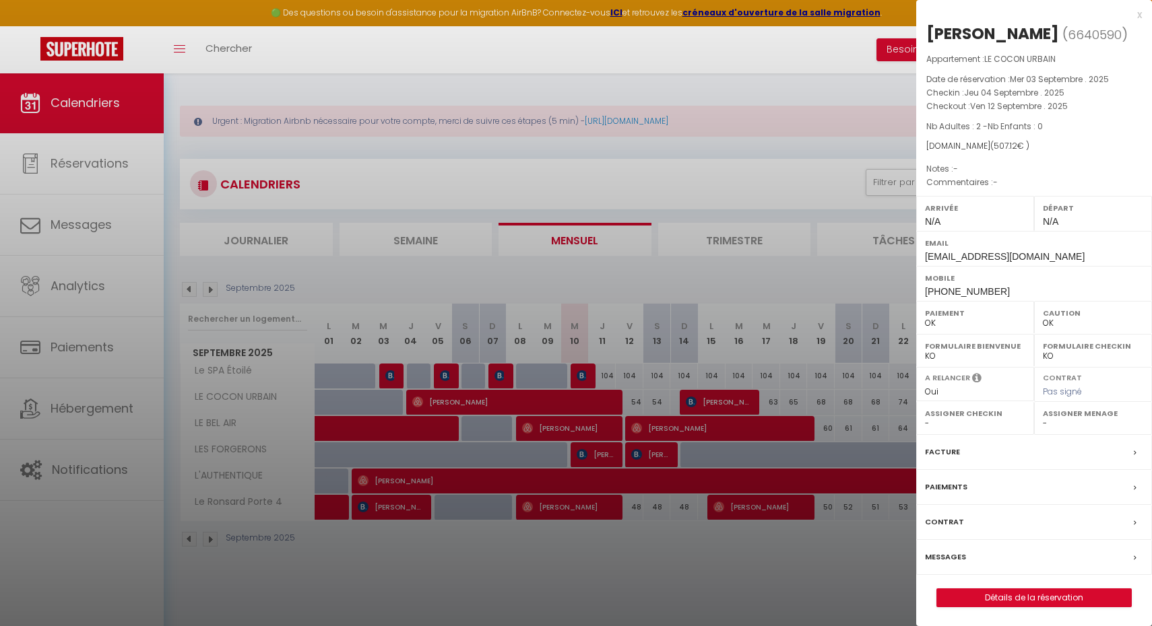
select select "24751"
click at [939, 554] on label "Messages" at bounding box center [945, 557] width 41 height 14
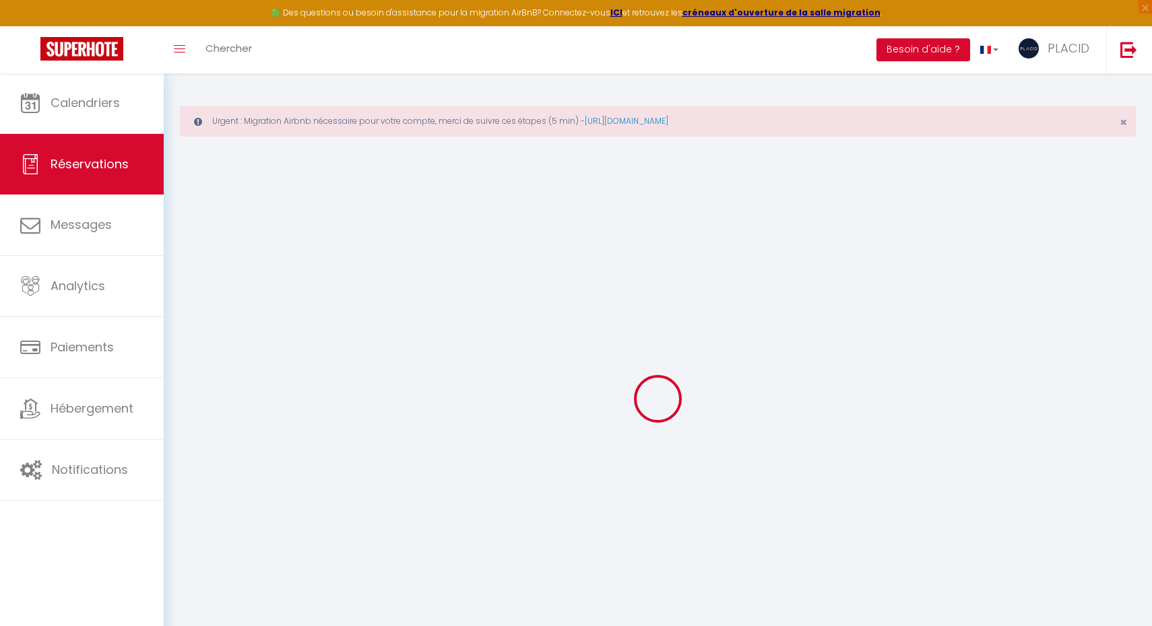
select select
checkbox input "false"
select select
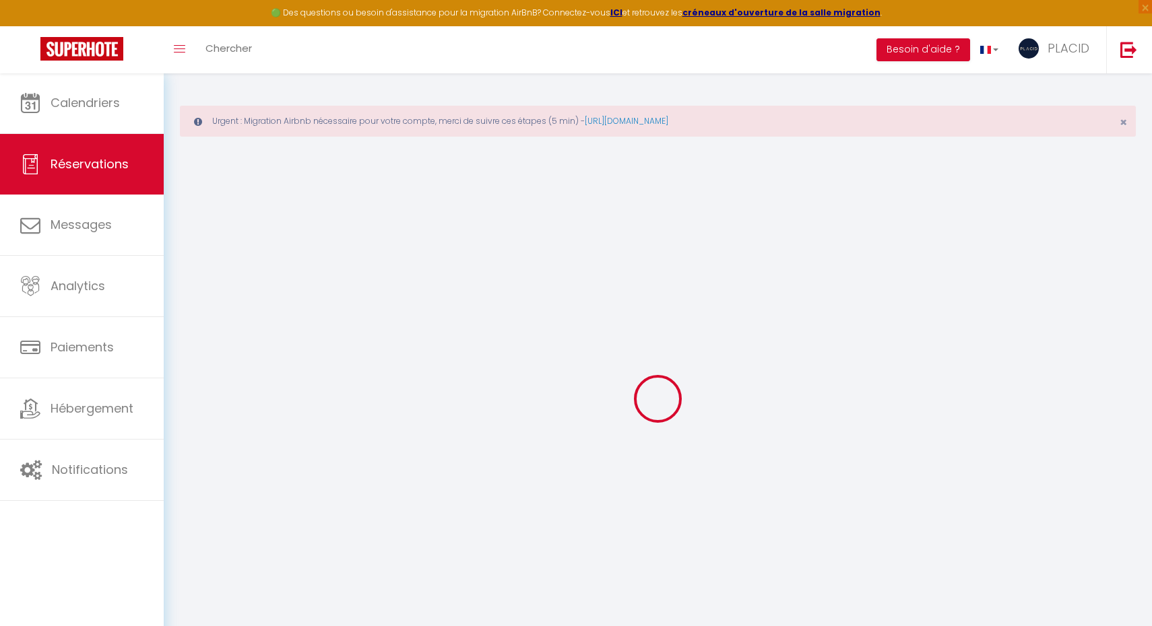
select select
checkbox input "false"
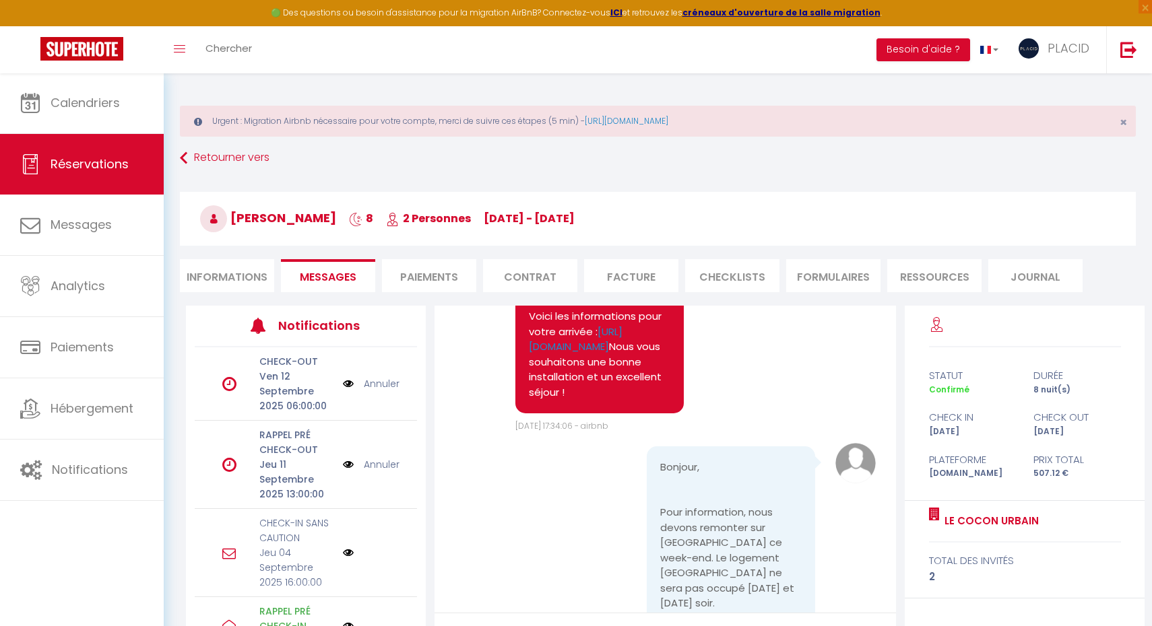
scroll to position [1238, 0]
click at [622, 356] on link "https://www.canva.com/design/DAGUZmrtLJY/UoCcGP6xAEMBgjezgzp08A/edit?utm_conten…" at bounding box center [576, 342] width 94 height 30
click at [202, 160] on link "Retourner vers" at bounding box center [658, 158] width 956 height 24
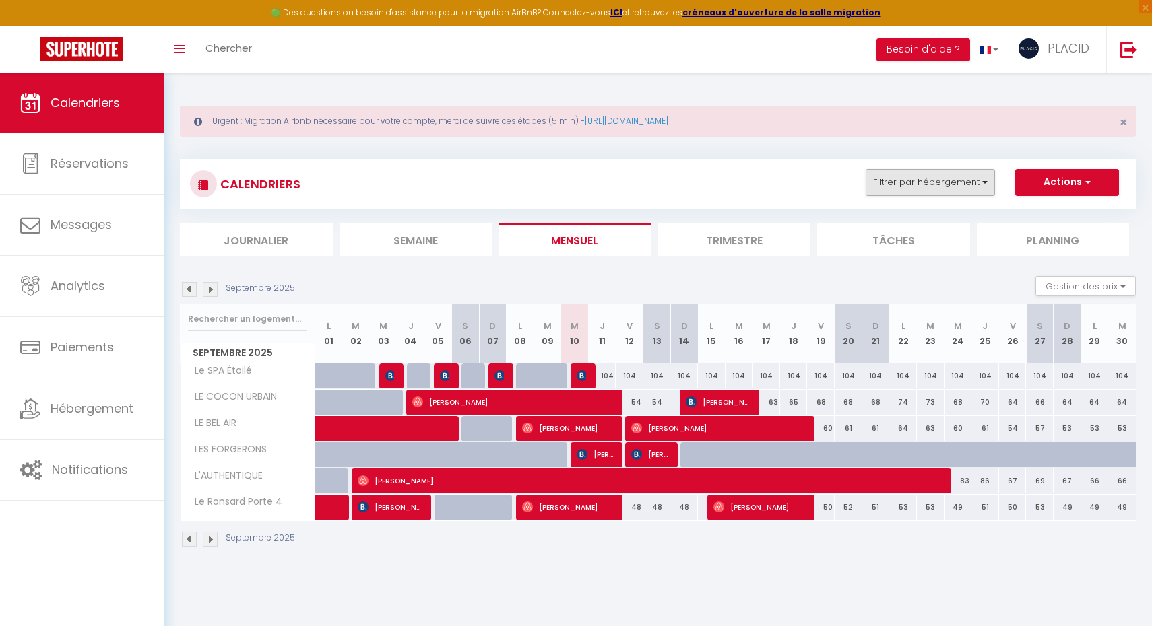
click at [969, 189] on button "Filtrer par hébergement" at bounding box center [929, 182] width 129 height 27
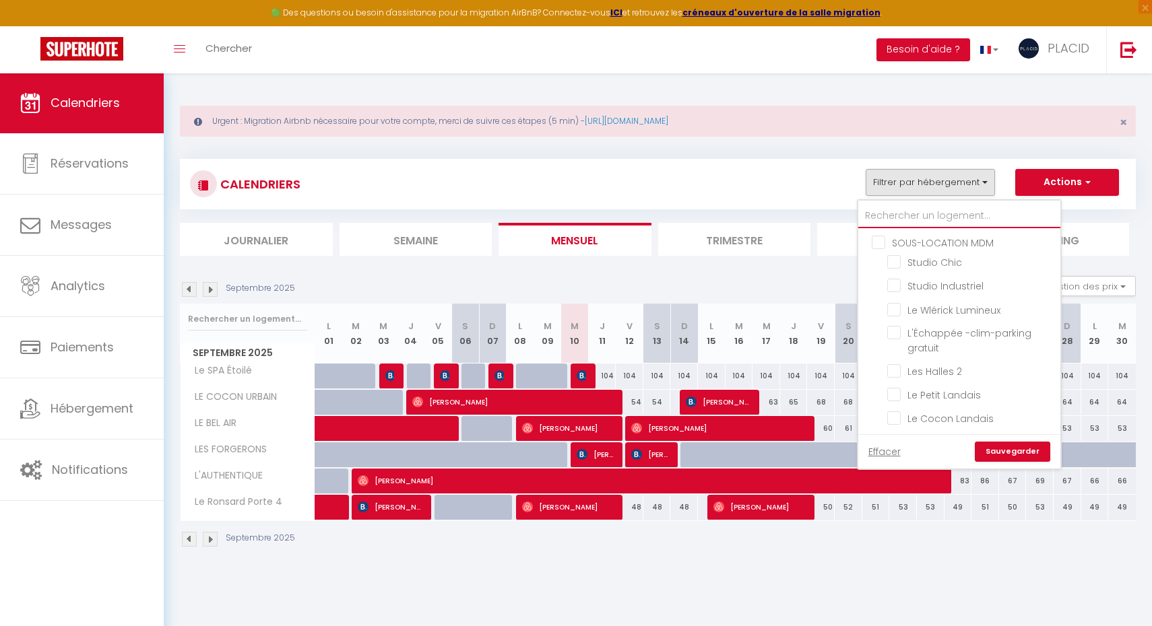
click at [937, 222] on input "text" at bounding box center [959, 216] width 202 height 24
type input "e"
checkbox input "false"
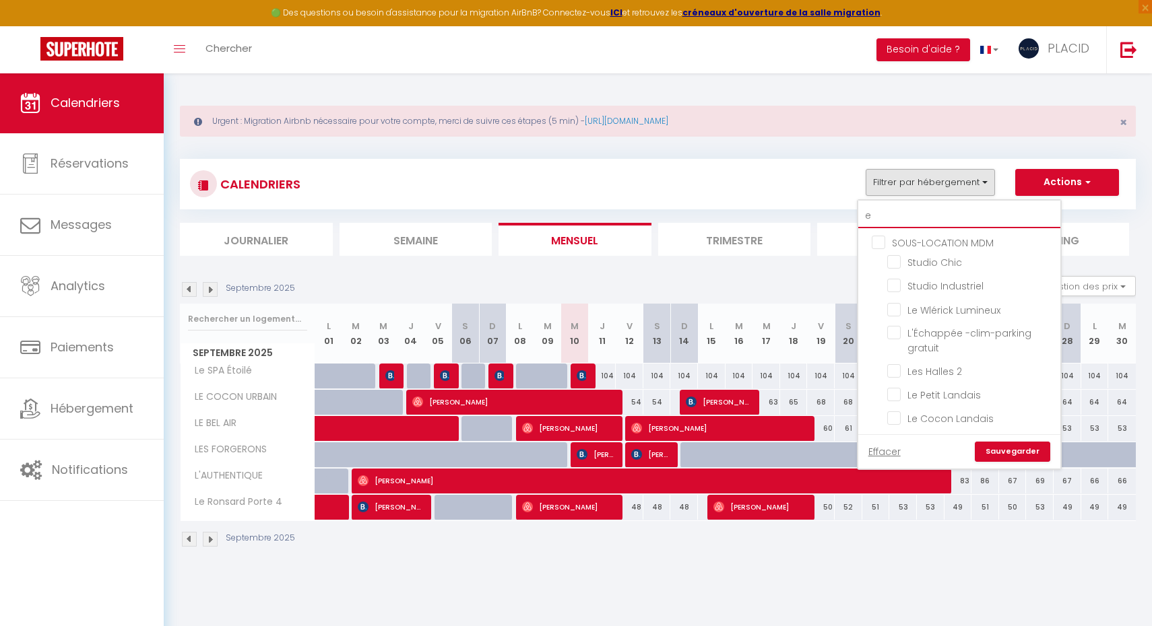
checkbox input "false"
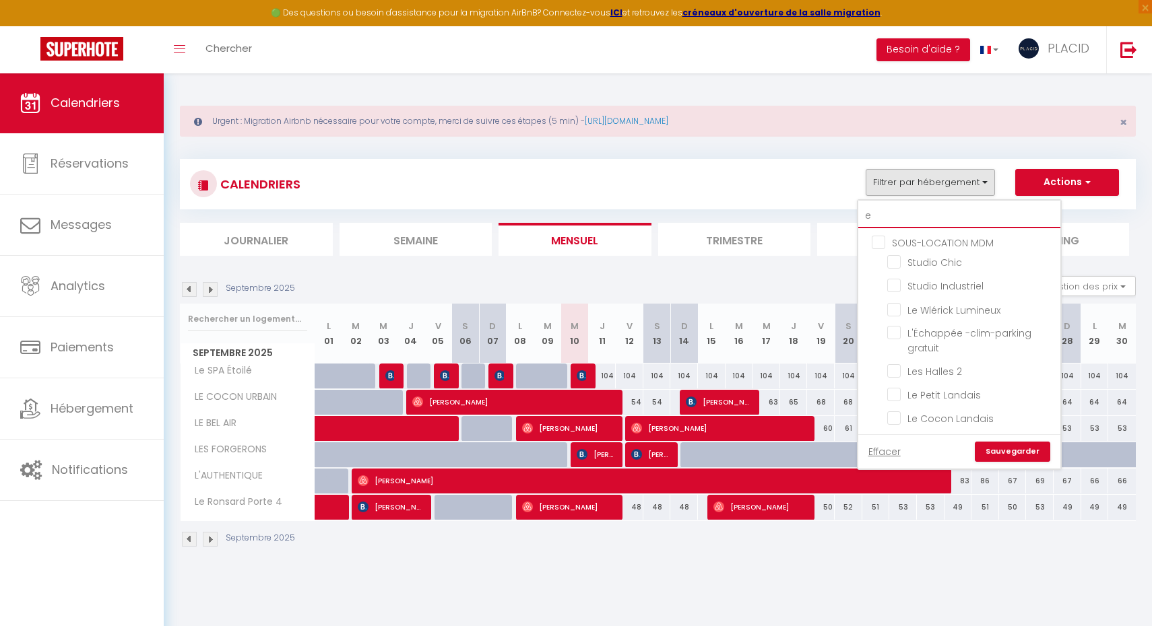
checkbox input "false"
checkbox input "true"
checkbox input "false"
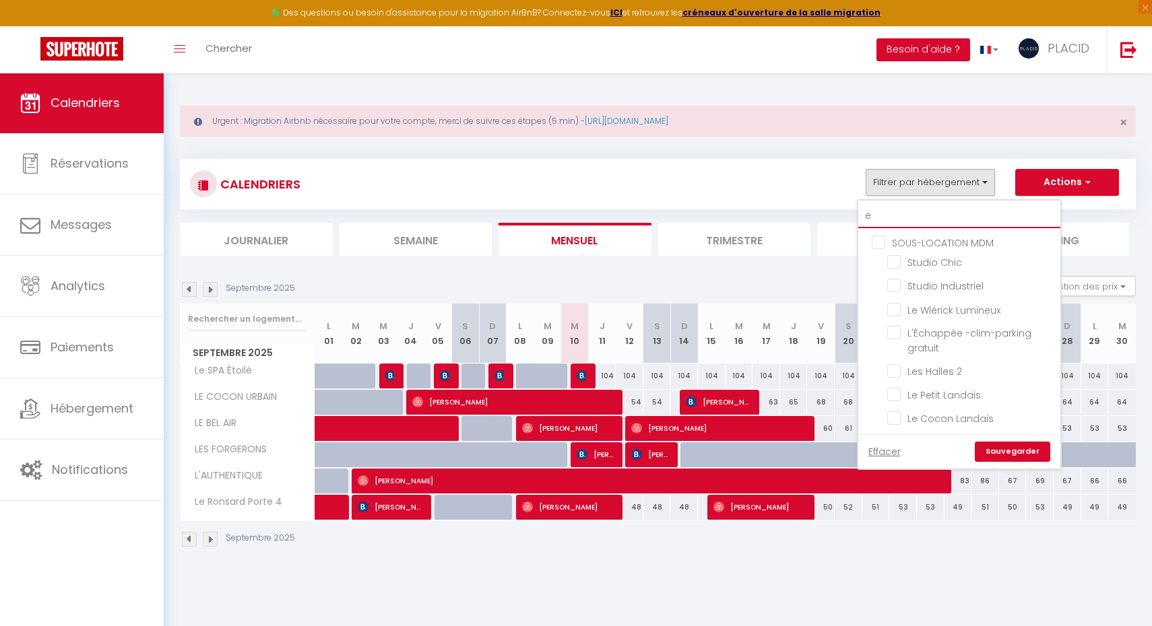
checkbox input "false"
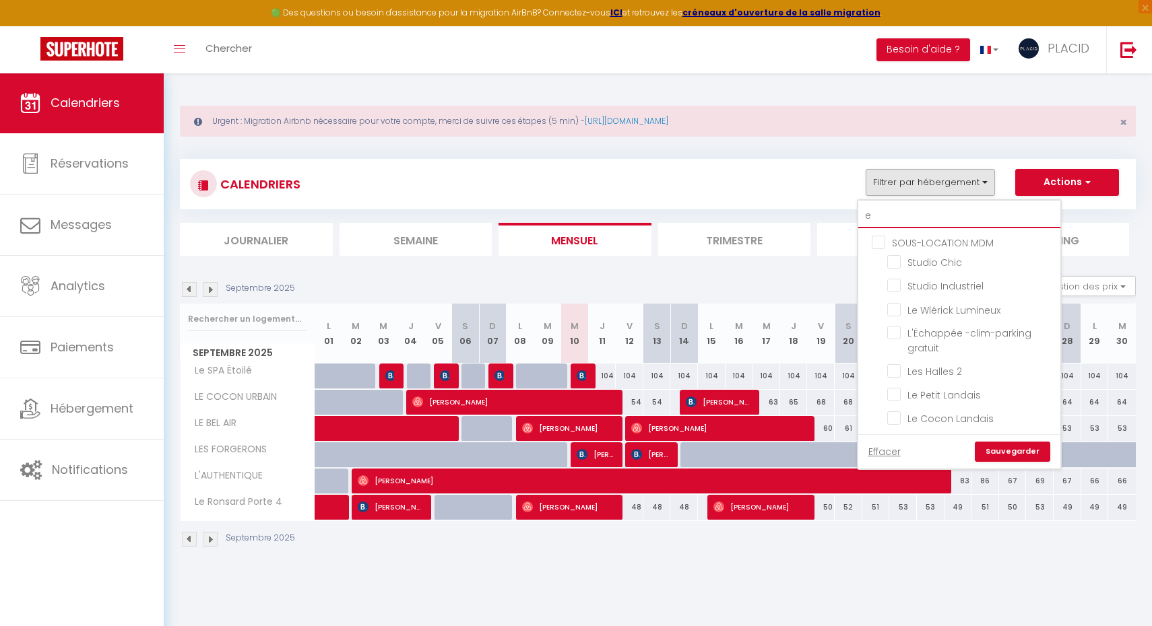
checkbox input "false"
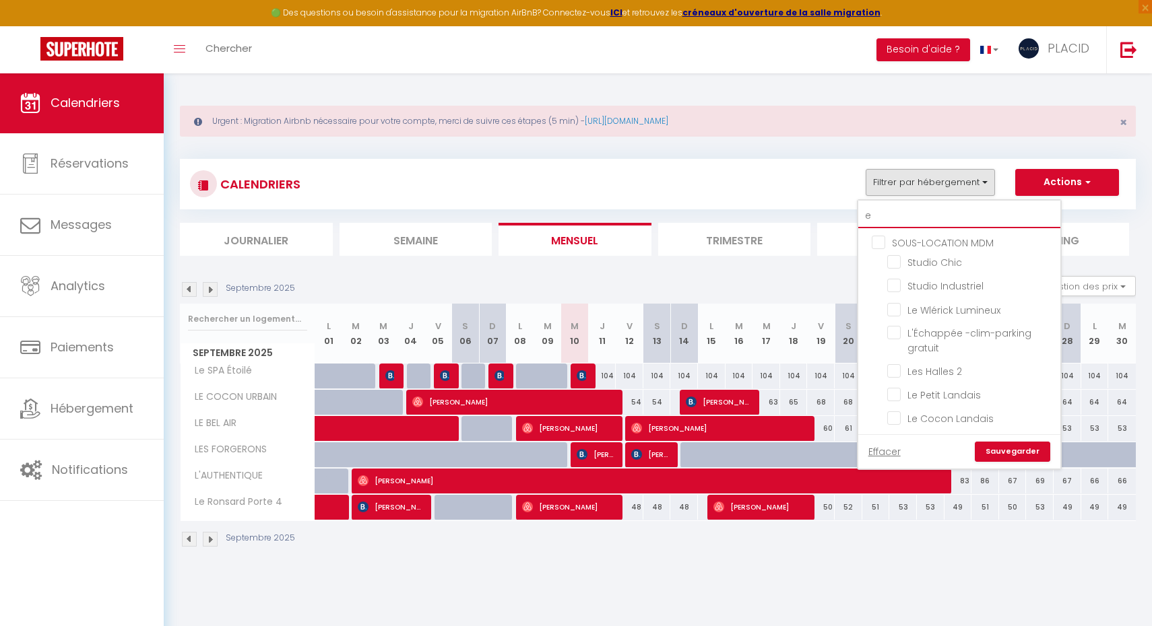
checkbox input "false"
checkbox input "true"
checkbox input "false"
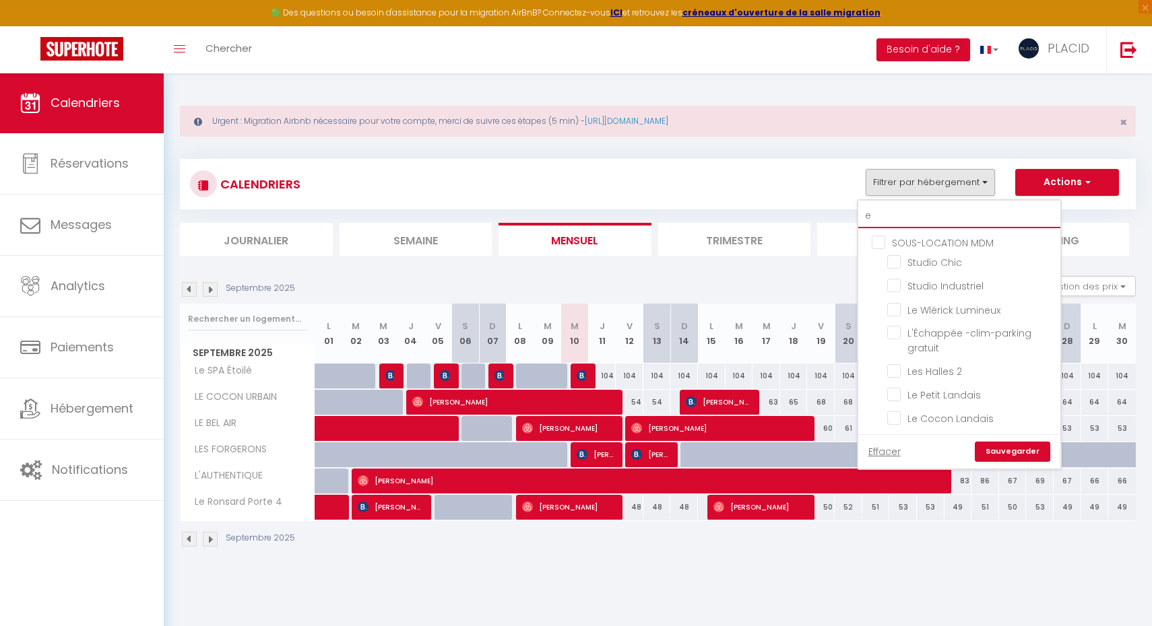
checkbox input "false"
checkbox input "true"
checkbox input "false"
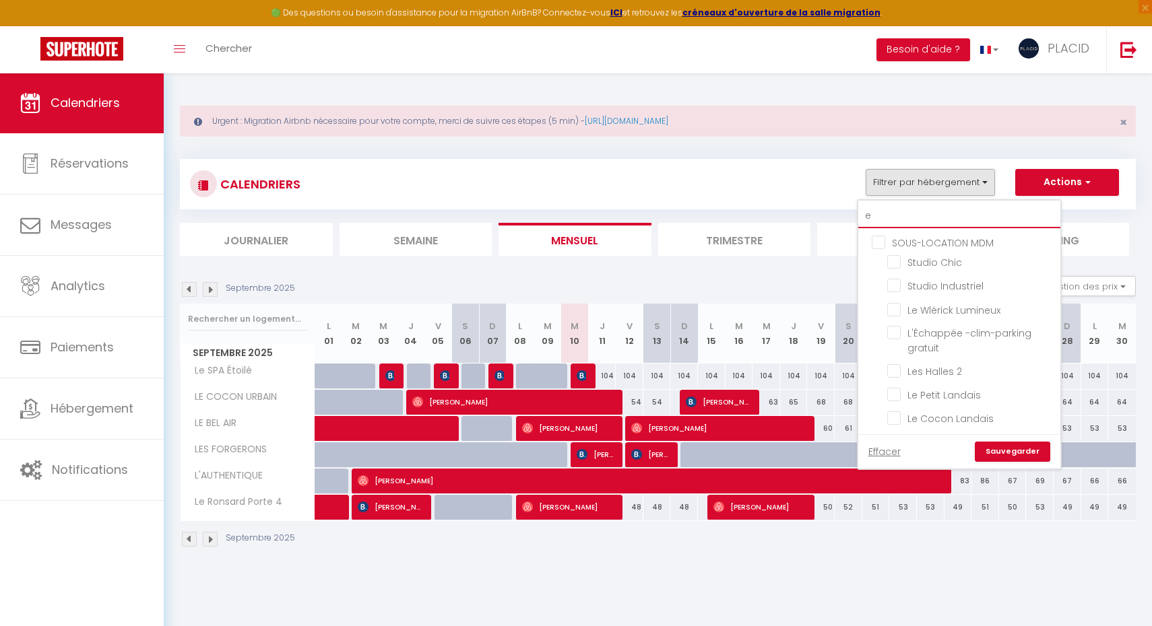
checkbox input "false"
checkbox input "true"
checkbox input "false"
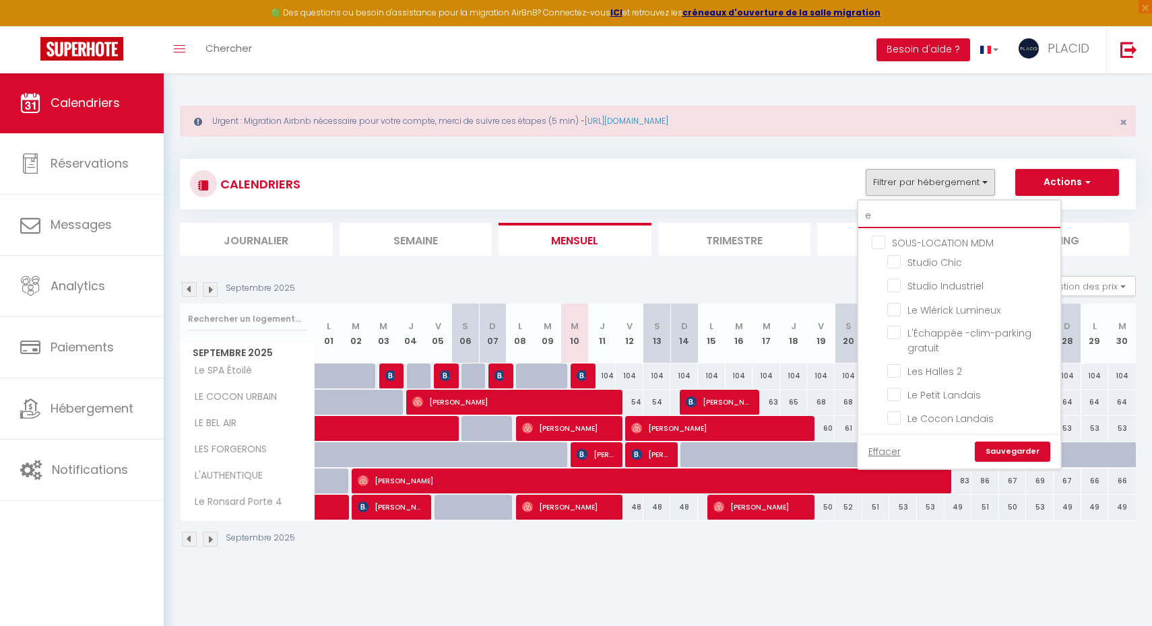
checkbox input "false"
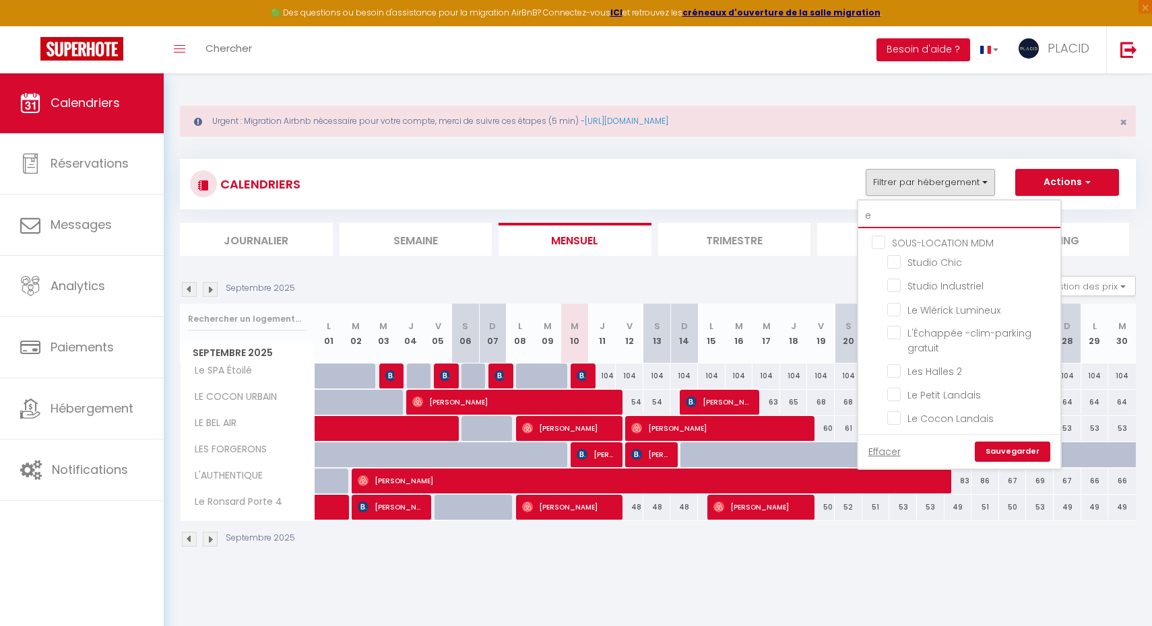
checkbox input "false"
checkbox input "true"
checkbox input "false"
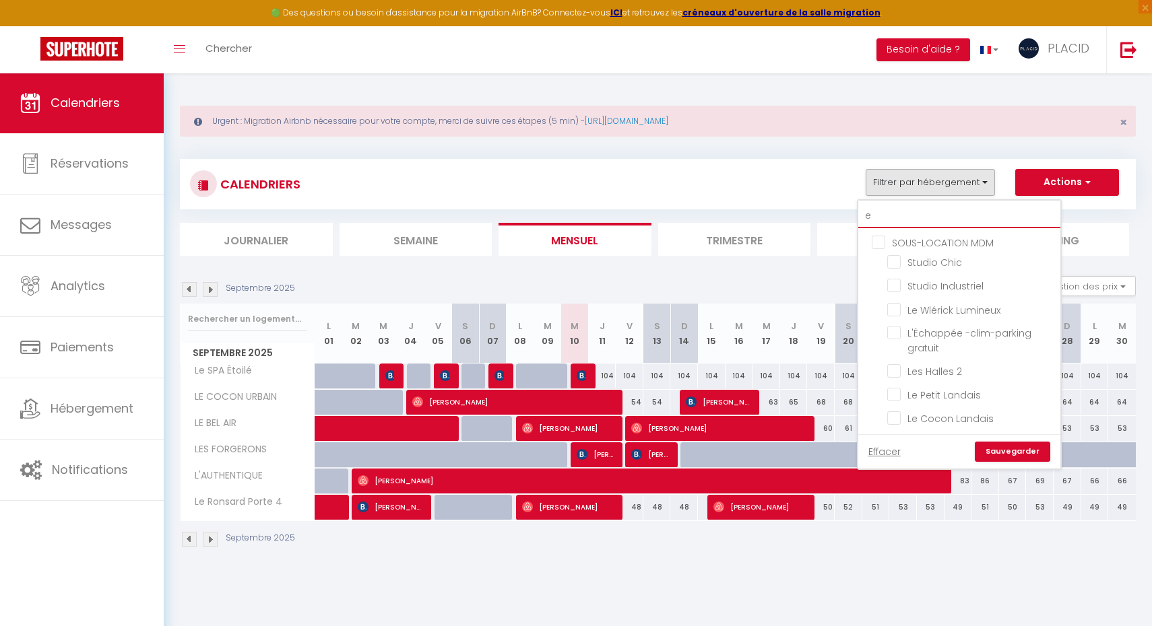
checkbox input "false"
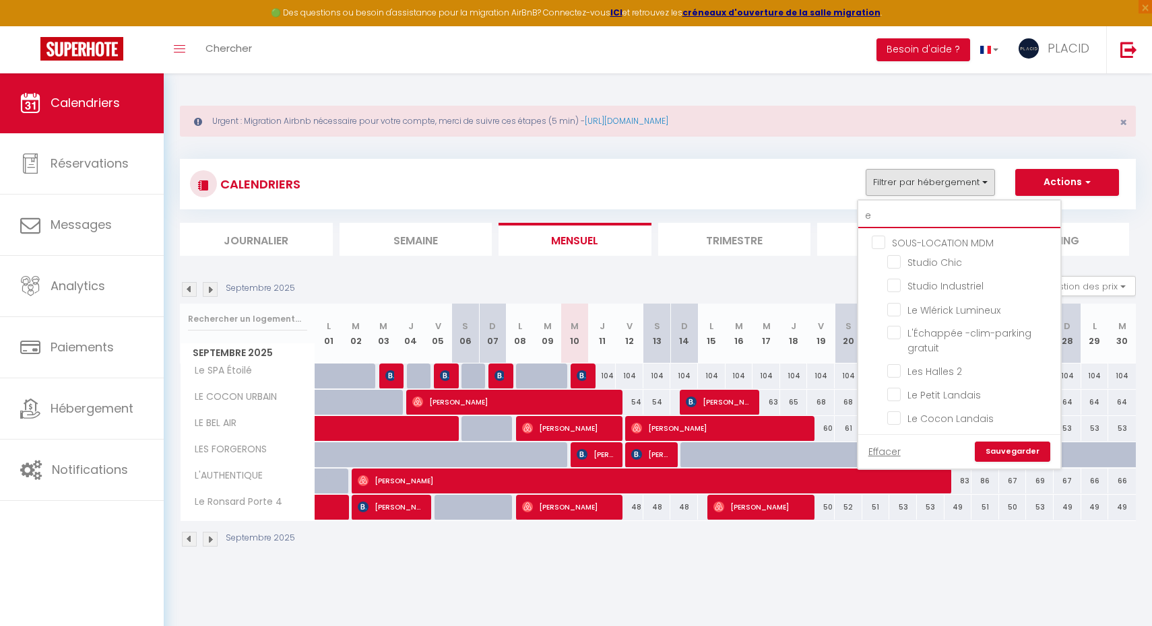
checkbox input "false"
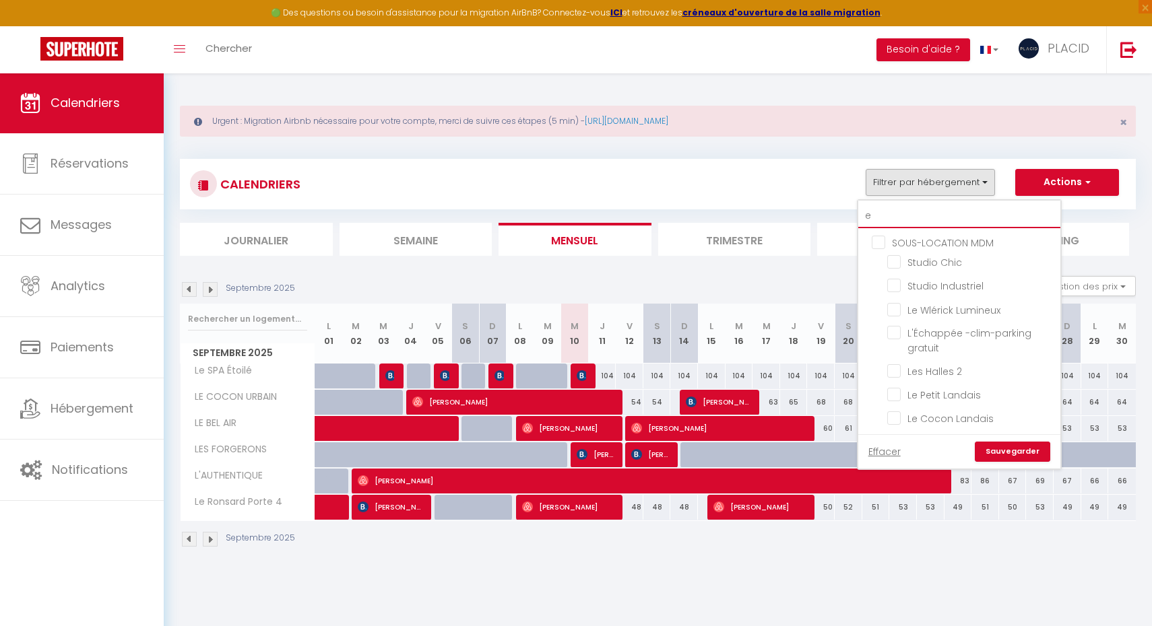
checkbox input "false"
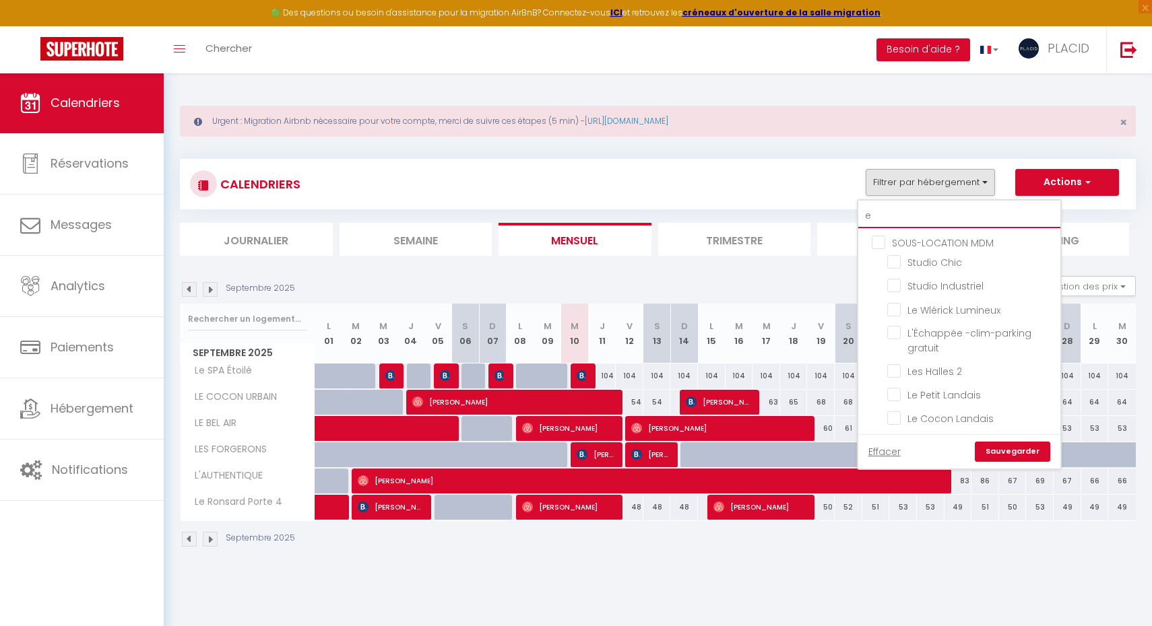
checkbox input "false"
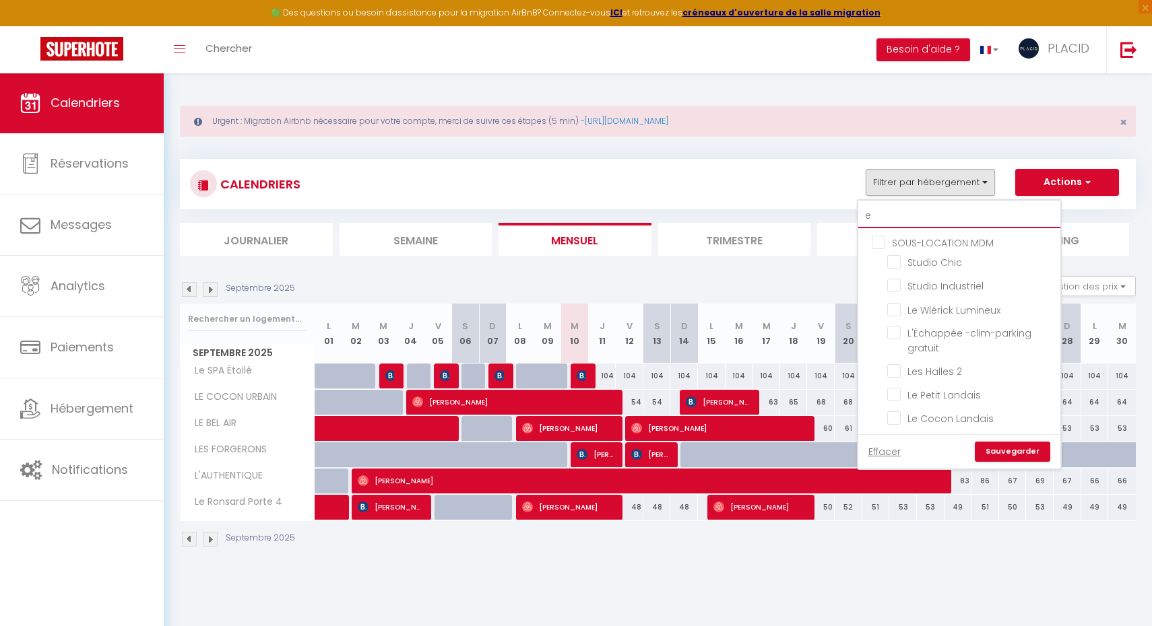
checkbox input "false"
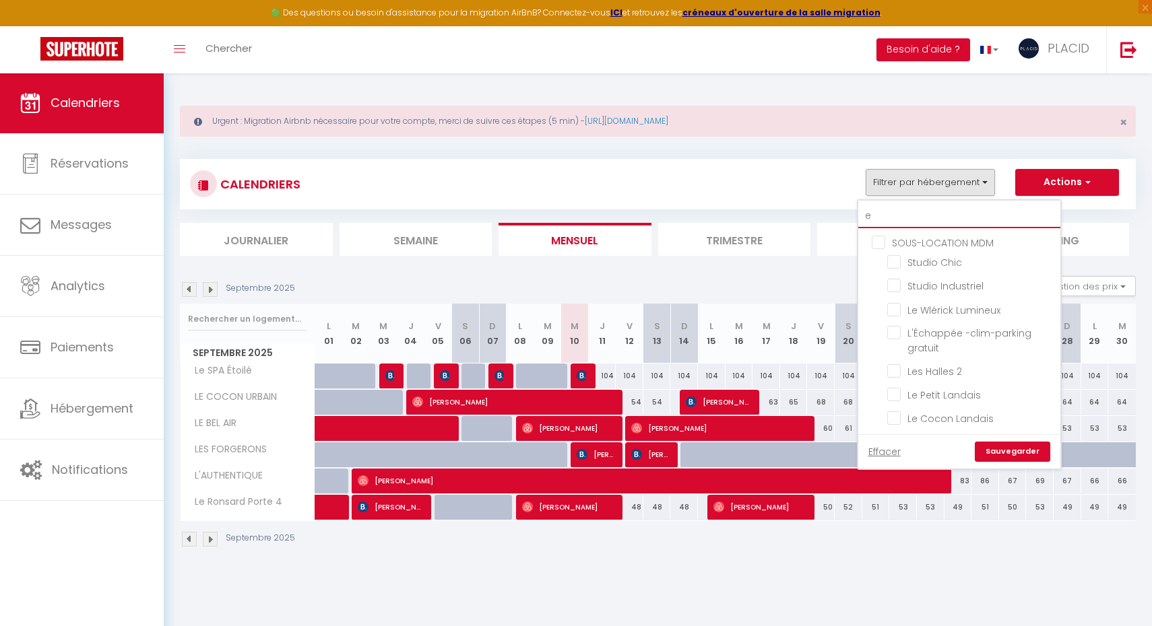
checkbox input "false"
type input "em"
checkbox input "false"
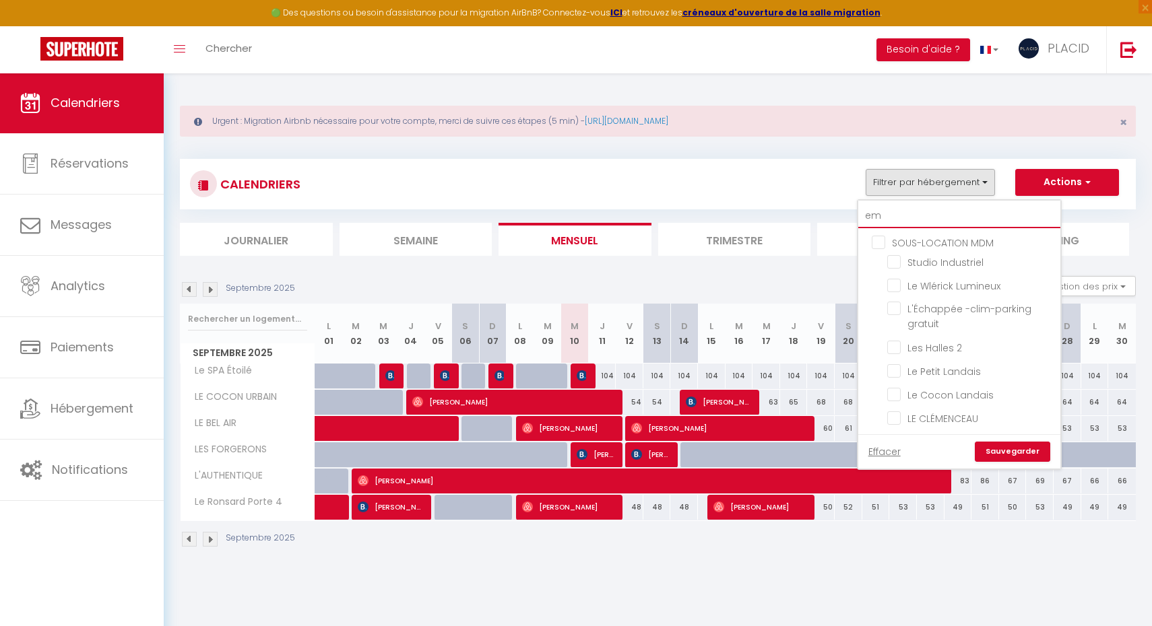
checkbox input "false"
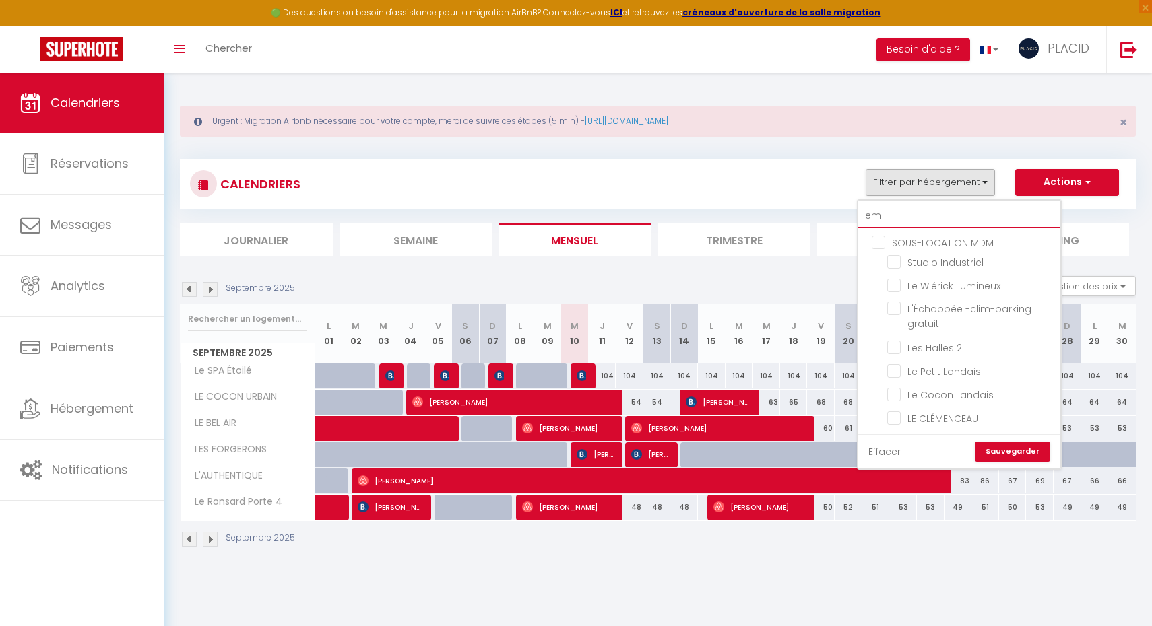
checkbox input "false"
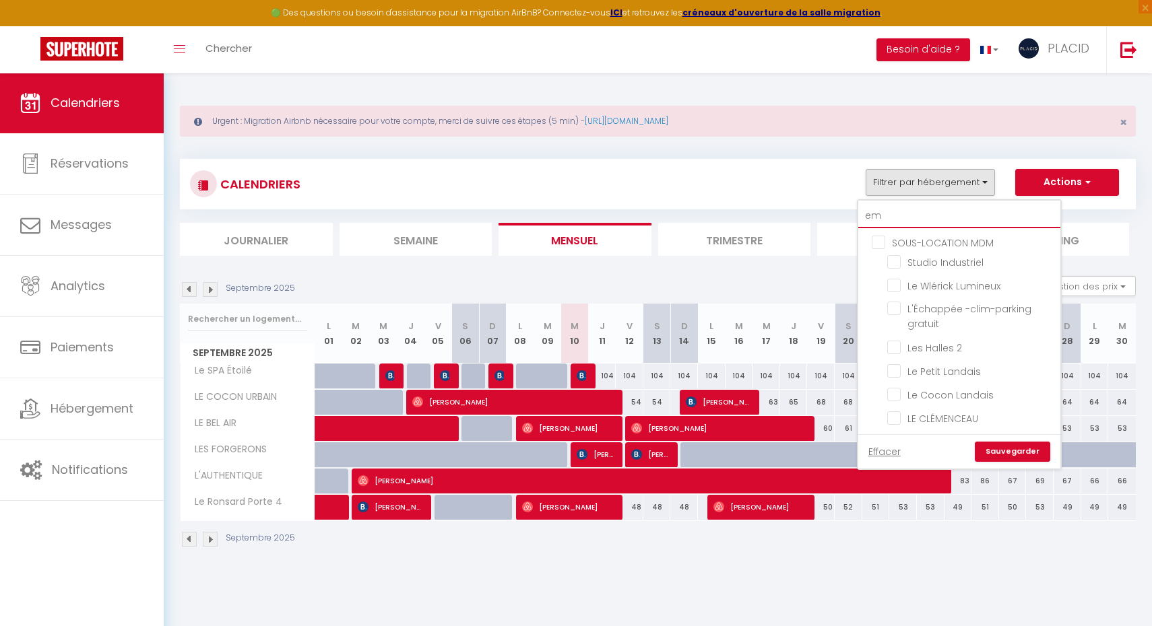
checkbox input "false"
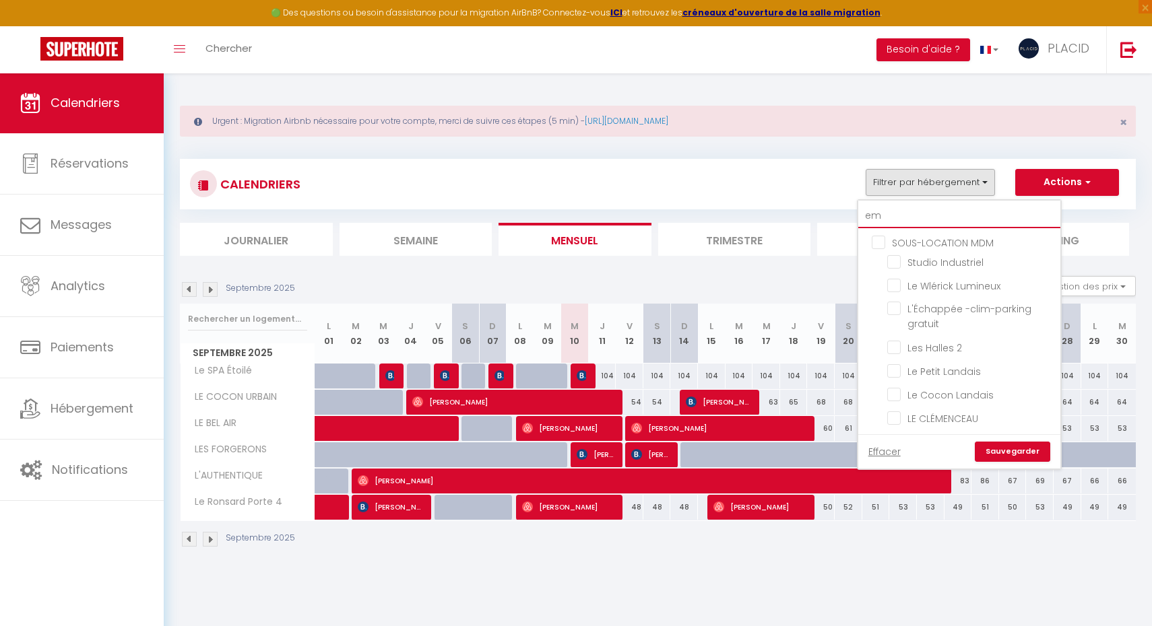
checkbox input "false"
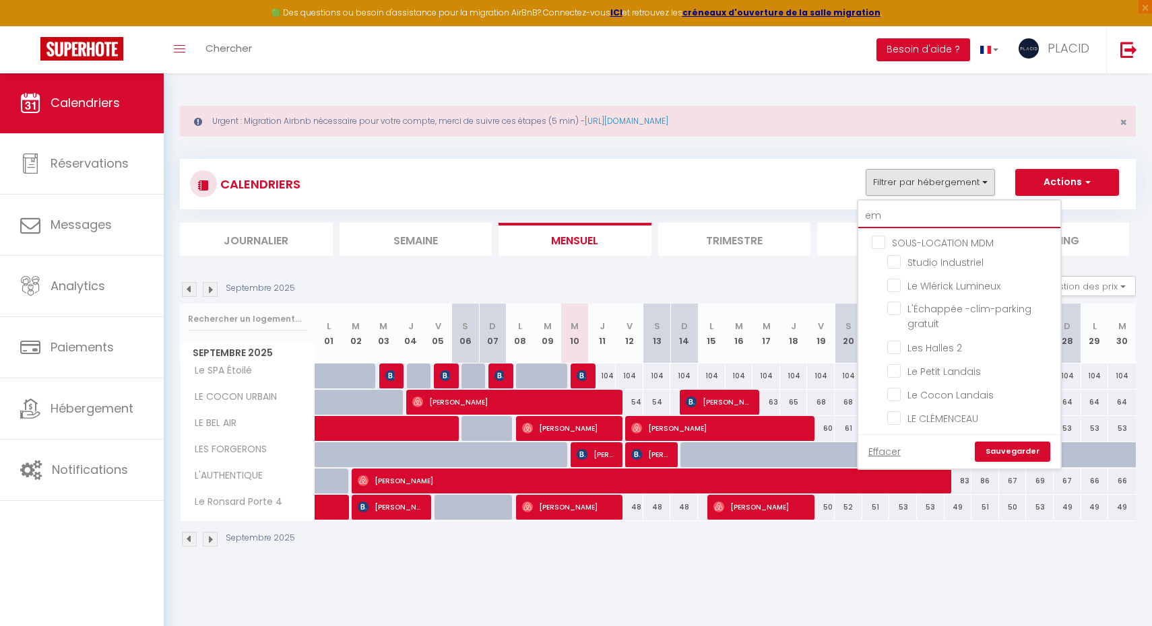
checkbox input "false"
type input "eme"
checkbox input "false"
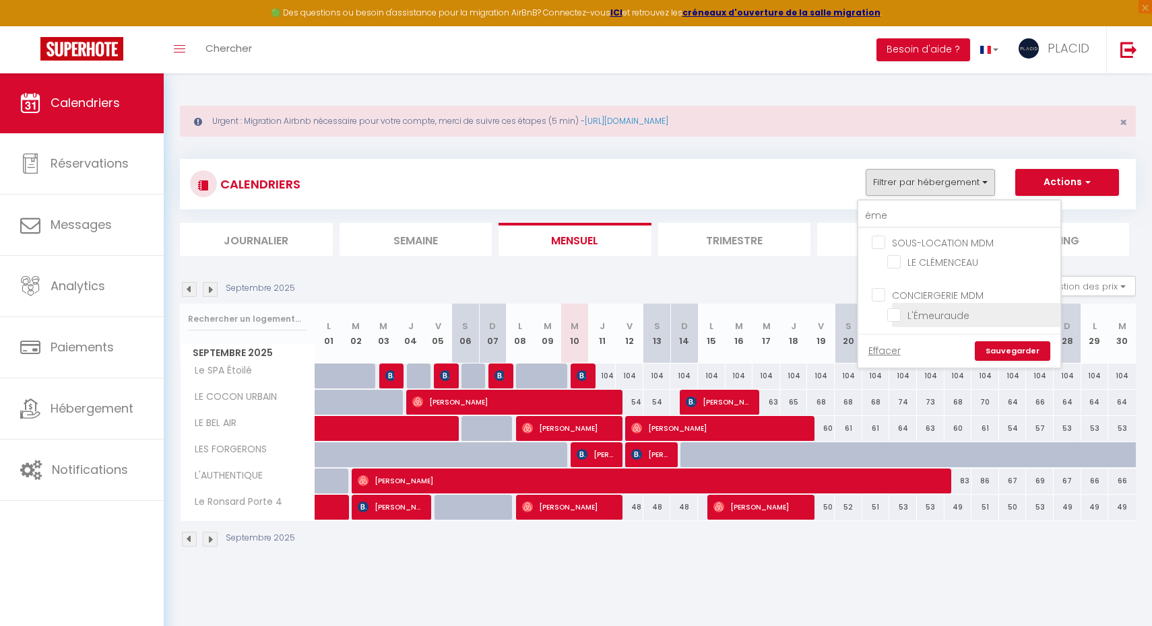
click at [892, 319] on input "L'Émeuraude" at bounding box center [971, 313] width 168 height 13
click at [1007, 351] on link "Sauvegarder" at bounding box center [1011, 351] width 75 height 20
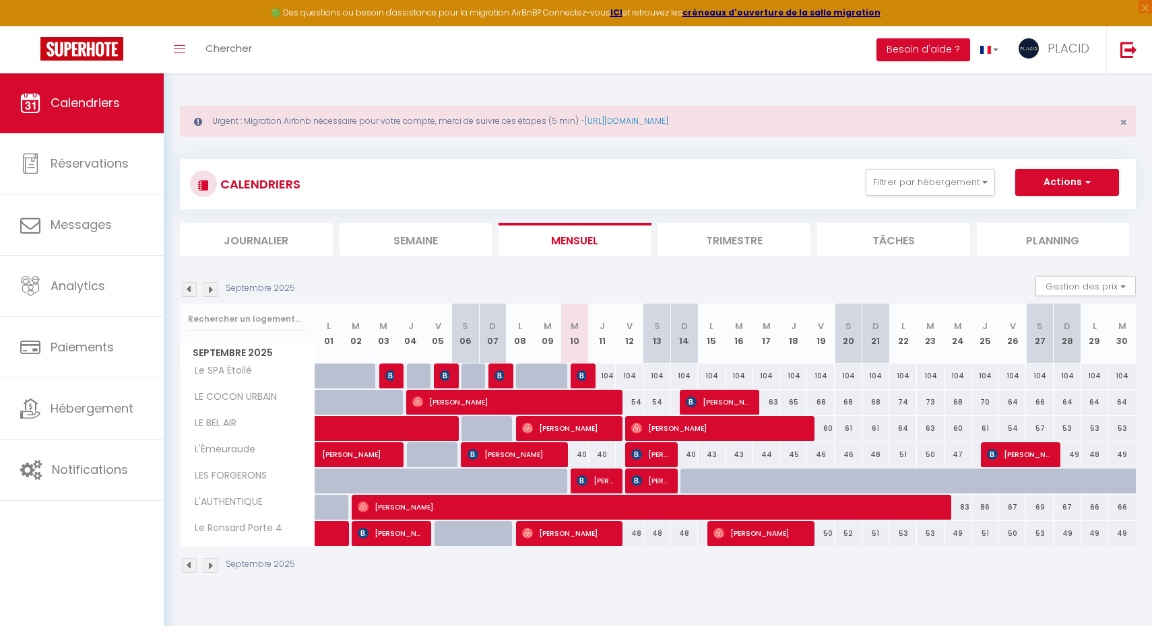
click at [510, 455] on span "Hervé Stanciu" at bounding box center [513, 455] width 92 height 26
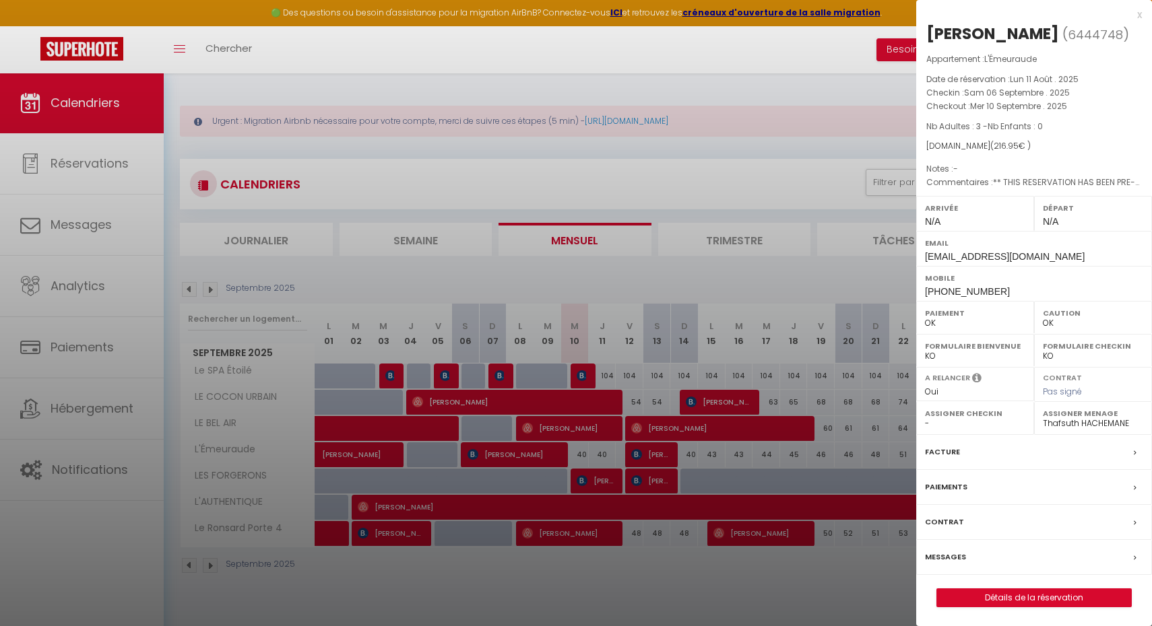
click at [956, 556] on label "Messages" at bounding box center [945, 557] width 41 height 14
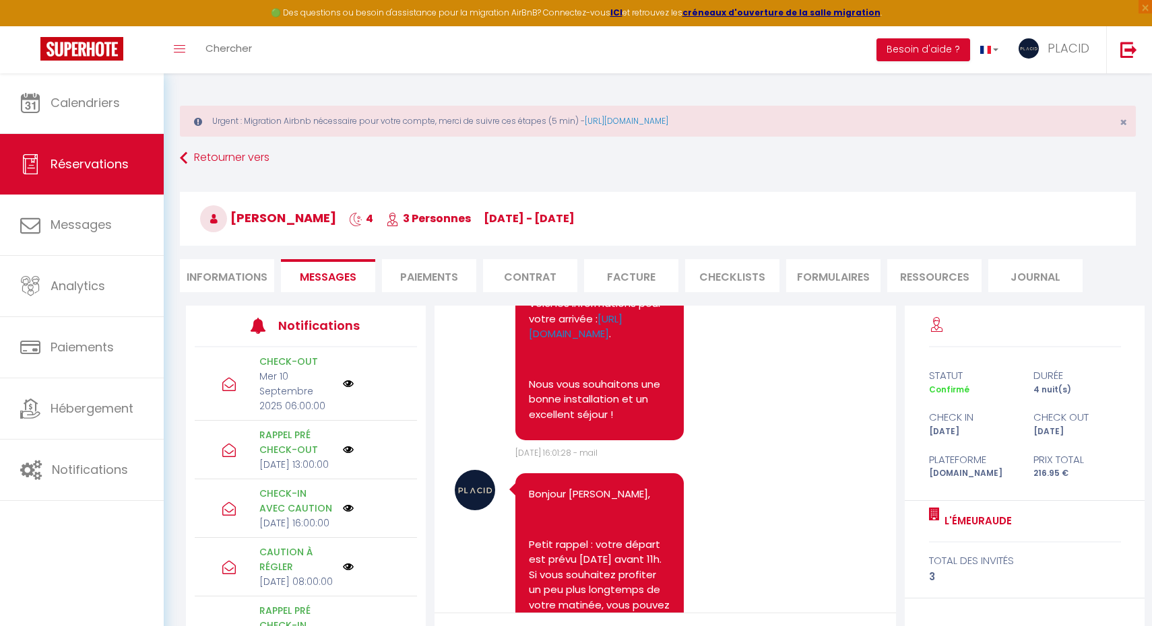
scroll to position [1944, 0]
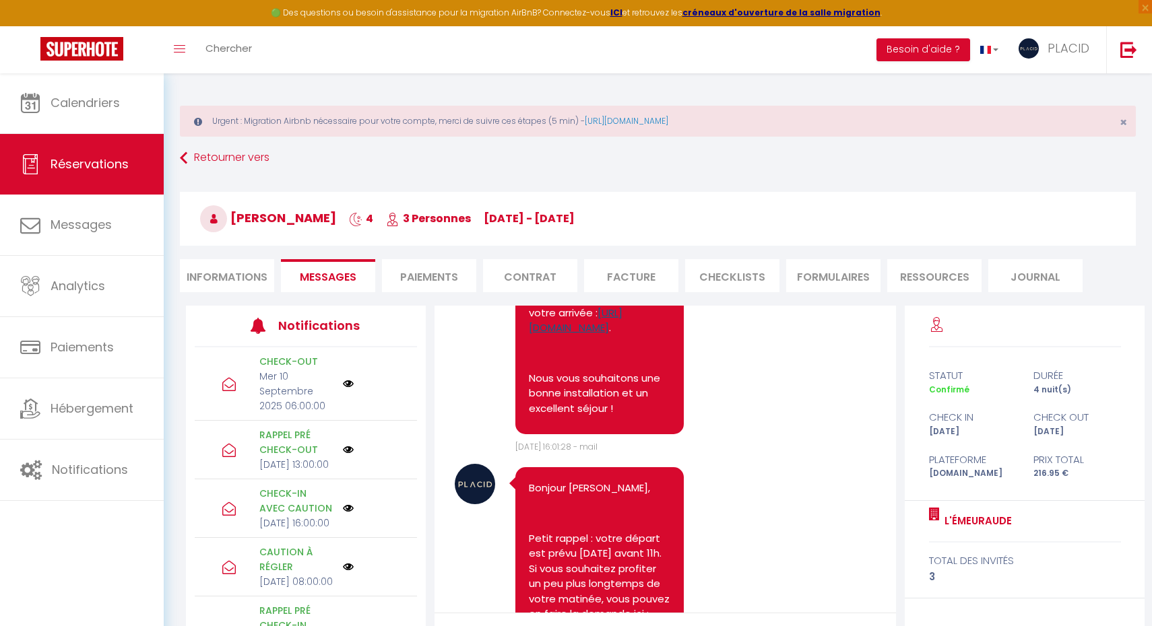
click at [622, 335] on link "https://www.canva.com/design/DAGaYXMAwko/sb5NkOJqdIXqQfVqY3bHOA/edit?utm_conten…" at bounding box center [576, 321] width 94 height 30
